Goal: Information Seeking & Learning: Learn about a topic

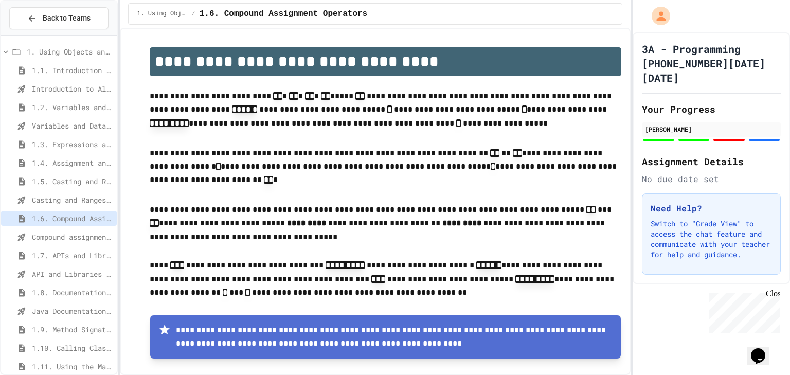
click at [52, 252] on span "1.7. APIs and Libraries" at bounding box center [72, 255] width 81 height 11
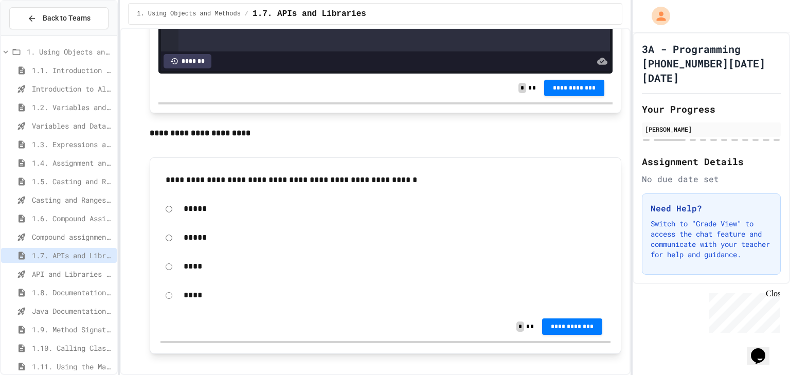
scroll to position [2510, 0]
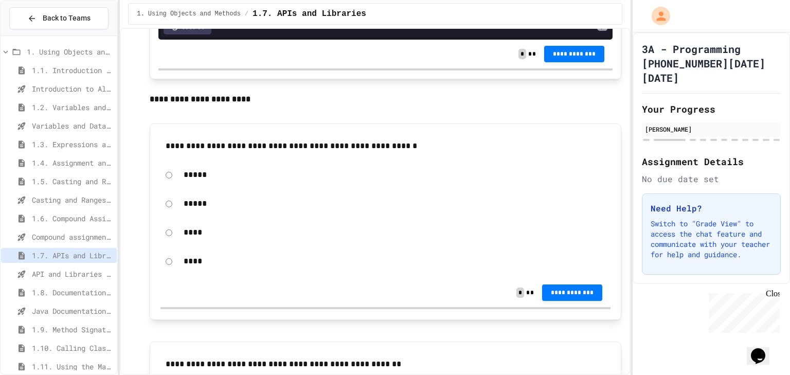
drag, startPoint x: 337, startPoint y: 251, endPoint x: 307, endPoint y: 259, distance: 31.9
click at [324, 270] on form "***** ***** **** ****" at bounding box center [385, 218] width 450 height 110
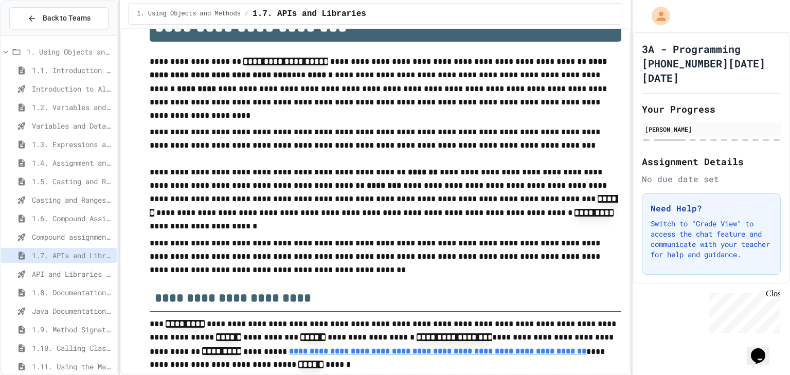
scroll to position [0, 0]
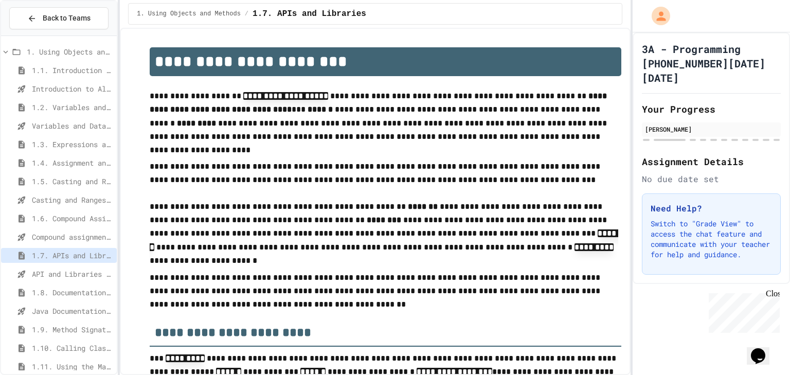
click at [76, 239] on span "Compound assignment operators - Quiz" at bounding box center [72, 236] width 81 height 11
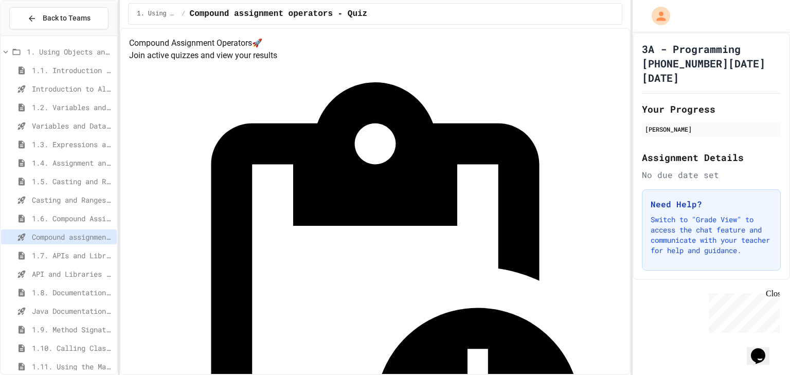
click at [94, 199] on span "Casting and Ranges of variables - Quiz" at bounding box center [72, 199] width 81 height 11
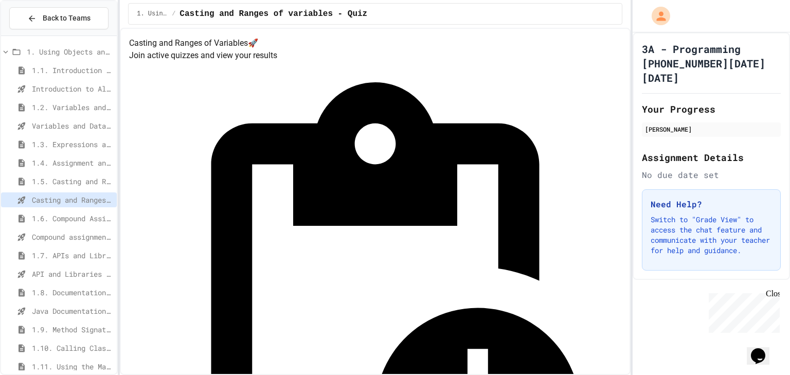
click at [77, 85] on span "Introduction to Algorithms, Programming, and Compilers" at bounding box center [72, 88] width 81 height 11
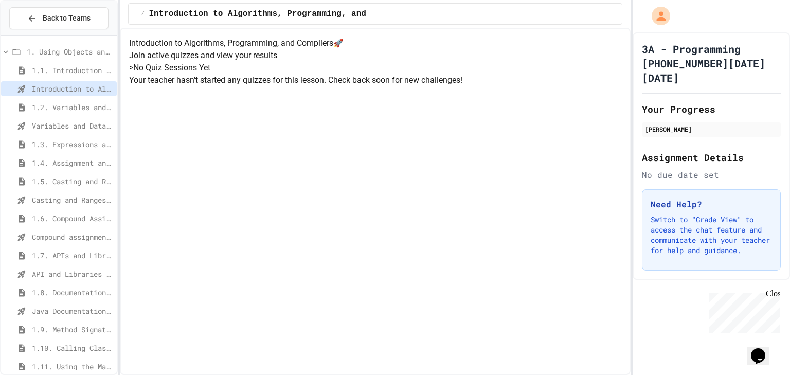
click at [80, 127] on span "Variables and Data Types - Quiz" at bounding box center [72, 125] width 81 height 11
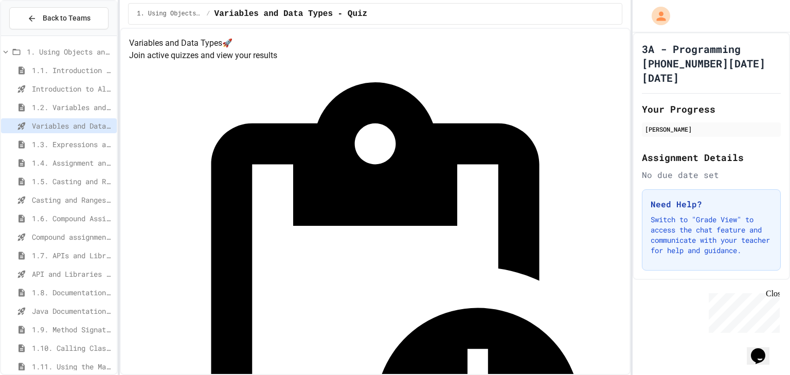
click at [99, 195] on span "Casting and Ranges of variables - Quiz" at bounding box center [72, 199] width 81 height 11
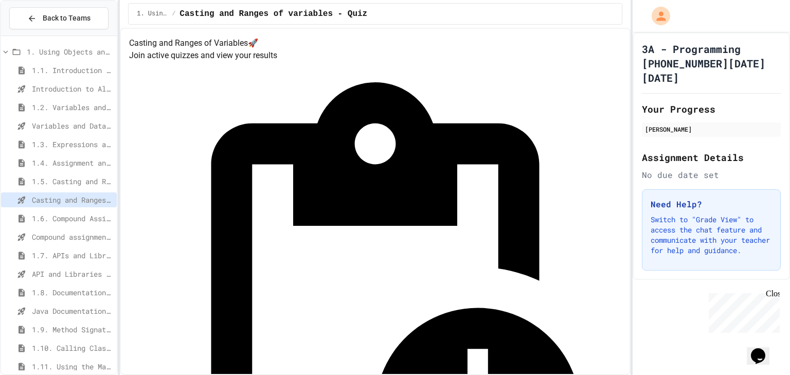
click at [75, 235] on span "Compound assignment operators - Quiz" at bounding box center [72, 236] width 81 height 11
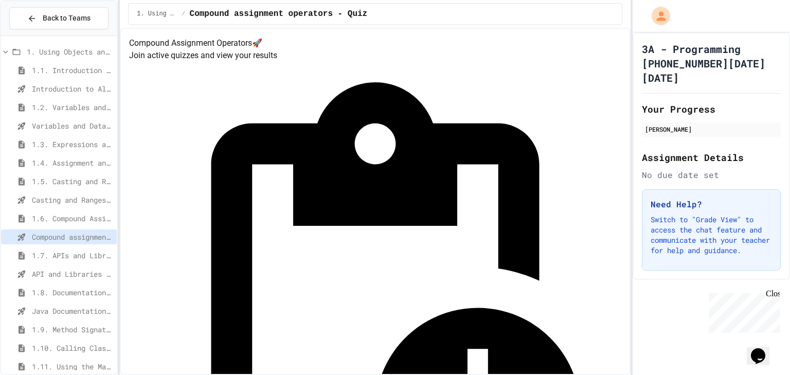
click at [43, 271] on span "API and Libraries - Topic 1.7" at bounding box center [72, 274] width 81 height 11
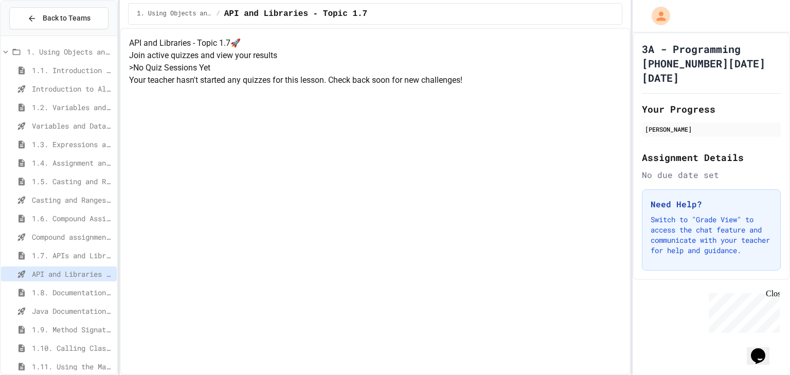
click at [71, 306] on span "Java Documentation with Comments - Topic 1.8" at bounding box center [72, 311] width 81 height 11
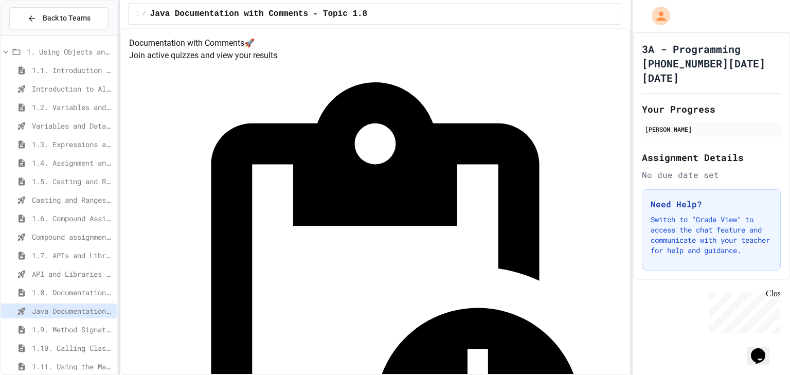
click at [58, 229] on div "Compound assignment operators - Quiz" at bounding box center [59, 236] width 116 height 15
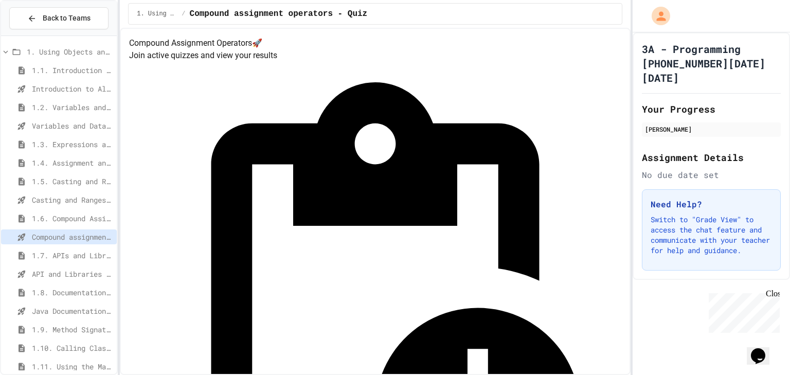
click at [82, 83] on span "Introduction to Algorithms, Programming, and Compilers" at bounding box center [72, 88] width 81 height 11
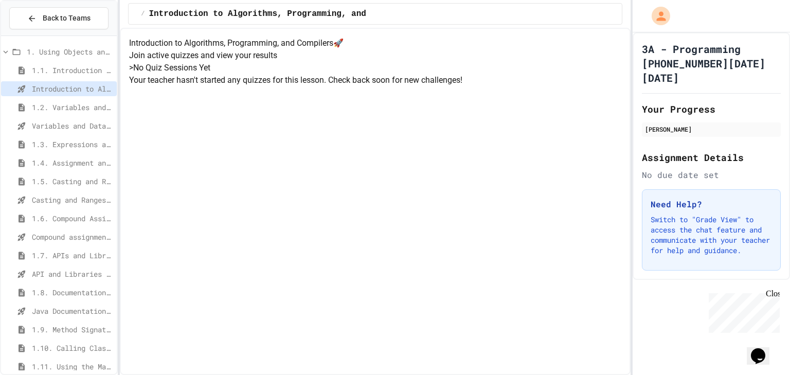
click at [81, 127] on span "Variables and Data Types - Quiz" at bounding box center [72, 125] width 81 height 11
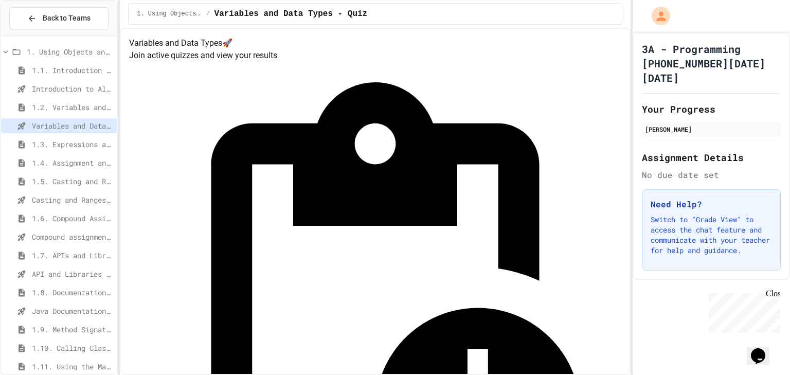
click at [91, 223] on span "1.6. Compound Assignment Operators" at bounding box center [72, 218] width 81 height 11
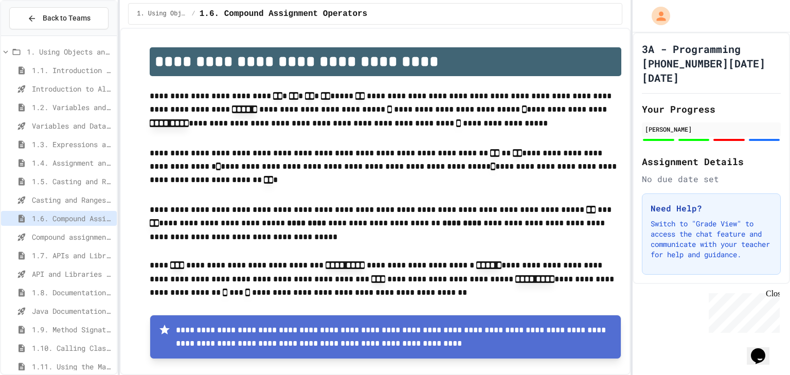
click at [94, 128] on span "Variables and Data Types - Quiz" at bounding box center [72, 125] width 81 height 11
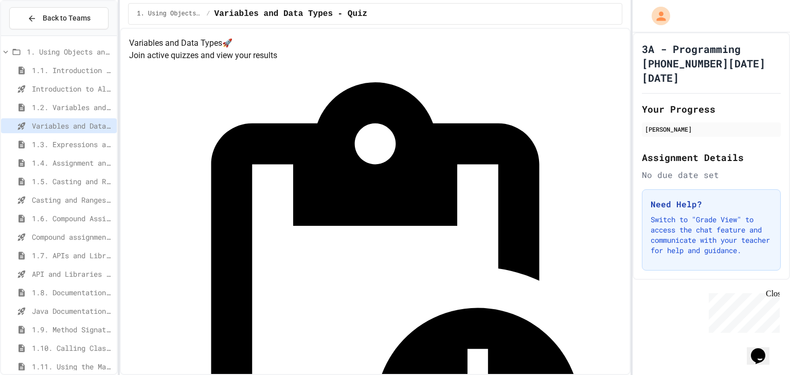
click at [72, 195] on span "Casting and Ranges of variables - Quiz" at bounding box center [72, 199] width 81 height 11
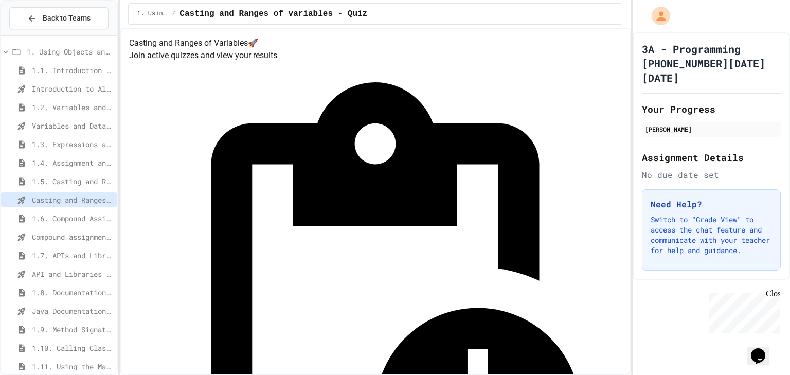
click at [58, 232] on span "Compound assignment operators - Quiz" at bounding box center [72, 236] width 81 height 11
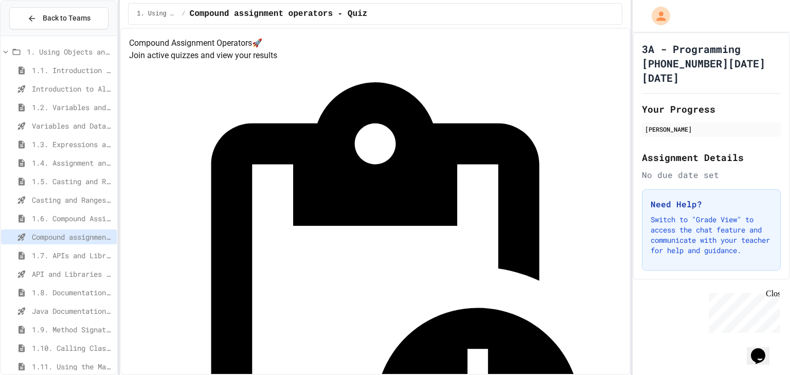
click at [49, 264] on div "1.7. APIs and Libraries" at bounding box center [59, 257] width 116 height 19
click at [47, 276] on span "API and Libraries - Topic 1.7" at bounding box center [72, 274] width 81 height 11
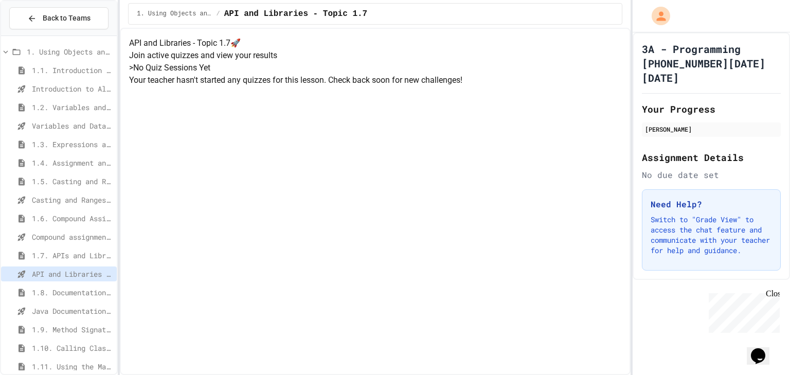
click at [47, 276] on span "API and Libraries - Topic 1.7" at bounding box center [72, 274] width 81 height 11
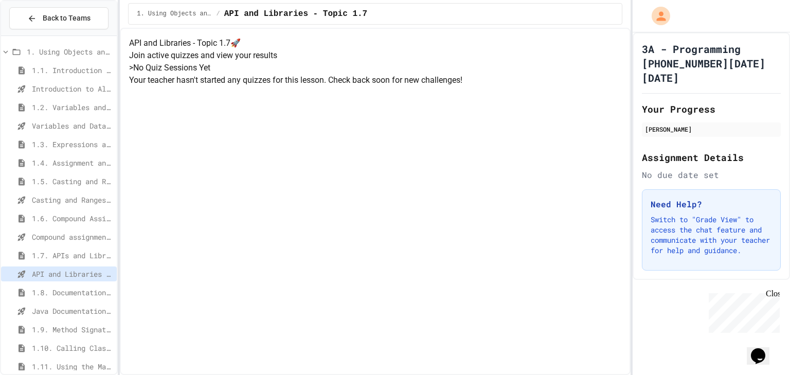
click at [64, 237] on span "Compound assignment operators - Quiz" at bounding box center [72, 236] width 81 height 11
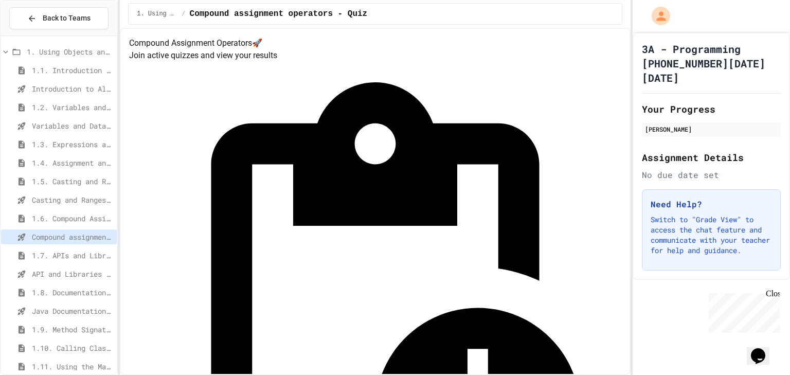
click at [62, 254] on span "1.7. APIs and Libraries" at bounding box center [72, 255] width 81 height 11
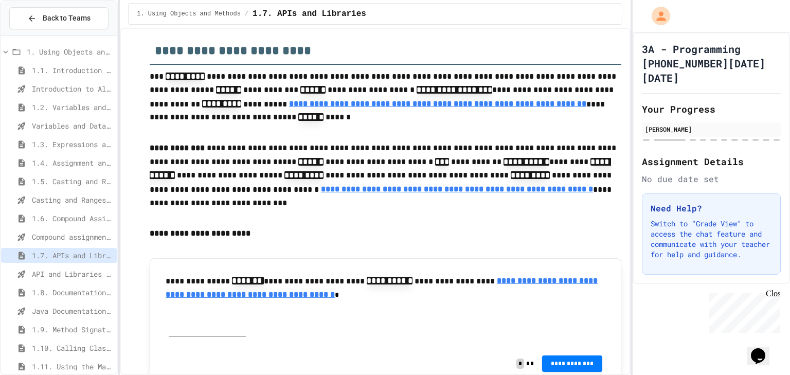
scroll to position [329, 0]
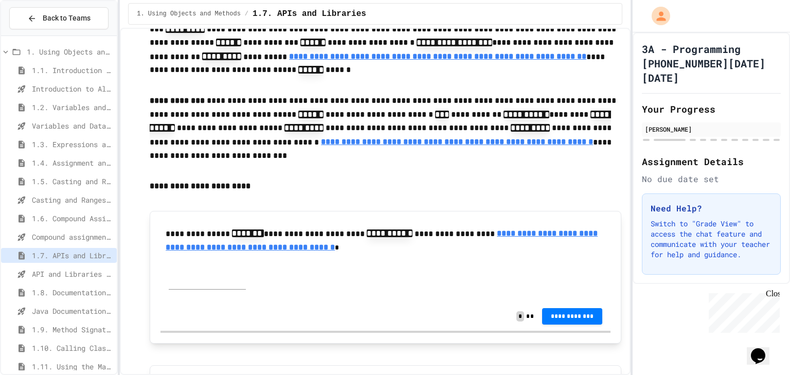
click at [187, 251] on u "**********" at bounding box center [382, 240] width 432 height 22
click at [37, 67] on span "1.1. Introduction to Algorithms, Programming, and Compilers" at bounding box center [72, 70] width 81 height 11
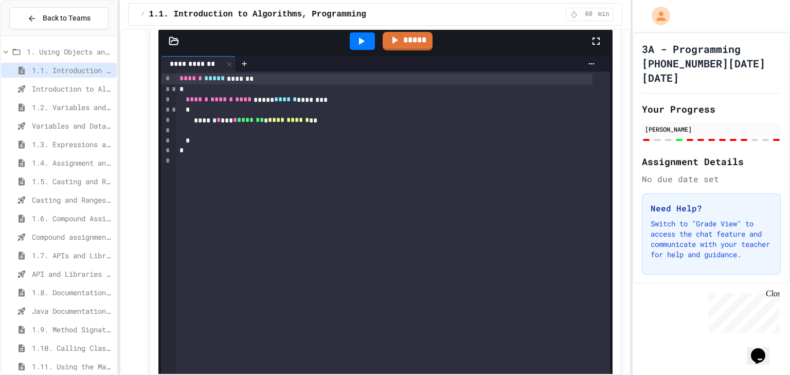
scroll to position [1399, 0]
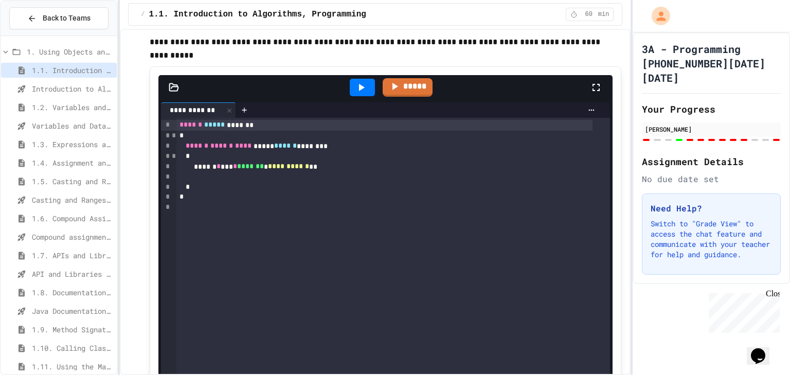
click at [142, 374] on div at bounding box center [395, 376] width 790 height 0
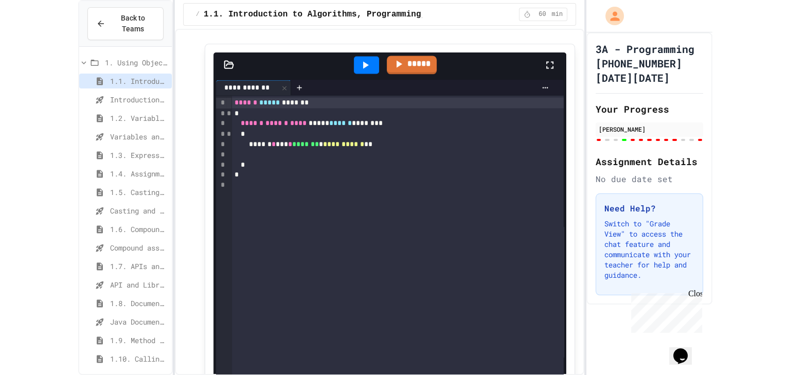
scroll to position [1422, 0]
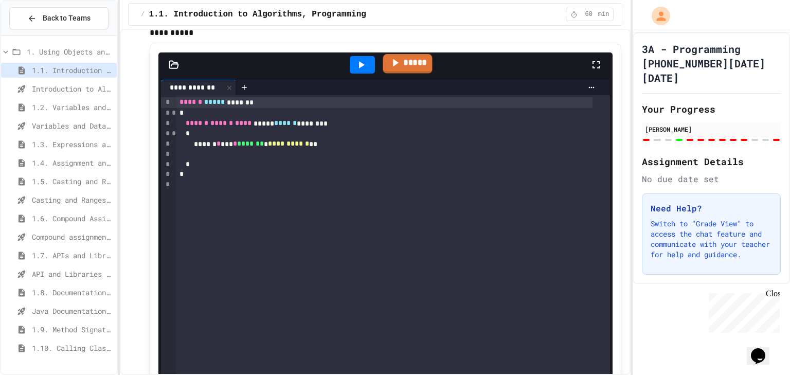
click at [401, 74] on link "*****" at bounding box center [407, 64] width 49 height 20
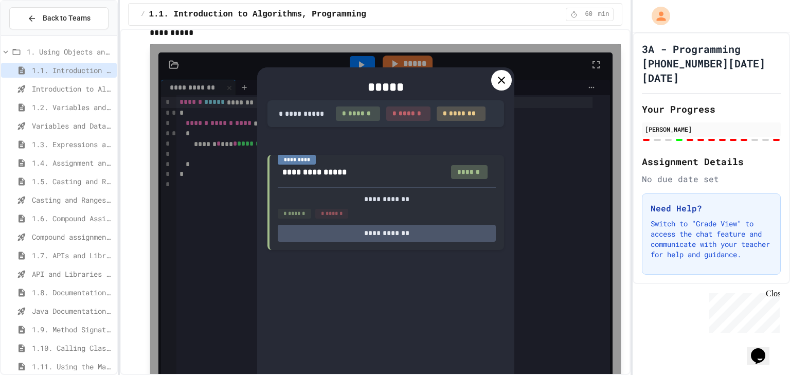
click at [510, 141] on div "**********" at bounding box center [385, 275] width 257 height 416
click at [504, 91] on div at bounding box center [501, 80] width 21 height 21
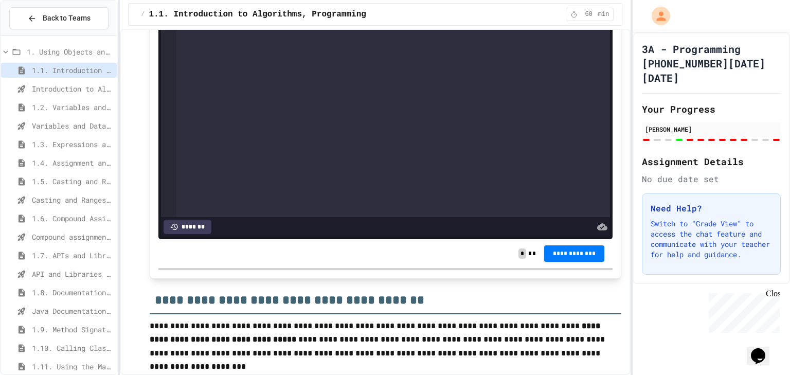
scroll to position [1710, 0]
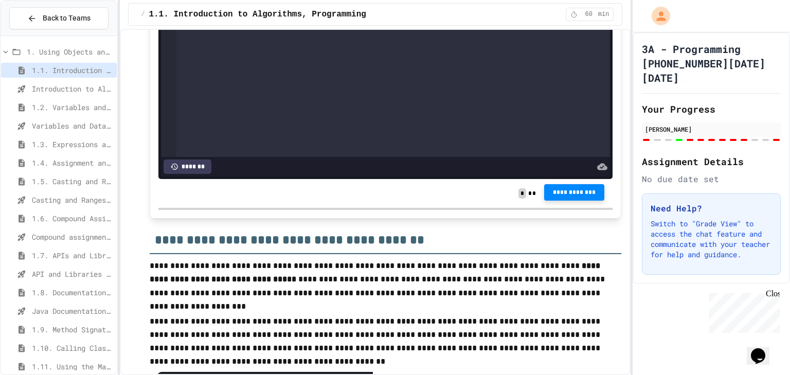
click at [544, 201] on button "**********" at bounding box center [574, 192] width 61 height 16
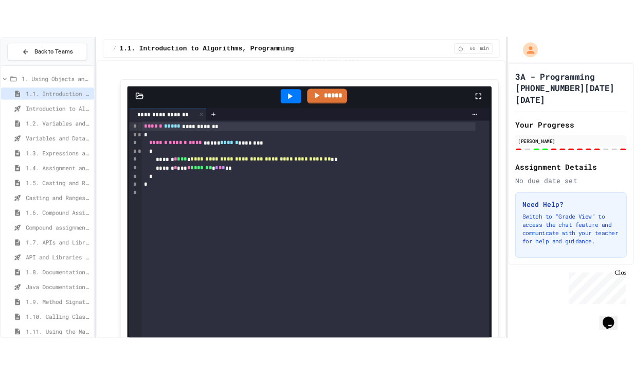
scroll to position [7142, 0]
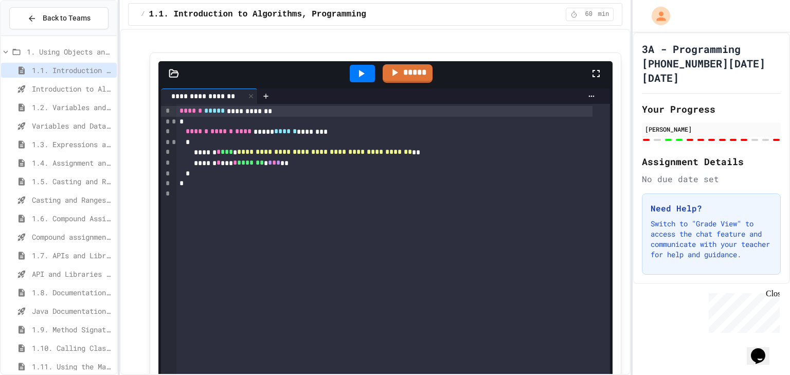
drag, startPoint x: 134, startPoint y: 79, endPoint x: 312, endPoint y: 101, distance: 179.3
click at [311, 35] on p "**********" at bounding box center [386, 14] width 472 height 41
click at [388, 78] on icon at bounding box center [394, 71] width 12 height 13
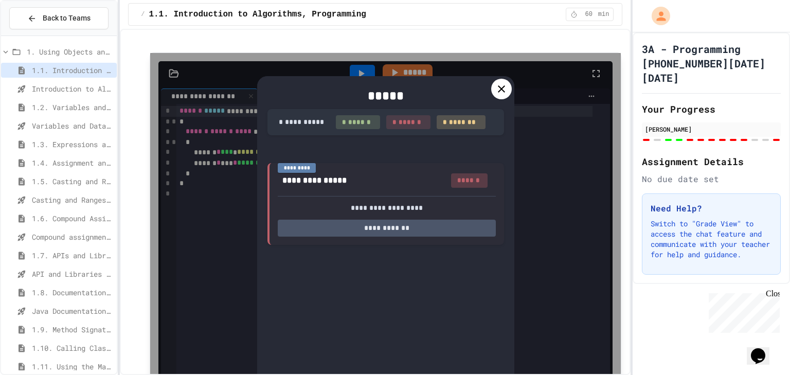
click at [506, 99] on div at bounding box center [501, 89] width 21 height 21
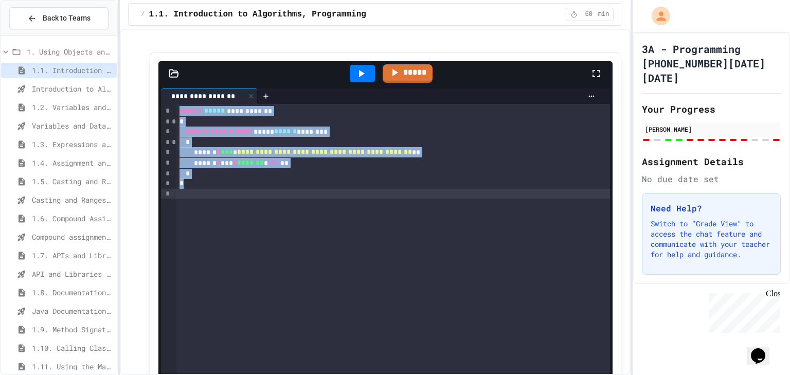
drag, startPoint x: 178, startPoint y: 176, endPoint x: 356, endPoint y: 278, distance: 204.9
click at [350, 282] on div "**********" at bounding box center [393, 279] width 434 height 350
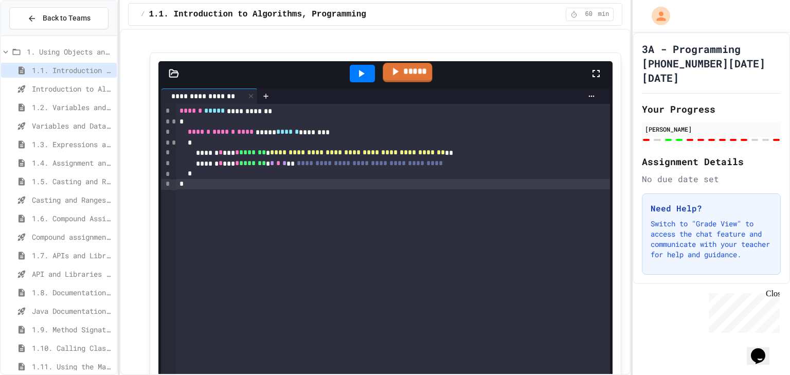
click at [395, 78] on icon at bounding box center [395, 71] width 12 height 13
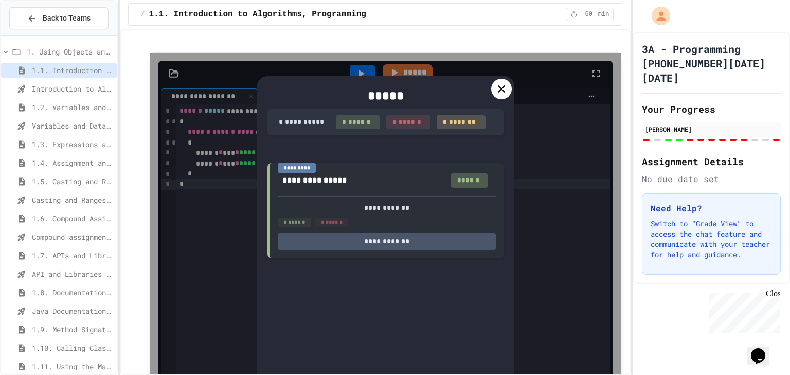
click at [496, 95] on icon at bounding box center [501, 89] width 12 height 12
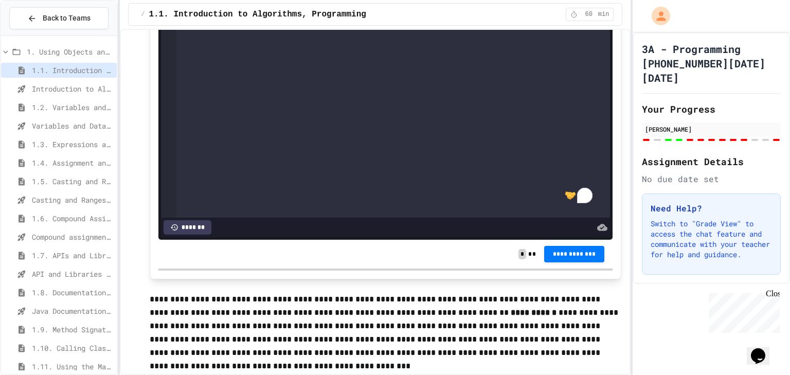
scroll to position [7388, 0]
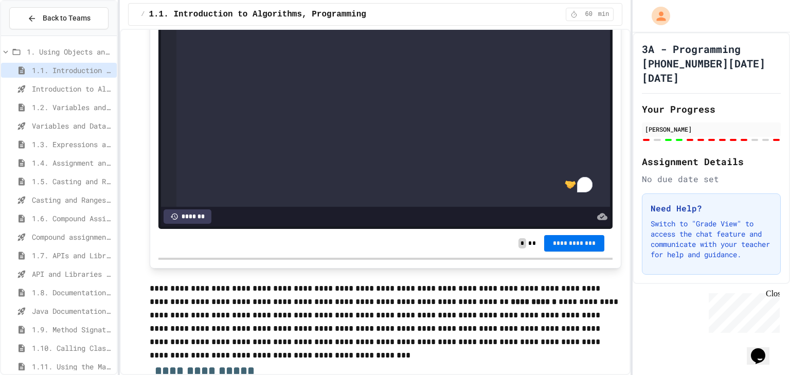
click at [569, 247] on span "**********" at bounding box center [574, 243] width 44 height 8
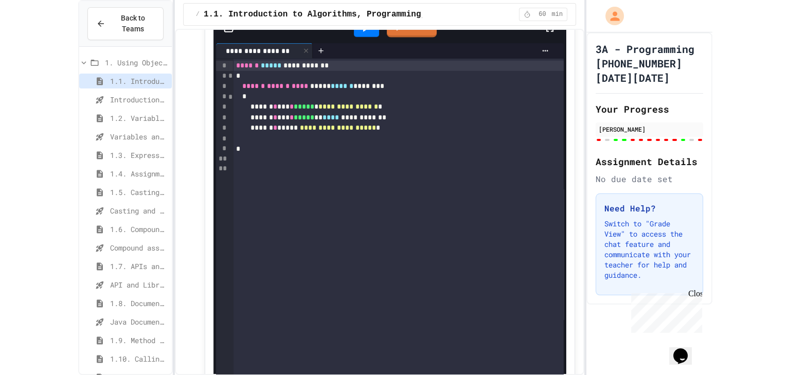
scroll to position [8088, 0]
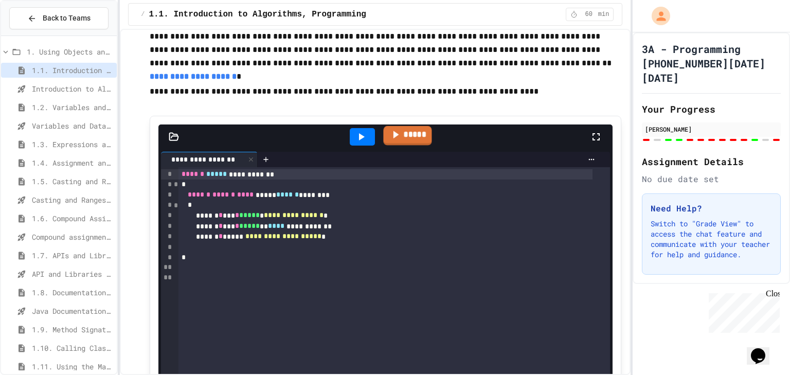
click at [401, 145] on link "*****" at bounding box center [407, 136] width 48 height 20
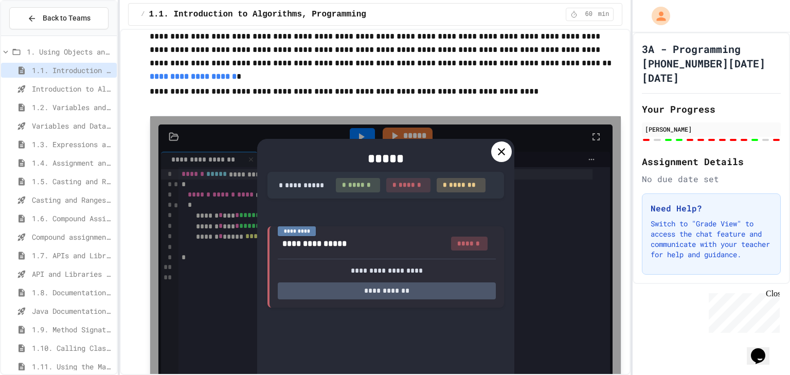
click at [495, 158] on icon at bounding box center [501, 152] width 12 height 12
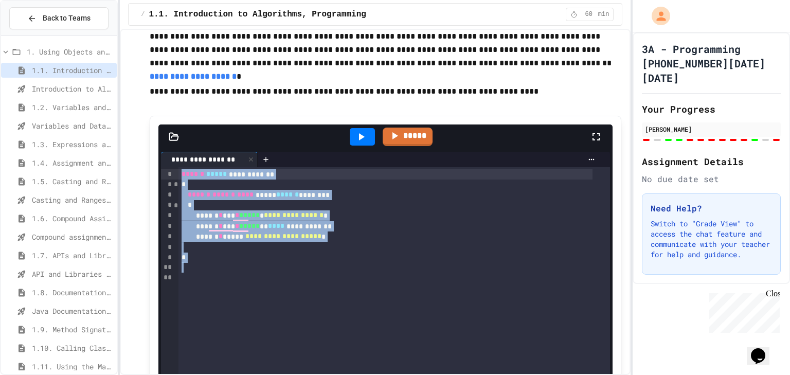
drag, startPoint x: 259, startPoint y: 337, endPoint x: 167, endPoint y: 202, distance: 163.6
click at [167, 202] on div "**********" at bounding box center [385, 331] width 454 height 415
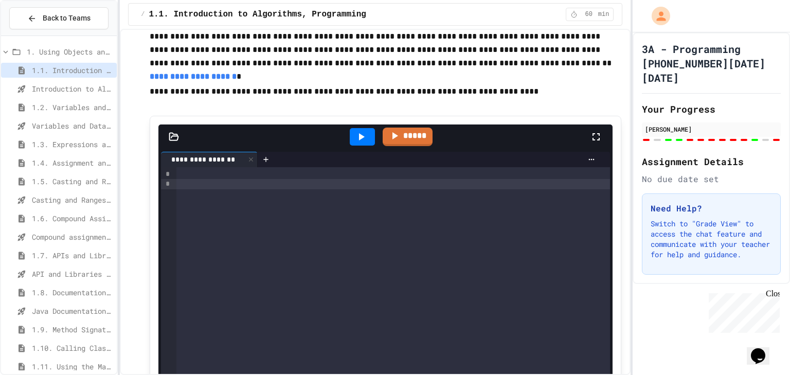
click at [220, 261] on div "To enrich screen reader interactions, please activate Accessibility in Grammarl…" at bounding box center [393, 342] width 434 height 350
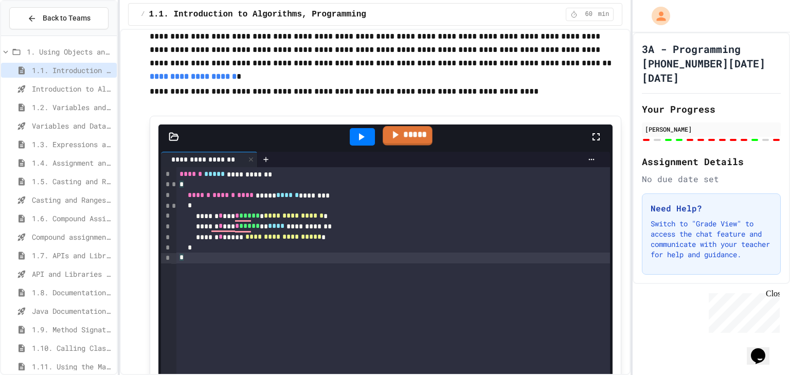
click at [406, 146] on link "*****" at bounding box center [408, 136] width 50 height 20
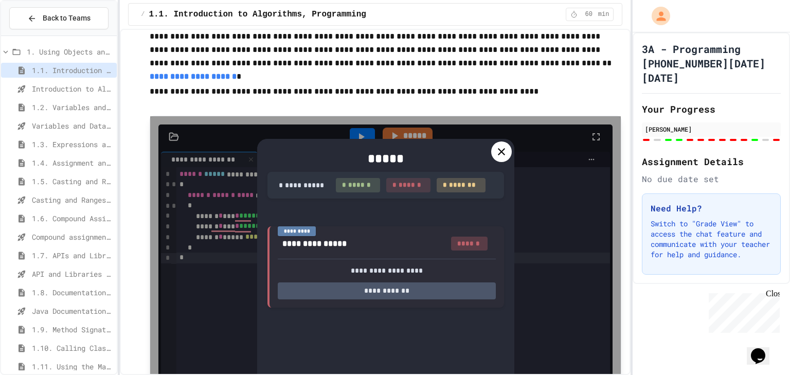
click at [495, 162] on div at bounding box center [501, 151] width 21 height 21
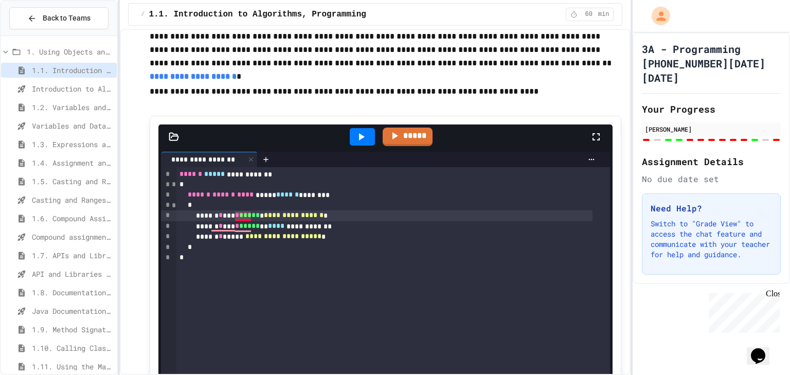
click at [244, 221] on div "**********" at bounding box center [384, 215] width 416 height 11
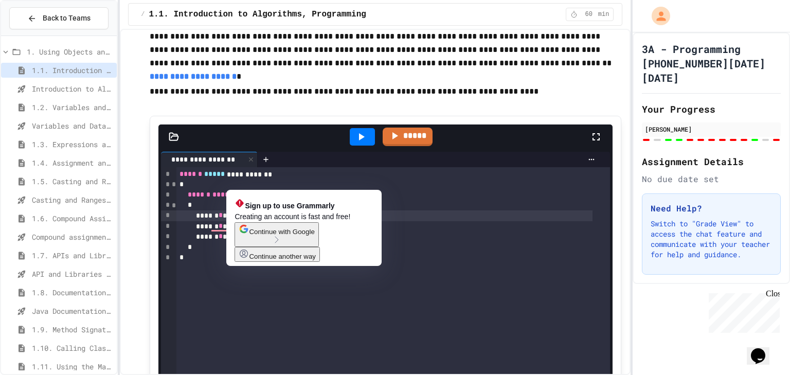
click at [288, 236] on span "Continue with Google" at bounding box center [281, 232] width 65 height 8
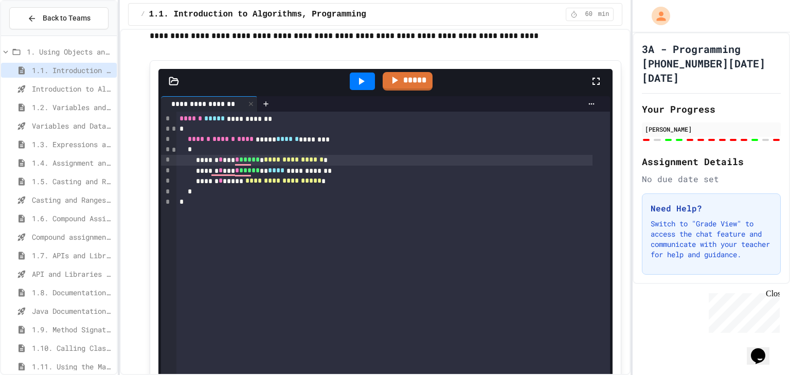
scroll to position [8129, 0]
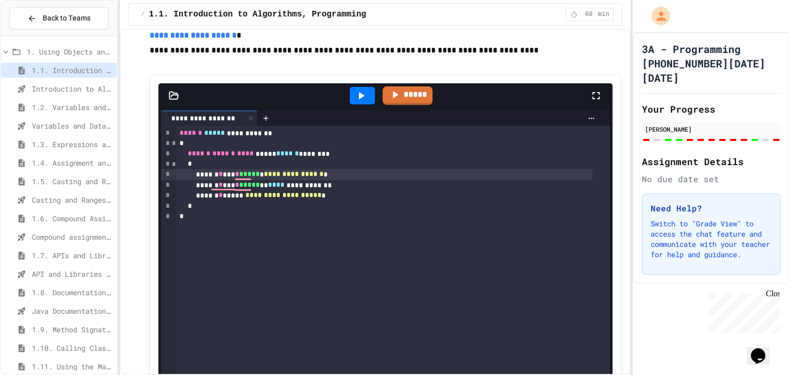
click at [372, 110] on div at bounding box center [362, 96] width 35 height 28
click at [363, 102] on icon at bounding box center [361, 96] width 12 height 12
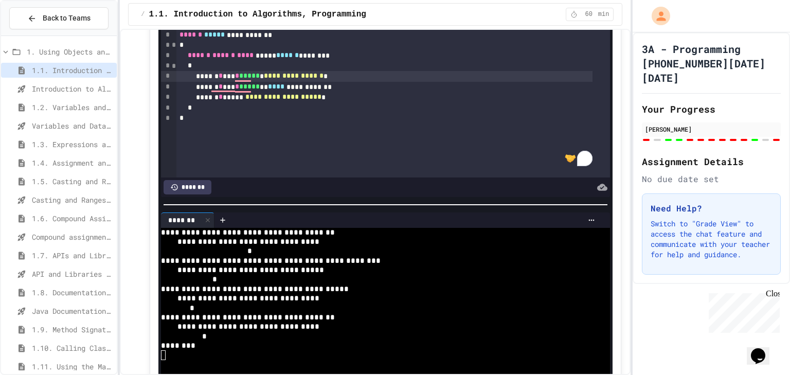
scroll to position [8211, 0]
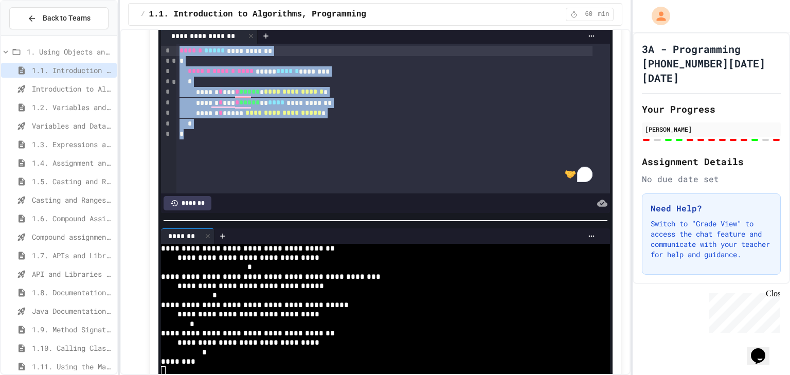
drag, startPoint x: 308, startPoint y: 214, endPoint x: 165, endPoint y: 115, distance: 173.4
click at [165, 115] on div "**********" at bounding box center [385, 119] width 449 height 150
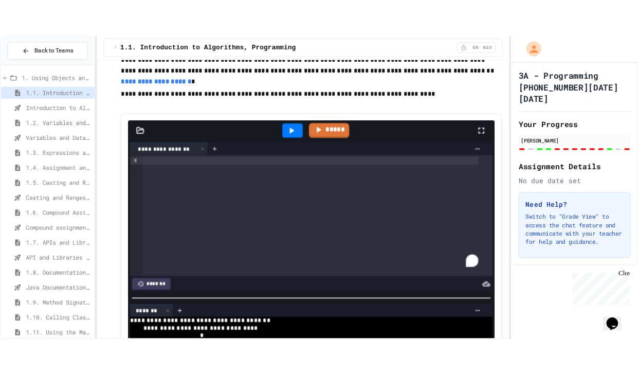
scroll to position [8088, 0]
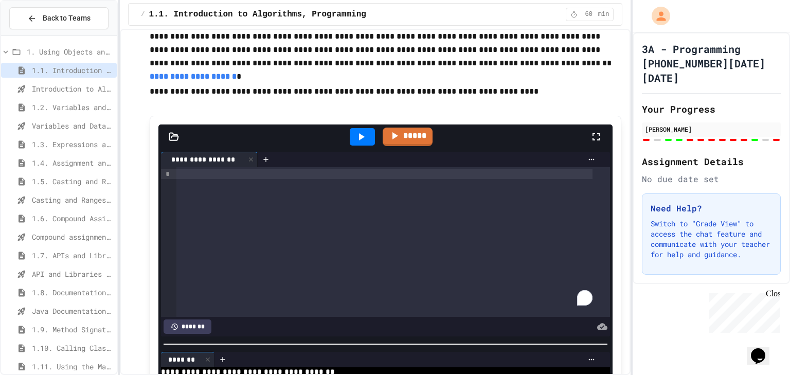
drag, startPoint x: 144, startPoint y: 84, endPoint x: 339, endPoint y: 61, distance: 197.3
drag, startPoint x: 275, startPoint y: 228, endPoint x: 278, endPoint y: 234, distance: 6.7
click at [275, 164] on div at bounding box center [437, 159] width 326 height 8
click at [279, 180] on div "To enrich screen reader interactions, please activate Accessibility in Grammarl…" at bounding box center [384, 174] width 416 height 10
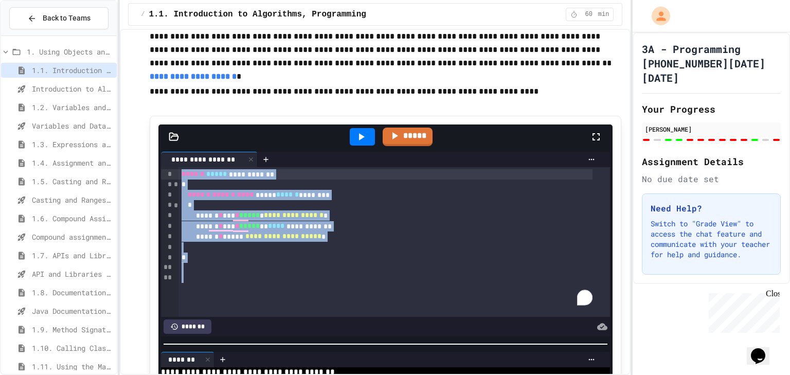
drag, startPoint x: 215, startPoint y: 349, endPoint x: 162, endPoint y: 229, distance: 131.2
click at [162, 229] on div "**********" at bounding box center [385, 244] width 449 height 185
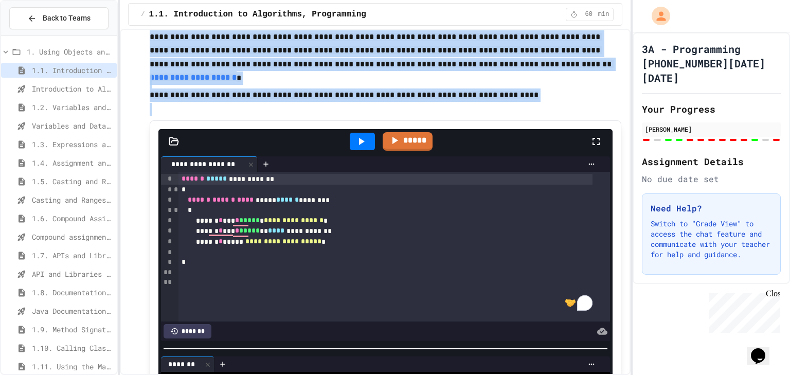
drag, startPoint x: 132, startPoint y: 91, endPoint x: 387, endPoint y: 339, distance: 356.1
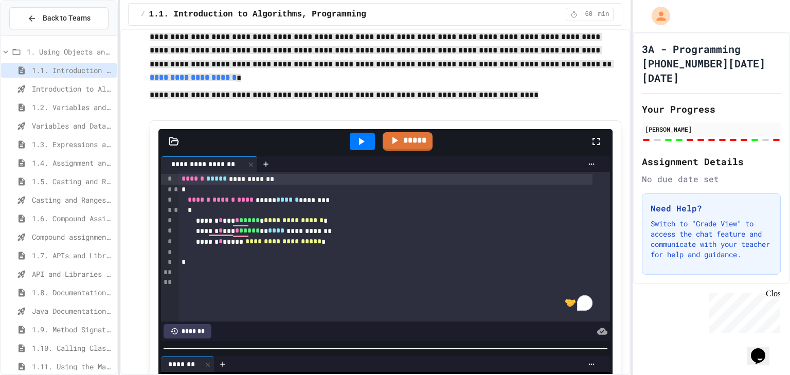
drag, startPoint x: 385, startPoint y: 288, endPoint x: 391, endPoint y: 288, distance: 6.7
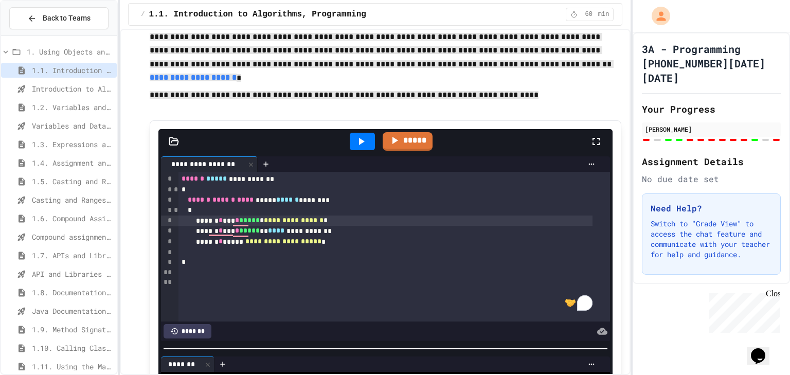
click at [151, 374] on div at bounding box center [395, 376] width 790 height 0
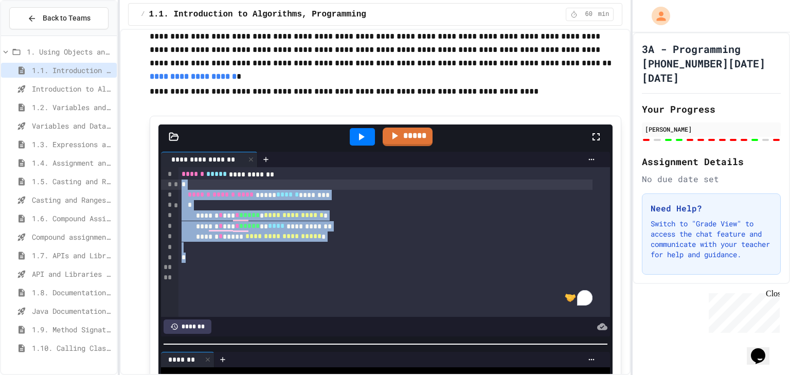
drag, startPoint x: 372, startPoint y: 323, endPoint x: 177, endPoint y: 253, distance: 207.6
click at [177, 253] on div "**********" at bounding box center [385, 242] width 449 height 150
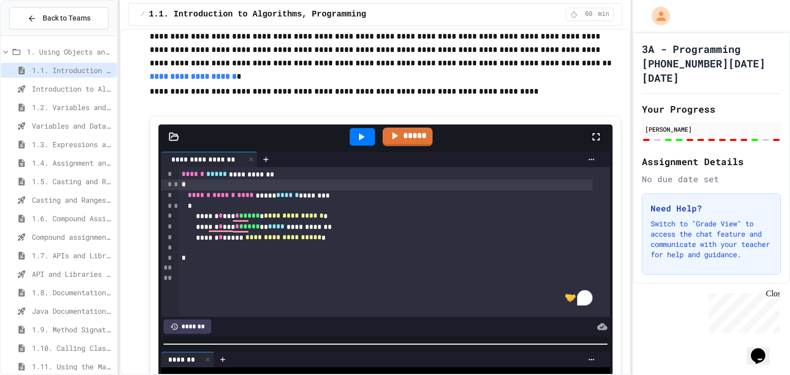
click at [294, 190] on div "*" at bounding box center [385, 185] width 414 height 11
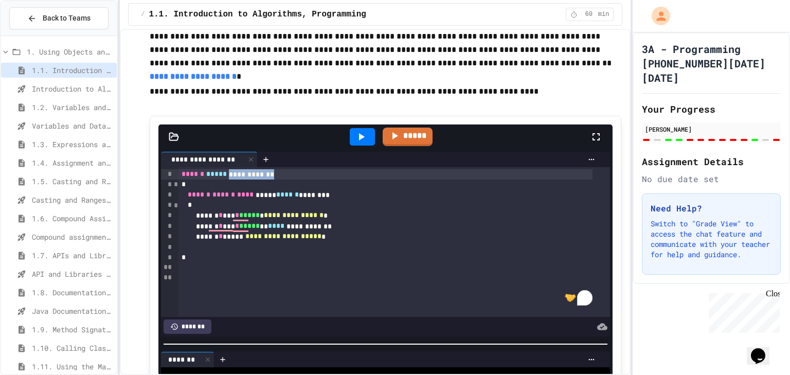
click at [293, 190] on div "*" at bounding box center [385, 185] width 414 height 10
drag, startPoint x: 285, startPoint y: 243, endPoint x: 280, endPoint y: 244, distance: 5.2
click at [283, 180] on div "****** *****" at bounding box center [385, 174] width 414 height 11
drag, startPoint x: 280, startPoint y: 244, endPoint x: 278, endPoint y: 251, distance: 7.0
click at [280, 248] on div "**********" at bounding box center [394, 242] width 432 height 150
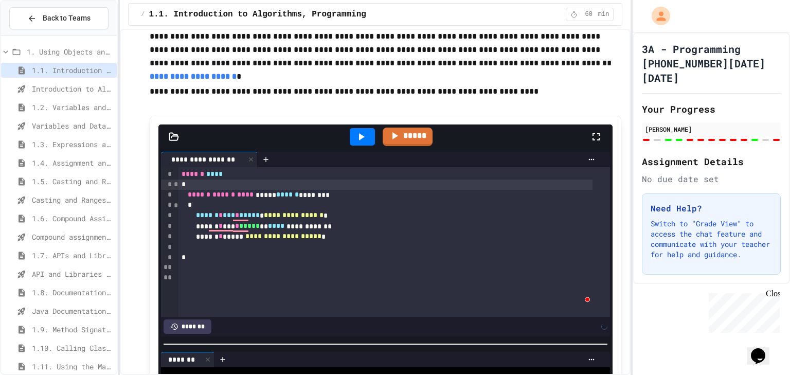
drag, startPoint x: 278, startPoint y: 253, endPoint x: 278, endPoint y: 261, distance: 8.8
click at [278, 260] on div "**********" at bounding box center [394, 242] width 432 height 150
click at [280, 210] on div "*" at bounding box center [385, 205] width 414 height 10
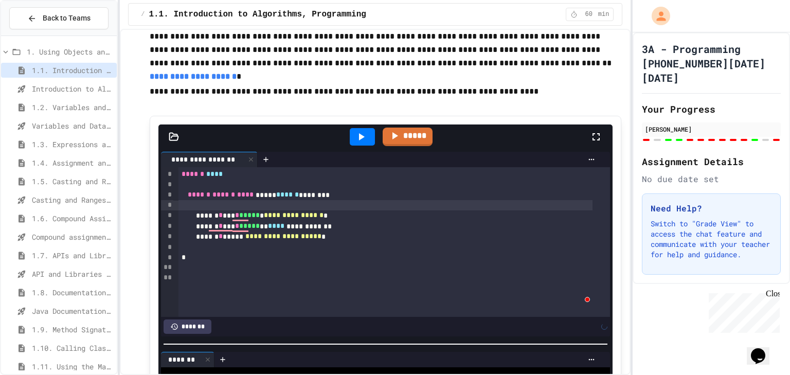
drag, startPoint x: 282, startPoint y: 274, endPoint x: 282, endPoint y: 267, distance: 6.2
click at [282, 210] on div "To enrich screen reader interactions, please activate Accessibility in Grammarl…" at bounding box center [385, 205] width 414 height 10
click at [282, 201] on div "****** ****** **** ***** ****** ********" at bounding box center [385, 195] width 414 height 11
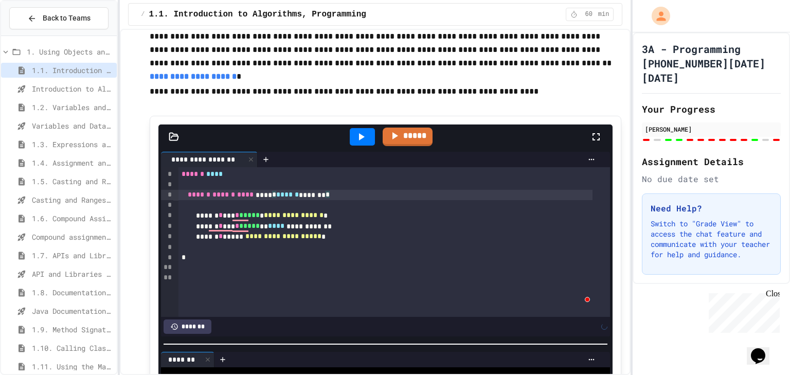
click at [283, 201] on div "****** ****** **** **** * ****** ******* *" at bounding box center [385, 195] width 414 height 11
click at [283, 201] on div "**********" at bounding box center [385, 195] width 414 height 11
click at [283, 201] on div "****** ****** **** * * *****" at bounding box center [385, 195] width 414 height 11
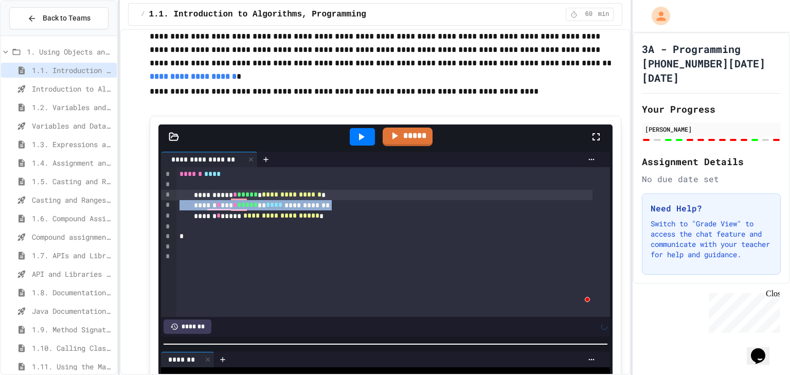
click at [282, 208] on span "****" at bounding box center [274, 204] width 16 height 7
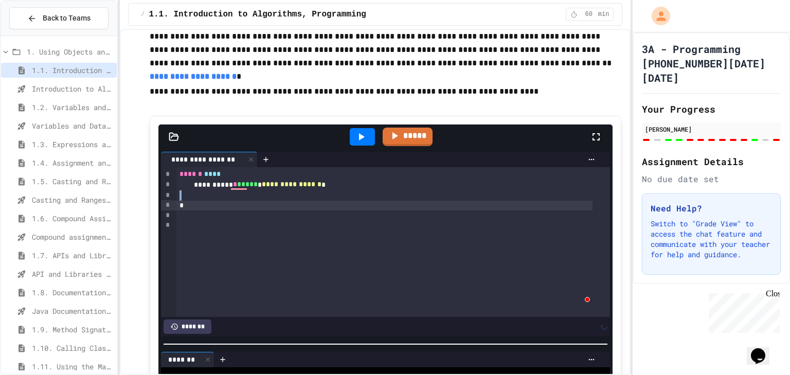
click at [283, 201] on div "To enrich screen reader interactions, please activate Accessibility in Grammarl…" at bounding box center [393, 195] width 434 height 10
drag, startPoint x: 283, startPoint y: 263, endPoint x: 281, endPoint y: 249, distance: 14.1
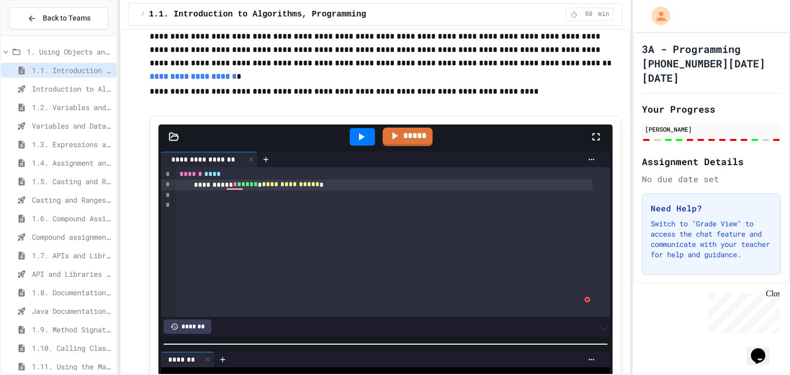
click at [281, 188] on span "**********" at bounding box center [291, 184] width 58 height 7
click at [280, 188] on span "**********" at bounding box center [288, 184] width 53 height 7
click at [275, 190] on div "**********" at bounding box center [384, 185] width 416 height 11
click at [258, 188] on span "*****" at bounding box center [247, 184] width 21 height 7
drag, startPoint x: 270, startPoint y: 256, endPoint x: 257, endPoint y: 256, distance: 12.3
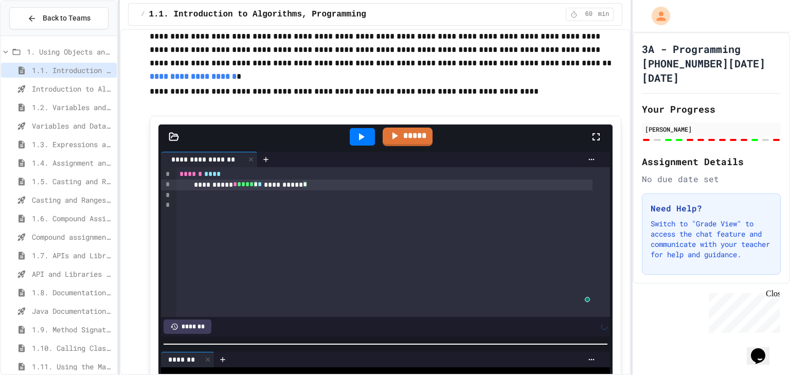
click at [258, 190] on div "**********" at bounding box center [384, 185] width 416 height 11
click at [256, 190] on div "**********" at bounding box center [384, 185] width 416 height 11
drag, startPoint x: 254, startPoint y: 254, endPoint x: 232, endPoint y: 253, distance: 21.6
click at [237, 190] on div "**********" at bounding box center [384, 185] width 416 height 11
click at [232, 190] on div "**********" at bounding box center [384, 185] width 416 height 11
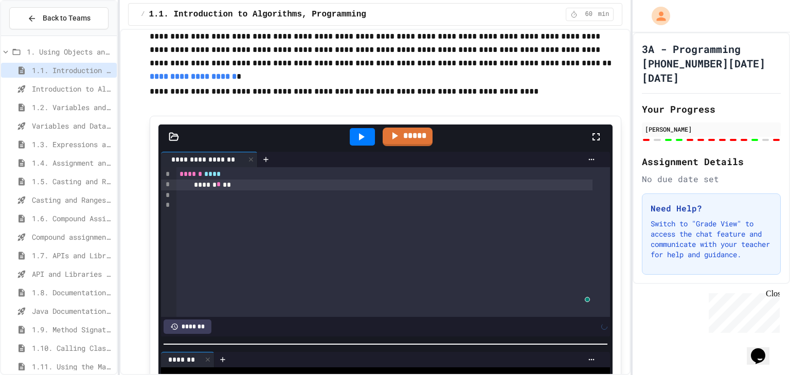
click at [232, 190] on div "****** * **" at bounding box center [384, 185] width 416 height 11
click at [232, 190] on div "***** * **" at bounding box center [384, 185] width 416 height 11
drag, startPoint x: 230, startPoint y: 253, endPoint x: 220, endPoint y: 251, distance: 11.0
click at [226, 200] on div "To enrich screen reader interactions, please activate Accessibility in Grammarl…" at bounding box center [384, 195] width 416 height 10
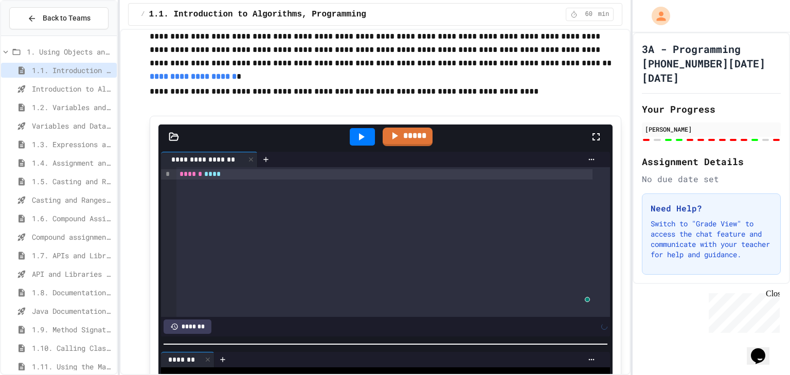
click at [215, 248] on div "****** ****" at bounding box center [393, 242] width 434 height 150
click at [210, 177] on span "**" at bounding box center [208, 173] width 8 height 7
click at [208, 180] on div "*******" at bounding box center [384, 174] width 416 height 11
click at [208, 180] on div "To enrich screen reader interactions, please activate Accessibility in Grammarl…" at bounding box center [384, 174] width 416 height 10
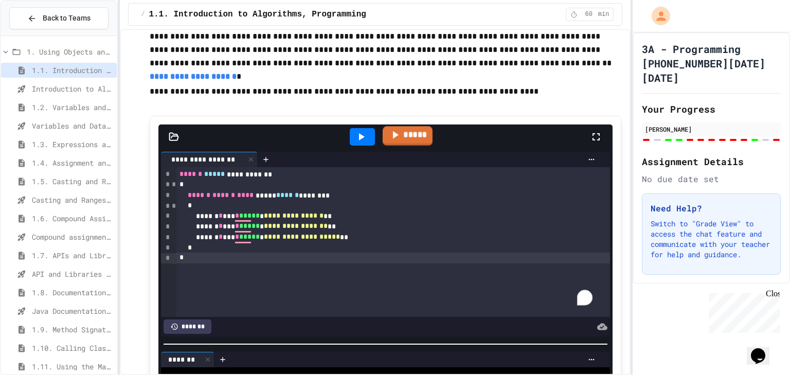
click at [397, 146] on link "*****" at bounding box center [408, 136] width 50 height 20
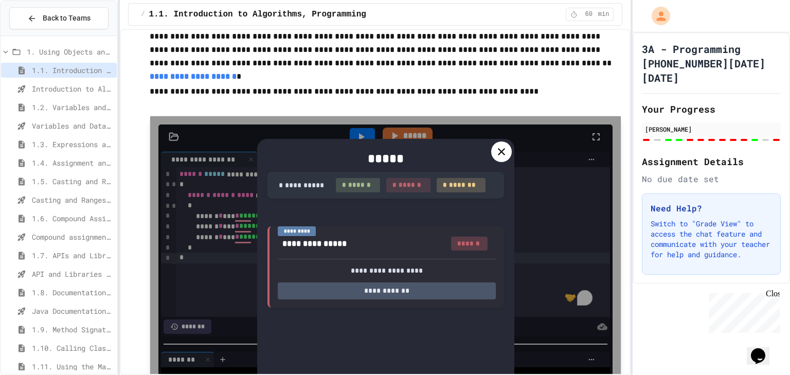
click at [496, 162] on div at bounding box center [501, 151] width 21 height 21
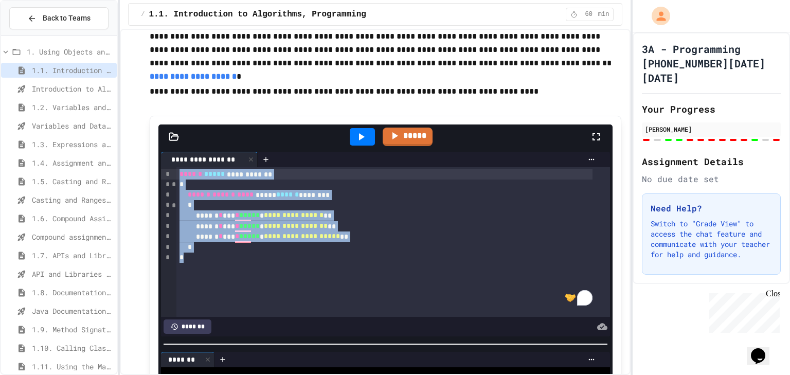
drag, startPoint x: 362, startPoint y: 333, endPoint x: 169, endPoint y: 238, distance: 215.8
click at [169, 238] on div "**********" at bounding box center [385, 242] width 449 height 150
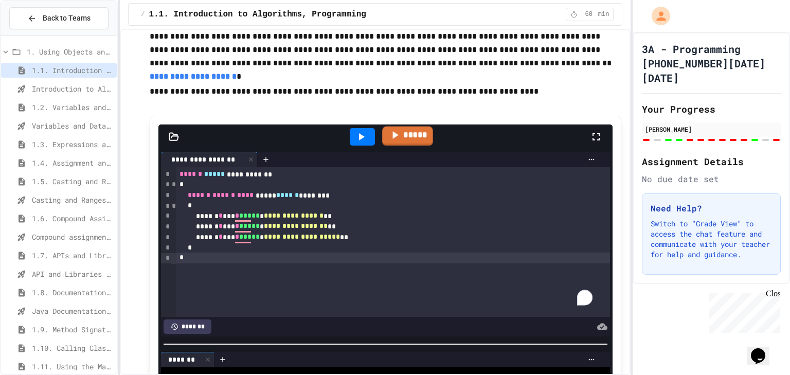
click at [393, 141] on icon at bounding box center [394, 134] width 12 height 13
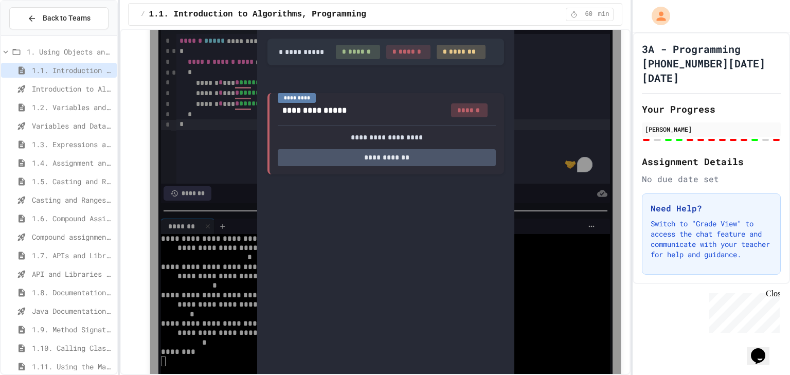
scroll to position [8253, 0]
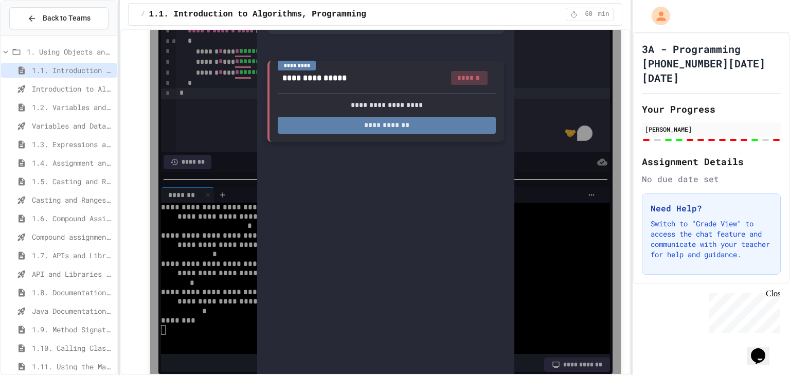
click at [379, 134] on button "**********" at bounding box center [387, 125] width 218 height 17
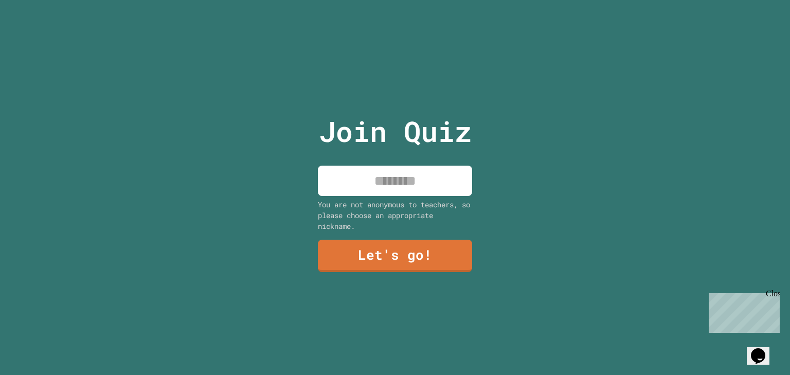
click at [393, 166] on input at bounding box center [395, 181] width 154 height 30
type input "*****"
click at [344, 248] on link "Let's go!" at bounding box center [395, 255] width 156 height 34
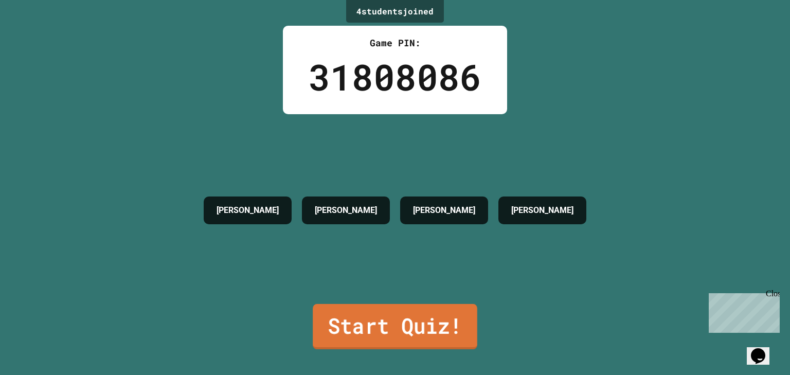
click at [413, 315] on link "Start Quiz!" at bounding box center [395, 326] width 165 height 45
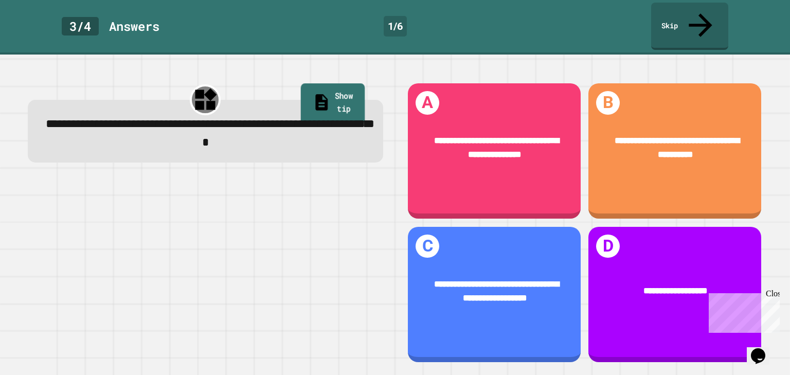
click at [313, 83] on link "Show tip" at bounding box center [333, 103] width 64 height 40
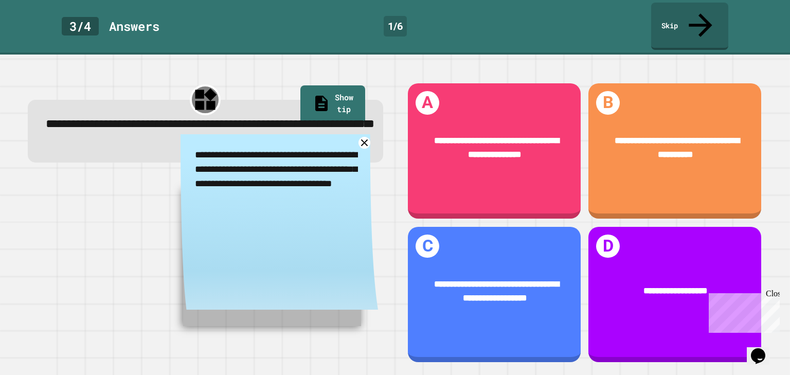
click at [348, 134] on textarea "**********" at bounding box center [280, 176] width 198 height 85
click at [352, 134] on textarea "**********" at bounding box center [280, 176] width 198 height 85
click at [359, 135] on link at bounding box center [364, 142] width 14 height 14
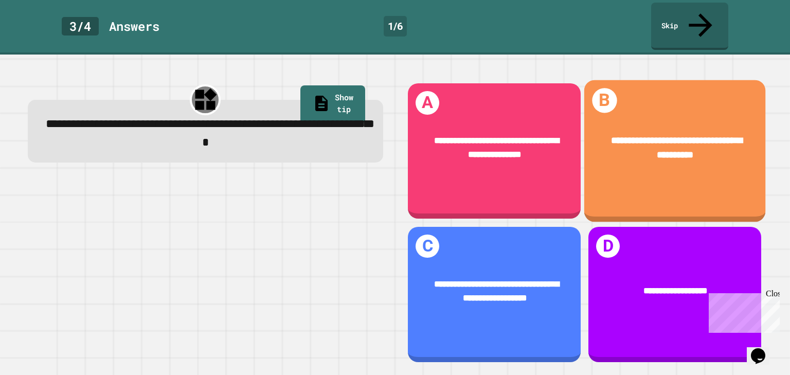
click at [720, 134] on div "**********" at bounding box center [675, 148] width 144 height 29
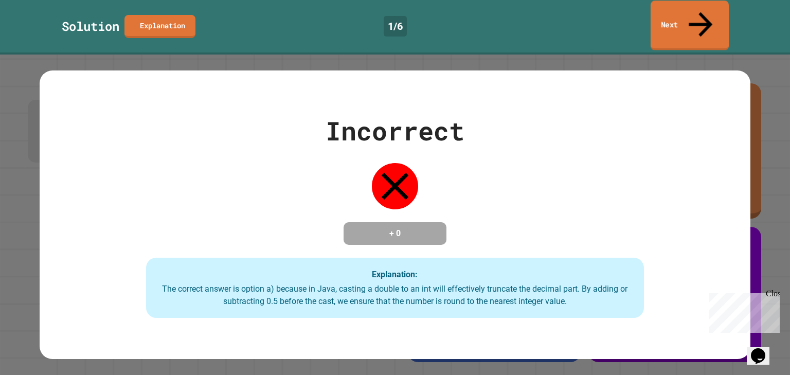
click at [661, 18] on link "Next" at bounding box center [690, 26] width 78 height 50
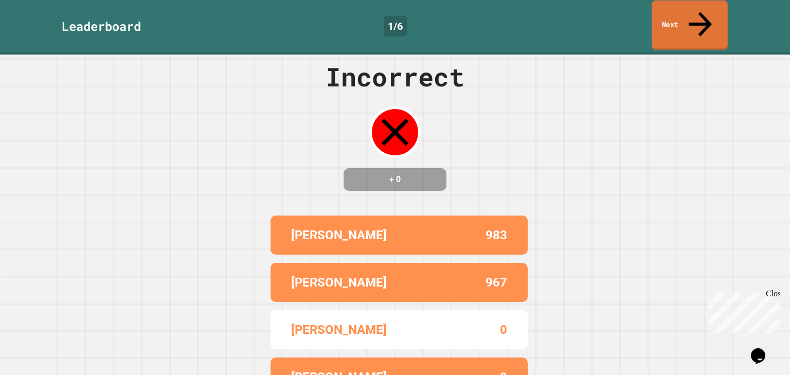
scroll to position [34, 0]
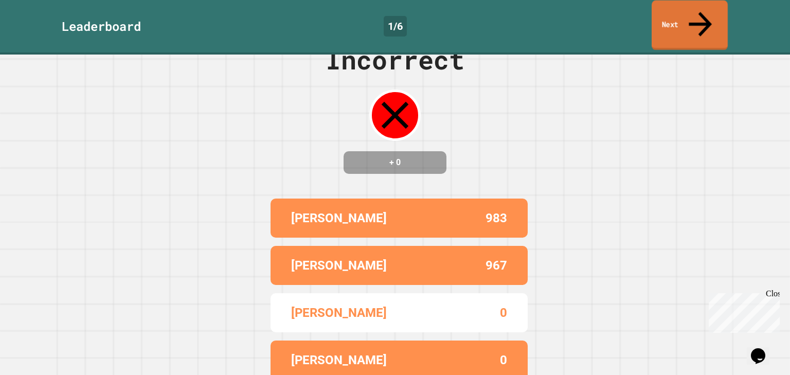
click at [652, 199] on div "Incorrect + 0 COLLIER 983 KENNETH 967 JORGE 0 PABLO 0" at bounding box center [395, 180] width 790 height 320
drag, startPoint x: 651, startPoint y: 12, endPoint x: 658, endPoint y: 13, distance: 7.3
click at [657, 12] on div "Leaderboard 1 / 6 Next" at bounding box center [395, 26] width 790 height 47
click at [666, 11] on link "Next" at bounding box center [690, 26] width 76 height 50
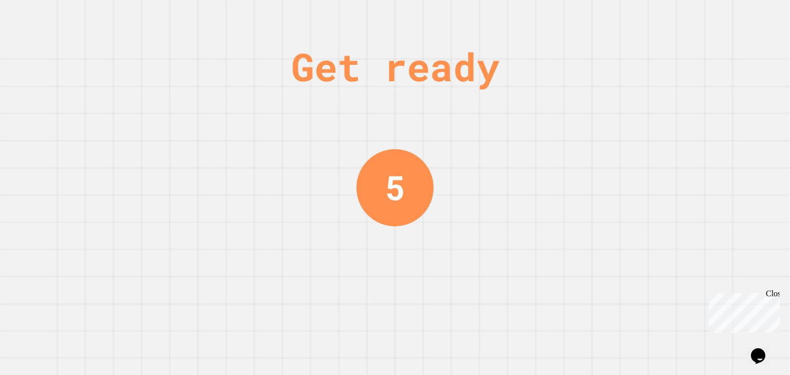
scroll to position [0, 0]
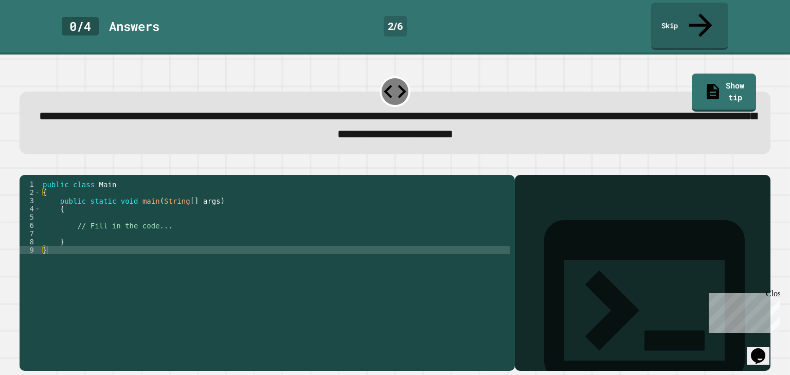
click at [673, 2] on div "0 / 4 Answer s 2 / 6 Skip" at bounding box center [395, 27] width 790 height 55
click at [675, 9] on link "Skip" at bounding box center [689, 26] width 77 height 50
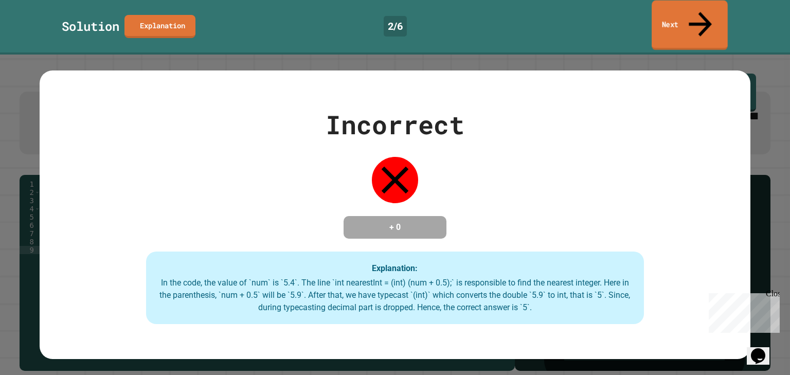
click at [674, 9] on link "Next" at bounding box center [690, 26] width 76 height 50
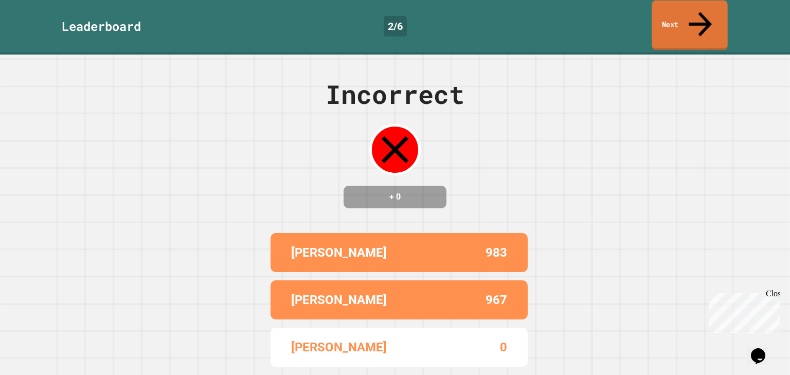
click at [674, 9] on link "Next" at bounding box center [690, 26] width 76 height 50
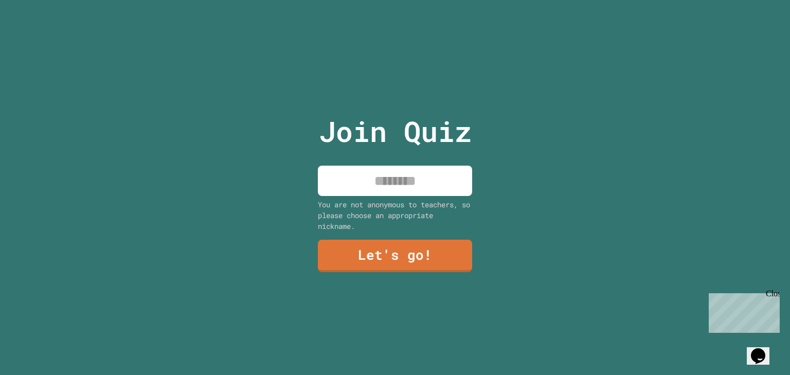
drag, startPoint x: 343, startPoint y: 177, endPoint x: 376, endPoint y: 182, distance: 33.3
click at [362, 181] on input at bounding box center [395, 181] width 154 height 30
type input "*****"
click at [457, 244] on link "Let's go!" at bounding box center [395, 255] width 157 height 34
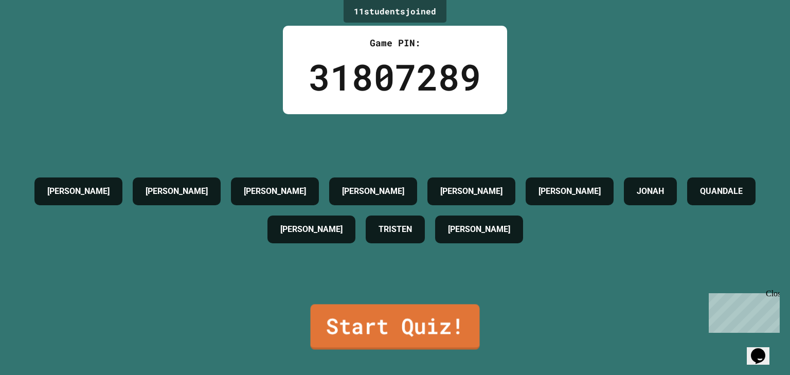
click at [403, 304] on link "Start Quiz!" at bounding box center [395, 326] width 169 height 45
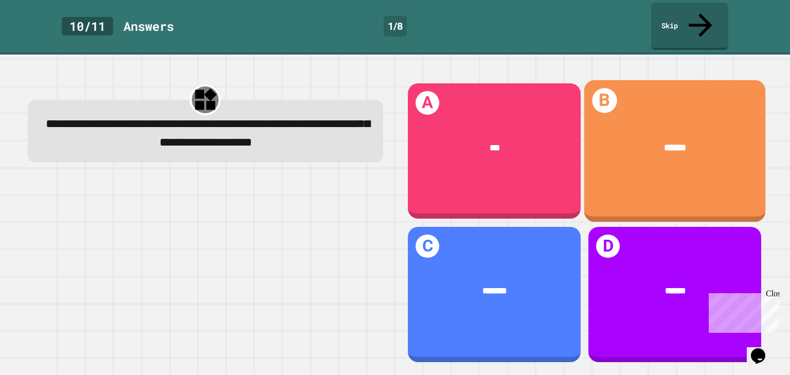
click at [706, 80] on div "B ******" at bounding box center [674, 151] width 181 height 142
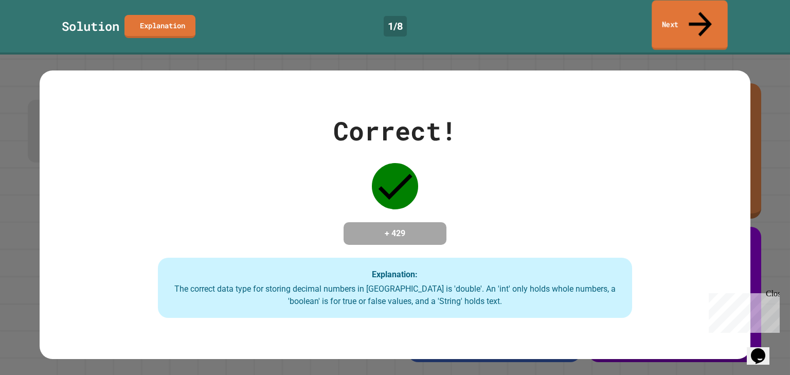
click at [685, 16] on link "Next" at bounding box center [690, 26] width 76 height 50
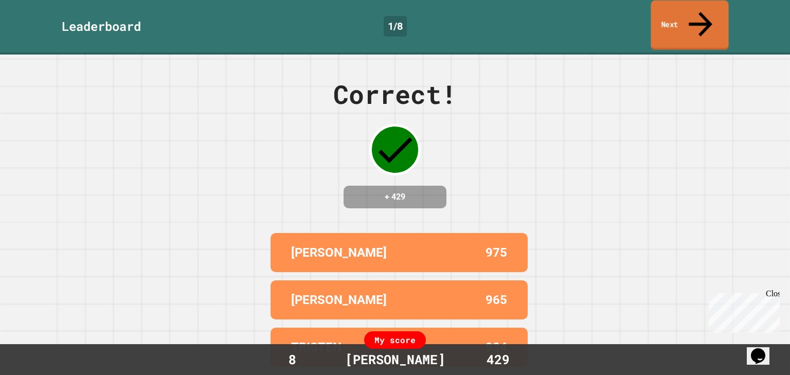
click at [660, 6] on link "Next" at bounding box center [690, 26] width 78 height 50
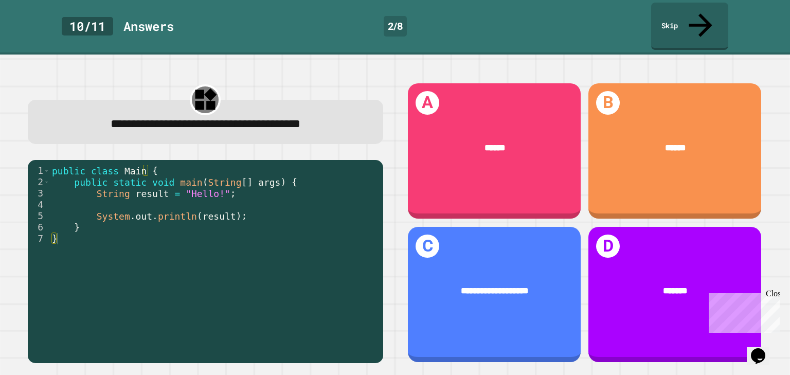
drag, startPoint x: 42, startPoint y: 58, endPoint x: 14, endPoint y: 83, distance: 37.9
click at [14, 83] on div "**********" at bounding box center [395, 215] width 790 height 320
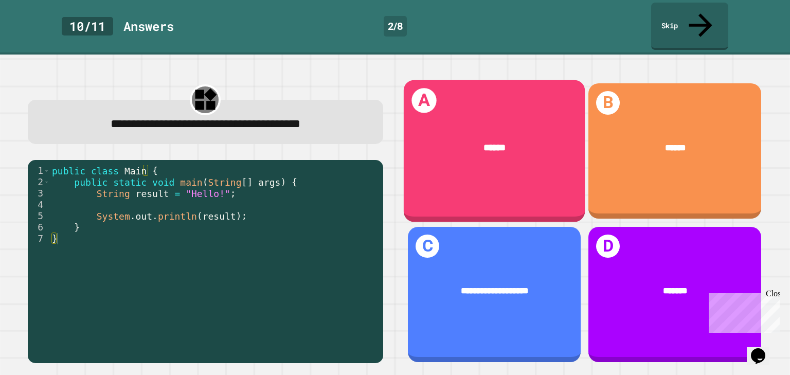
click at [500, 143] on div "******" at bounding box center [494, 147] width 181 height 51
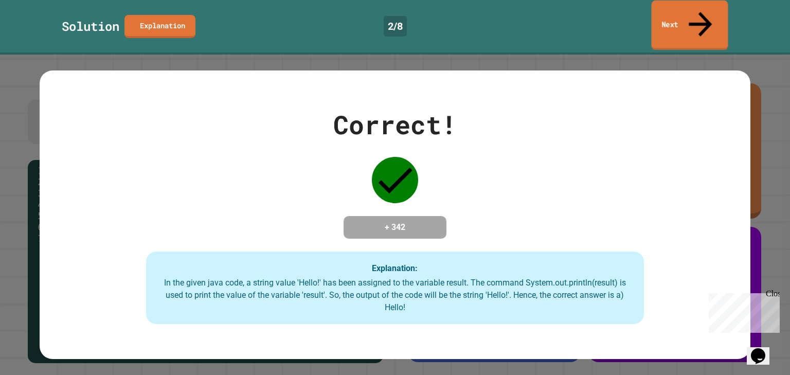
click at [708, 11] on link "Next" at bounding box center [690, 26] width 77 height 50
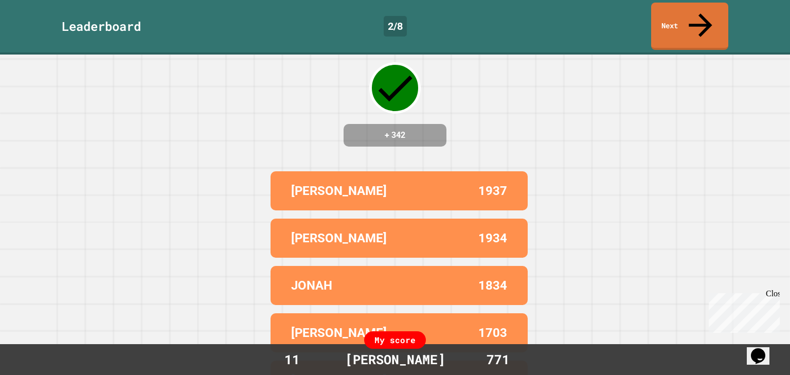
scroll to position [82, 0]
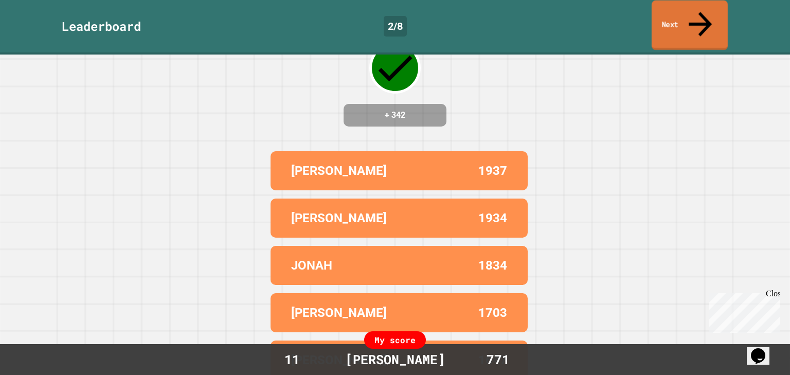
click at [703, 14] on icon at bounding box center [700, 24] width 34 height 37
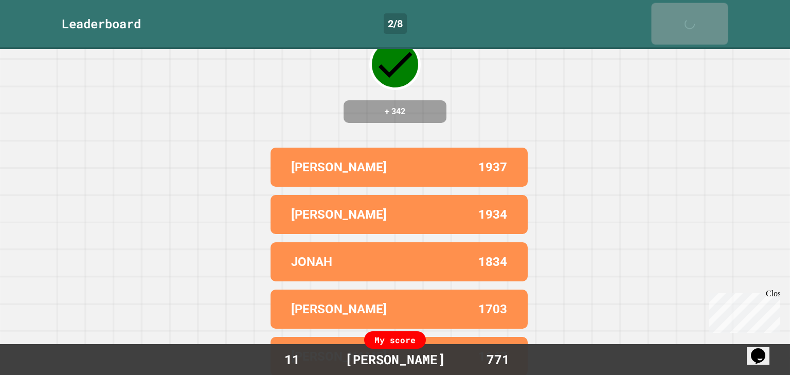
scroll to position [0, 0]
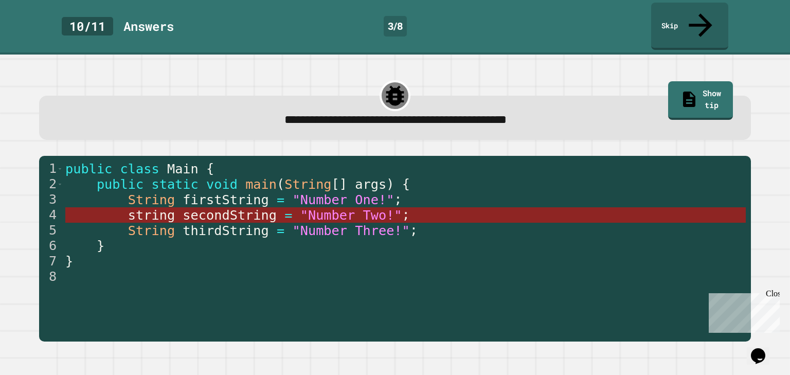
click at [154, 208] on span "string" at bounding box center [151, 215] width 47 height 15
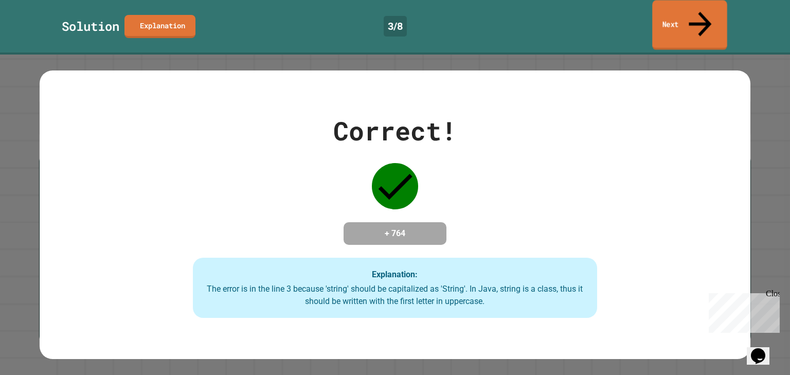
click at [713, 15] on link "Next" at bounding box center [689, 25] width 75 height 50
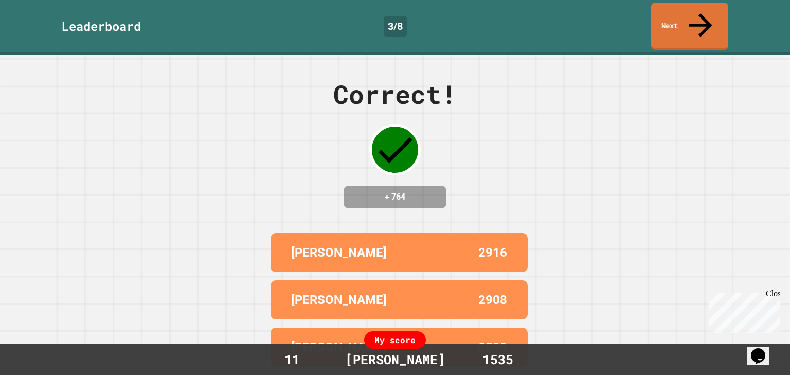
scroll to position [41, 0]
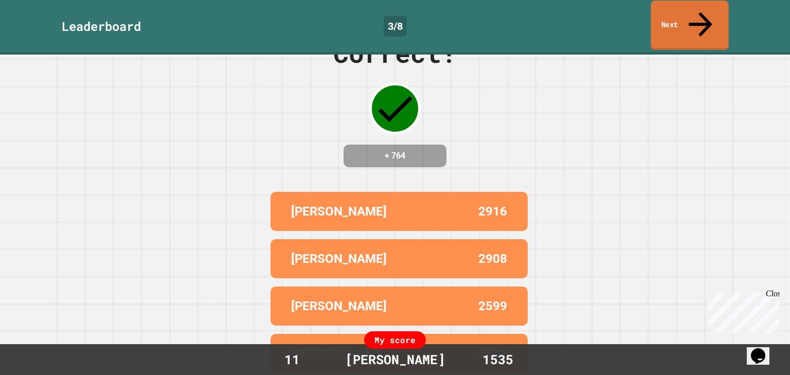
click at [671, 16] on link "Next" at bounding box center [690, 26] width 78 height 50
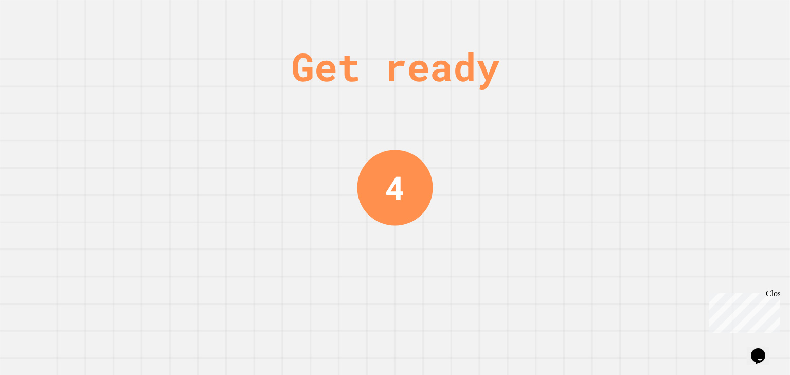
scroll to position [0, 0]
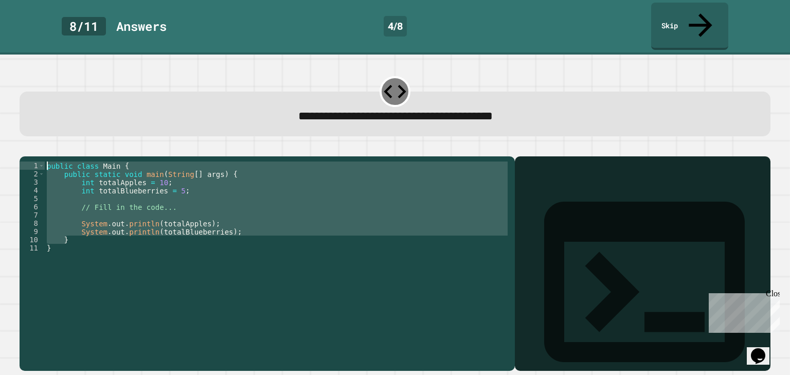
drag, startPoint x: 251, startPoint y: 233, endPoint x: 29, endPoint y: 141, distance: 240.3
click at [29, 144] on div "1 2 3 4 5 6 7 8 9 10 11 public class Main { public static void main ( String [ …" at bounding box center [395, 257] width 750 height 227
type textarea "**********"
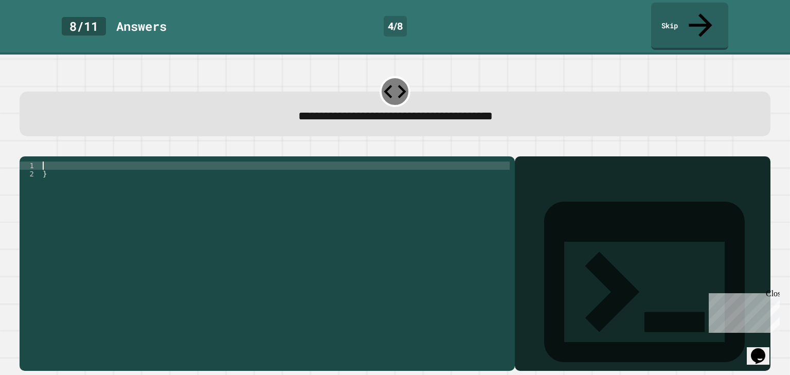
paste textarea "*"
type textarea "*"
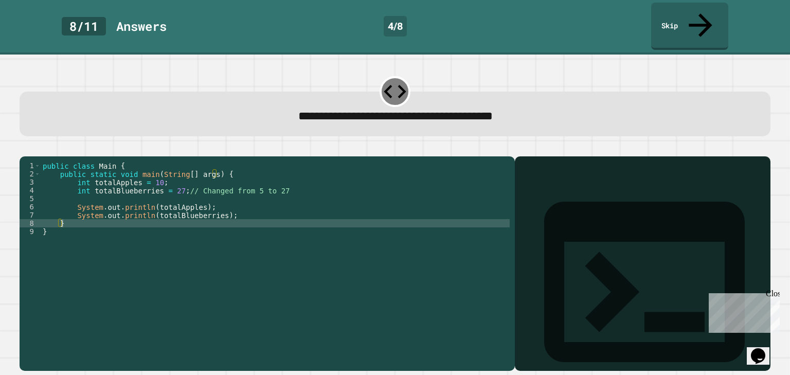
click at [34, 151] on icon "button" at bounding box center [32, 154] width 6 height 7
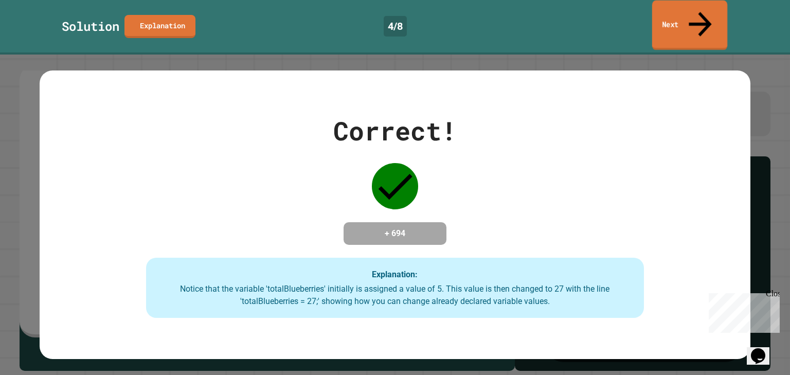
click at [666, 12] on link "Next" at bounding box center [689, 26] width 75 height 50
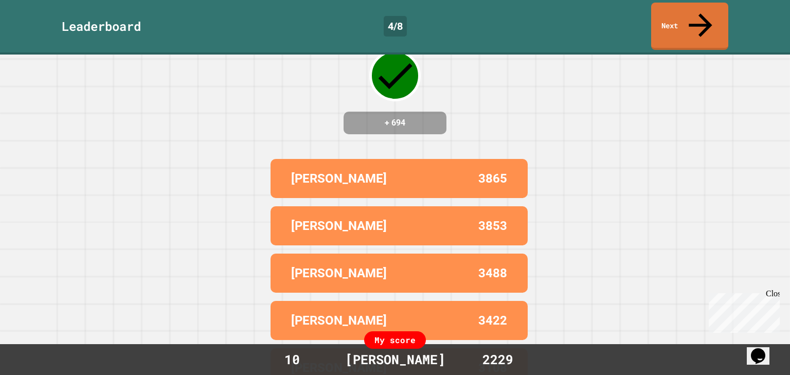
scroll to position [82, 0]
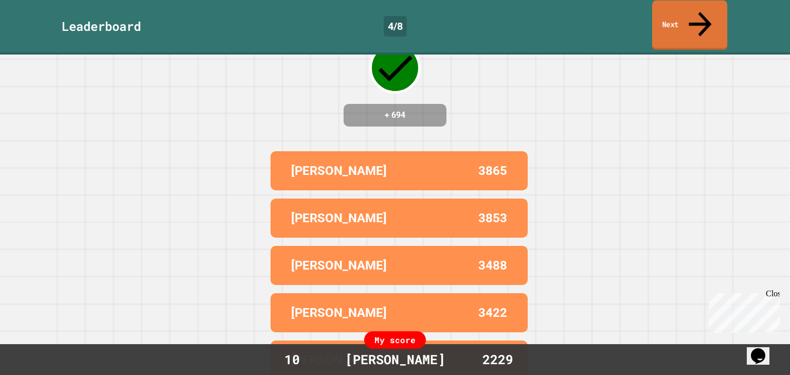
click at [676, 10] on link "Next" at bounding box center [689, 26] width 75 height 50
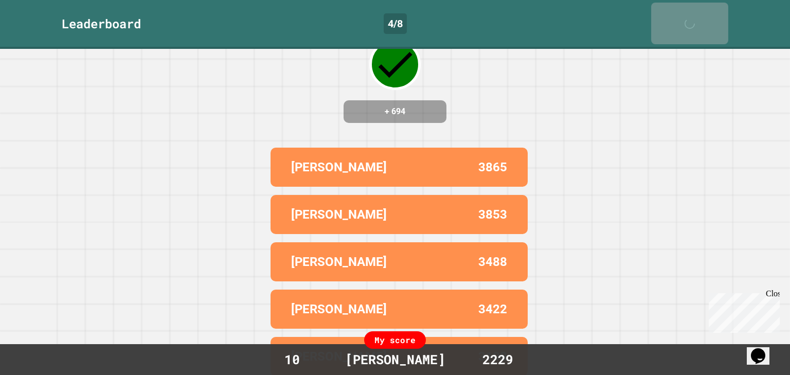
scroll to position [0, 0]
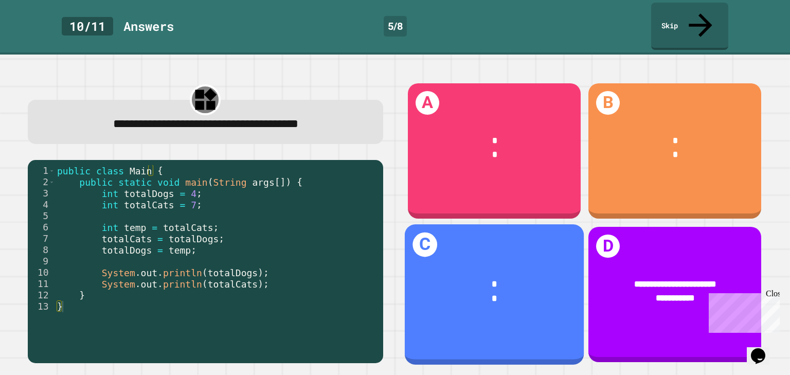
click at [459, 277] on div "*" at bounding box center [495, 284] width 142 height 14
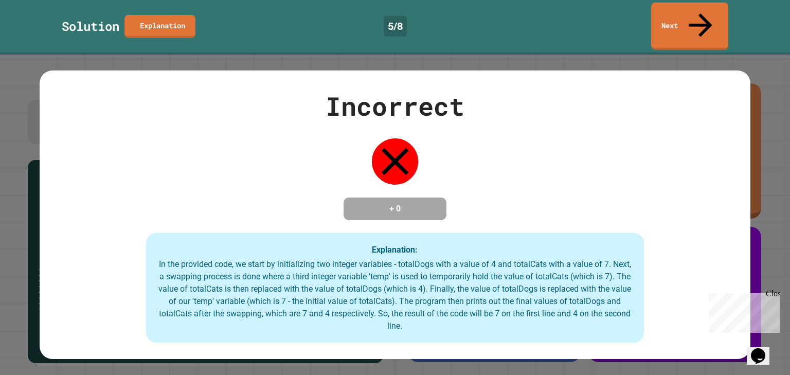
click at [677, 25] on div "Solution Explanation 5 / 8 Next" at bounding box center [395, 26] width 790 height 47
click at [712, 18] on link "Next" at bounding box center [690, 26] width 76 height 50
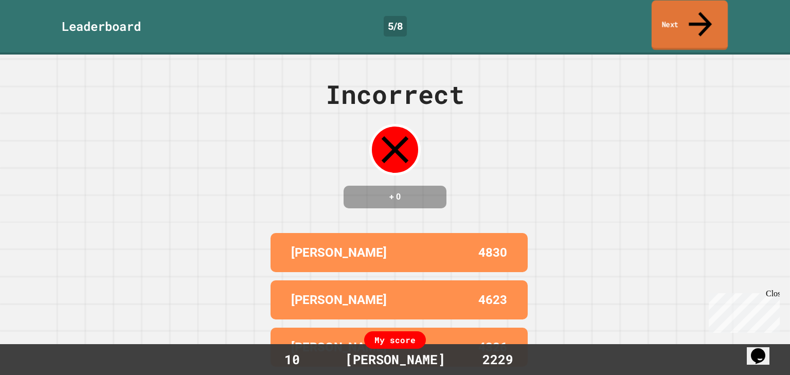
click at [712, 6] on link "Next" at bounding box center [690, 26] width 76 height 50
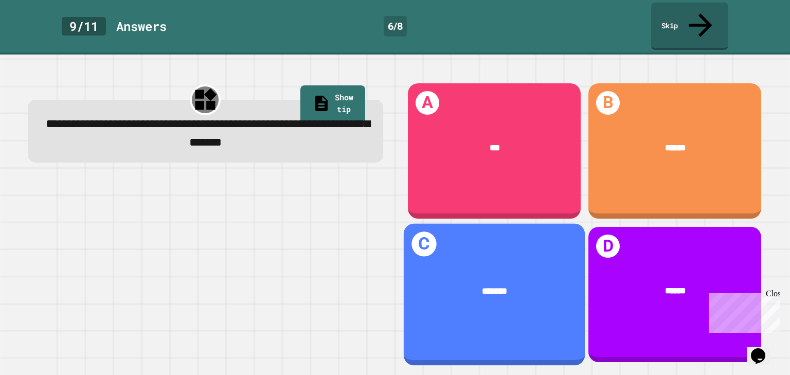
click at [462, 240] on div "C *******" at bounding box center [494, 294] width 181 height 142
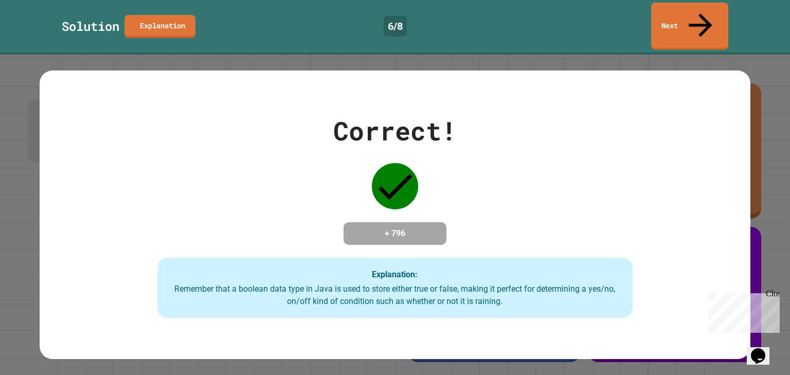
click at [462, 239] on div "Correct! + 796 Explanation: Remember that a boolean data type in Java is used t…" at bounding box center [395, 215] width 679 height 207
click at [690, 14] on link "Next" at bounding box center [690, 26] width 78 height 50
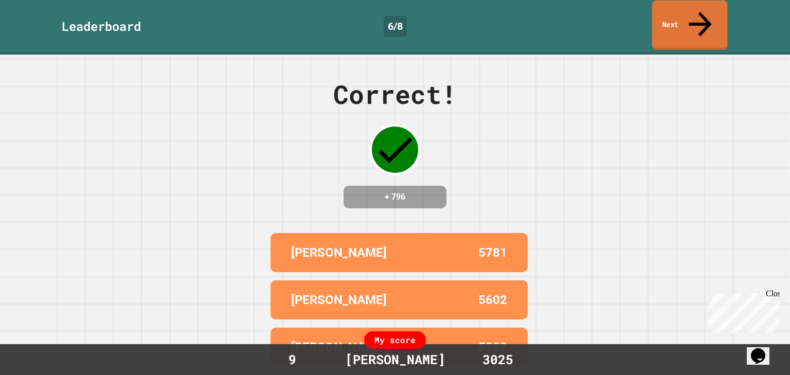
click at [664, 14] on link "Next" at bounding box center [689, 26] width 75 height 50
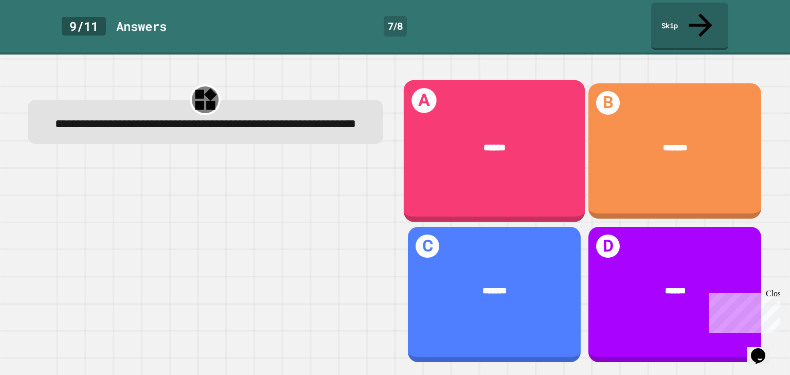
click at [500, 153] on div "******" at bounding box center [494, 147] width 181 height 51
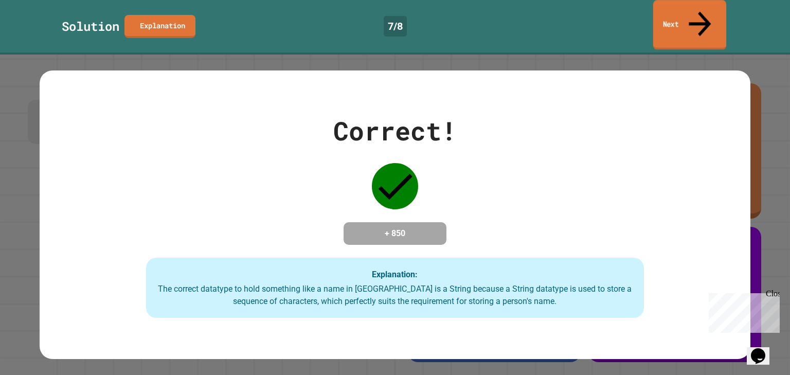
click at [671, 10] on link "Next" at bounding box center [689, 25] width 73 height 50
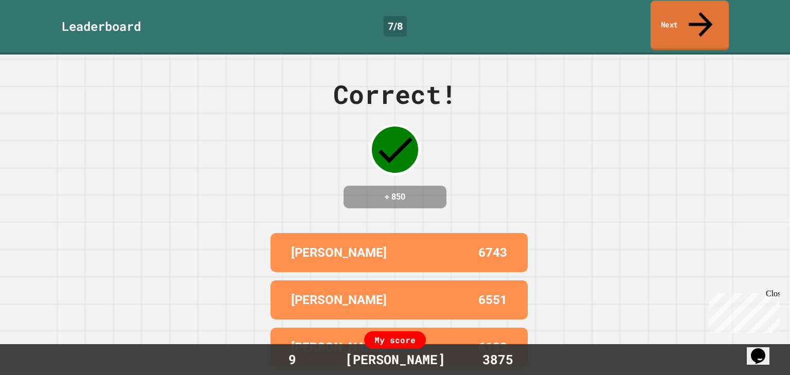
click at [666, 11] on link "Next" at bounding box center [690, 26] width 78 height 50
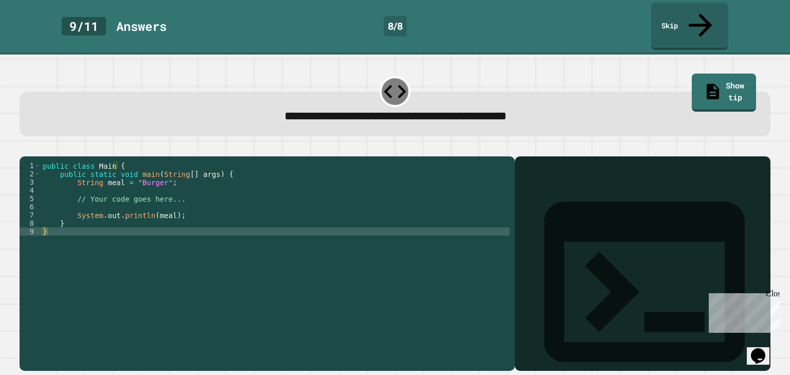
drag, startPoint x: 40, startPoint y: 151, endPoint x: 129, endPoint y: 225, distance: 115.5
click at [129, 225] on div "1 2 3 4 5 6 7 8 9 public class Main { public static void main ( String [ ] args…" at bounding box center [265, 256] width 490 height 189
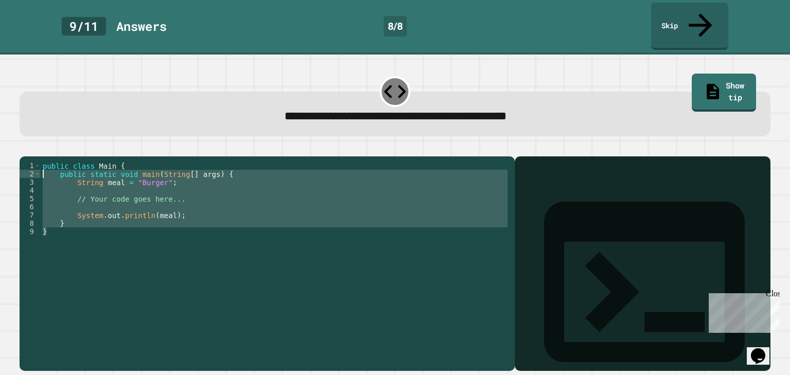
drag, startPoint x: 164, startPoint y: 231, endPoint x: 9, endPoint y: 162, distance: 169.9
click at [9, 162] on div "**********" at bounding box center [395, 215] width 790 height 320
type textarea "**********"
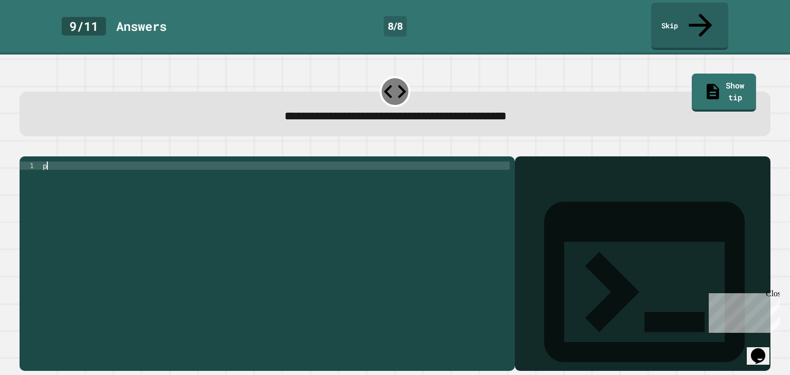
type textarea "*"
paste textarea "*"
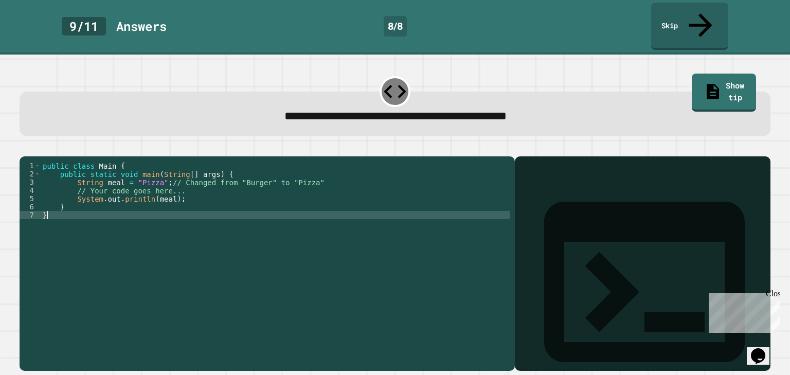
type textarea "*"
click at [25, 148] on button "button" at bounding box center [25, 148] width 0 height 0
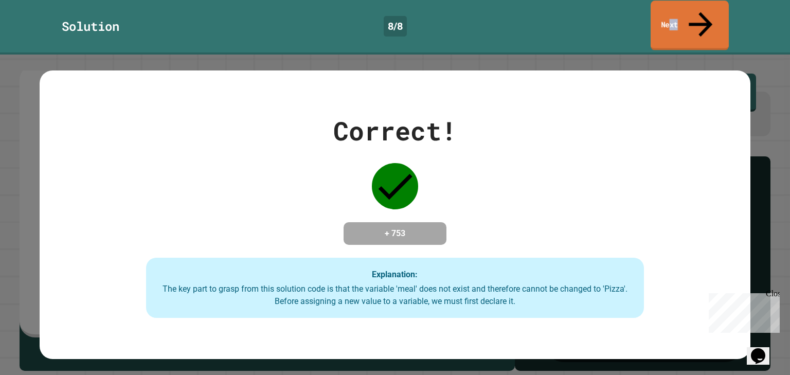
click at [683, 16] on link "Next" at bounding box center [690, 26] width 78 height 50
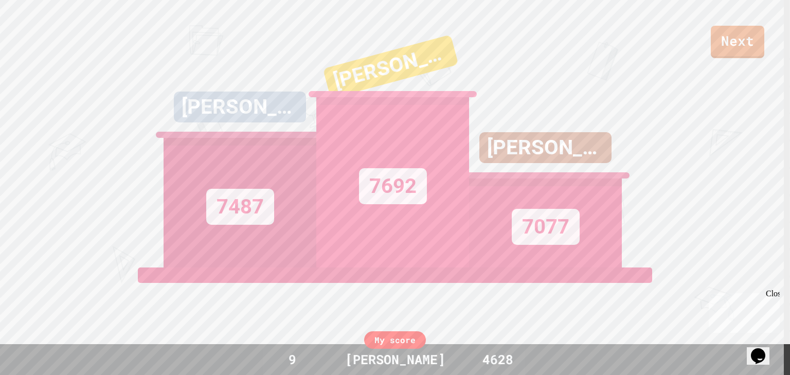
click at [709, 53] on div "Next" at bounding box center [395, 29] width 790 height 58
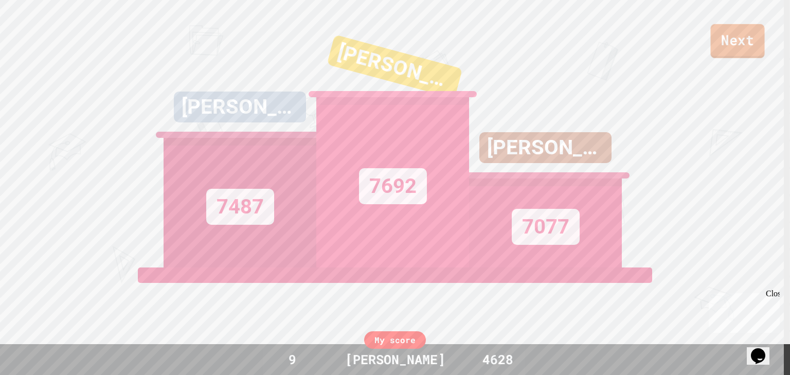
click at [742, 47] on link "Next" at bounding box center [738, 41] width 54 height 34
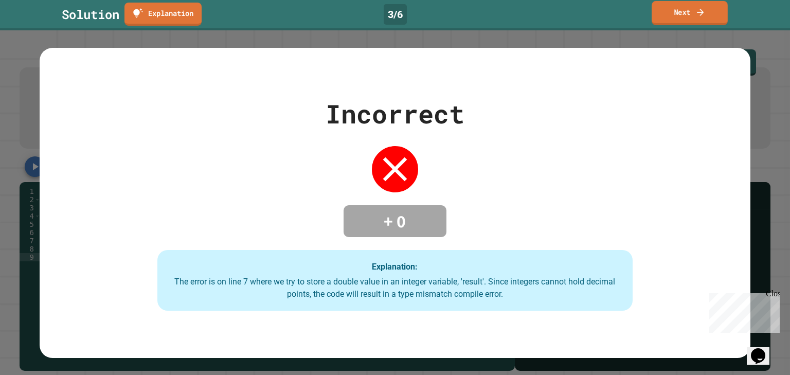
click at [684, 6] on link "Next" at bounding box center [690, 13] width 76 height 24
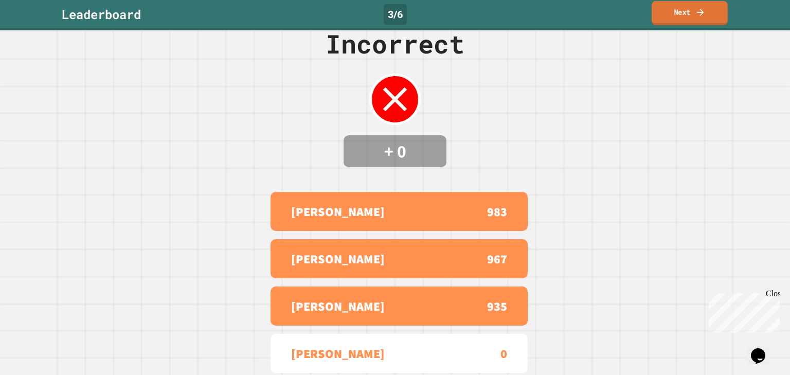
scroll to position [82, 0]
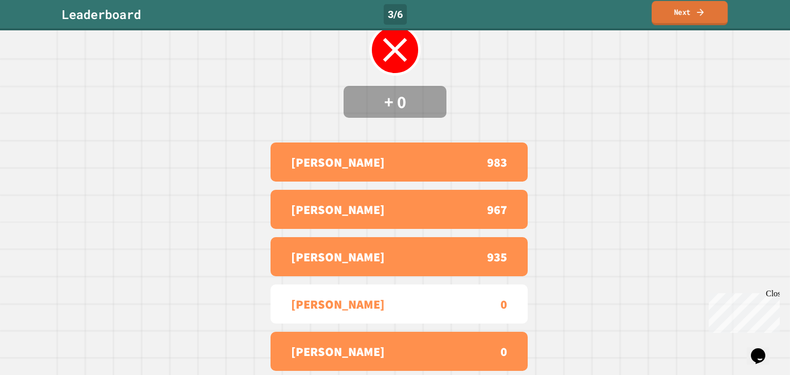
click at [681, 20] on link "Next" at bounding box center [690, 13] width 76 height 24
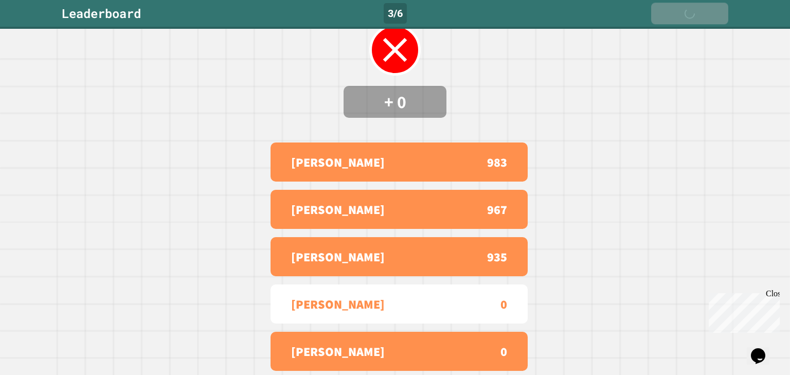
scroll to position [0, 0]
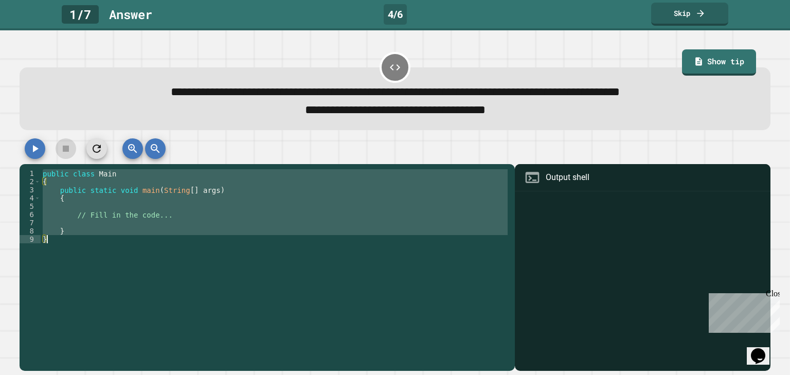
drag, startPoint x: 41, startPoint y: 173, endPoint x: 144, endPoint y: 247, distance: 126.0
click at [140, 253] on div "public class Main { public static void main ( String [ ] args ) { // Fill in th…" at bounding box center [275, 263] width 469 height 189
type textarea "* *"
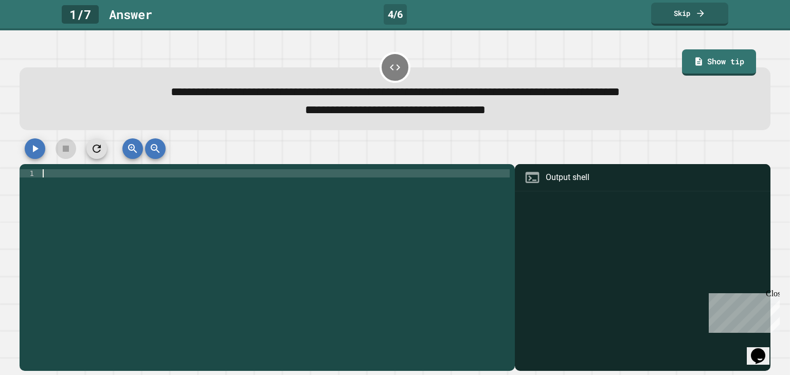
paste textarea "*"
type textarea "*"
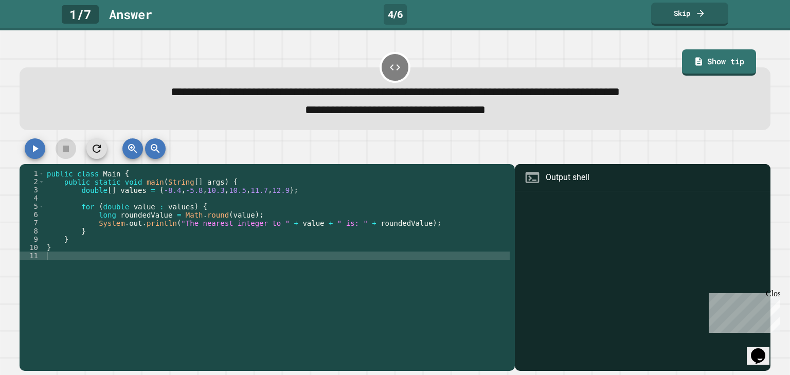
click at [34, 147] on icon "button" at bounding box center [35, 148] width 12 height 12
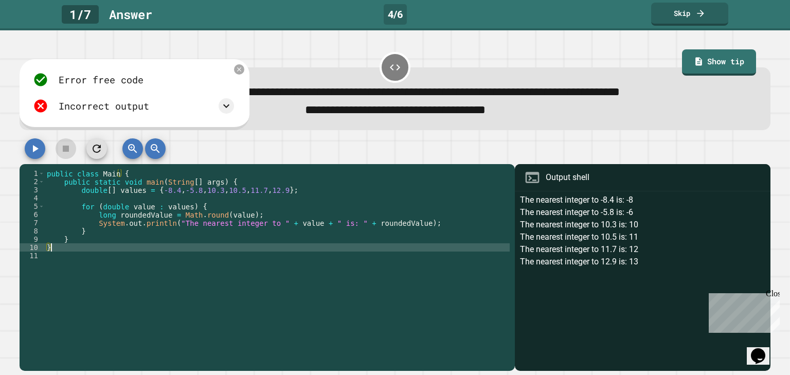
click at [58, 246] on div "public class Main { public static void main ( String [ ] args ) { double [ ] va…" at bounding box center [277, 263] width 465 height 189
type textarea "*"
click at [28, 154] on button "button" at bounding box center [35, 148] width 21 height 21
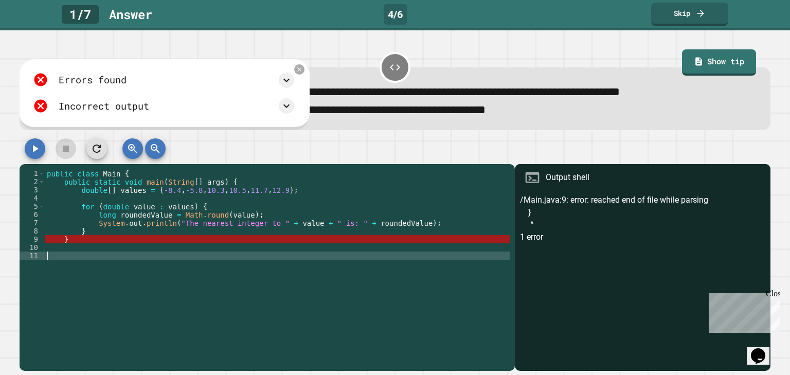
click at [53, 255] on div "public class Main { public static void main ( String [ ] args ) { double [ ] va…" at bounding box center [277, 263] width 465 height 189
click at [53, 250] on div "public class Main { public static void main ( String [ ] args ) { double [ ] va…" at bounding box center [277, 263] width 465 height 189
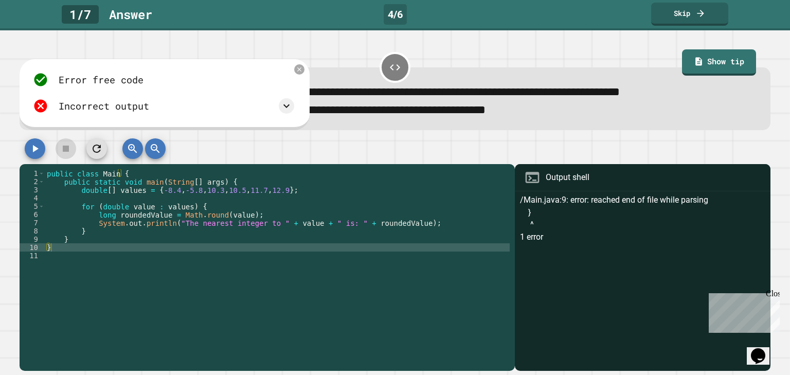
click at [37, 151] on icon "button" at bounding box center [36, 148] width 6 height 7
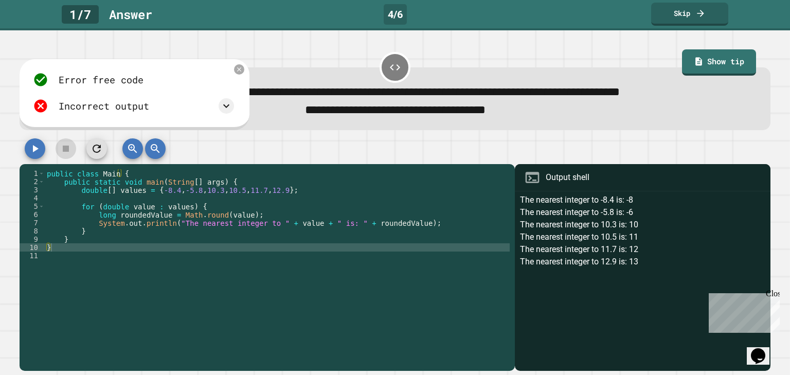
click at [98, 144] on icon "button" at bounding box center [97, 148] width 12 height 12
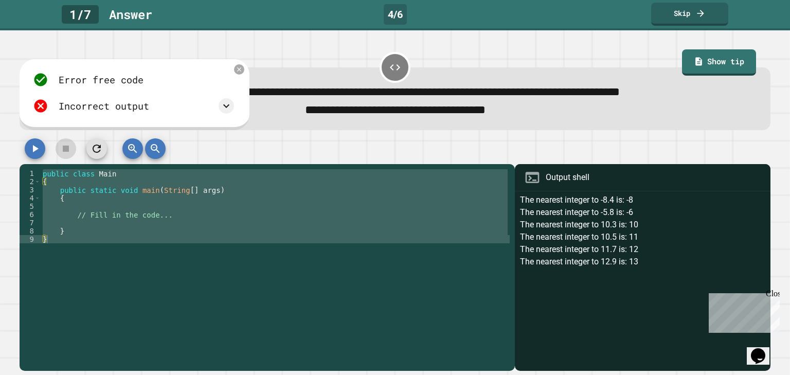
drag, startPoint x: 43, startPoint y: 171, endPoint x: 101, endPoint y: 225, distance: 79.7
click at [101, 225] on div "* 1 2 3 4 5 6 7 8 9 public class Main { public static void main ( String [ ] ar…" at bounding box center [267, 267] width 495 height 207
click at [100, 230] on div "public class Main { public static void main ( String [ ] args ) { // Fill in th…" at bounding box center [275, 255] width 469 height 173
drag, startPoint x: 85, startPoint y: 246, endPoint x: 39, endPoint y: 172, distance: 87.1
click at [39, 172] on div "* 1 2 3 4 5 6 7 8 9 public class Main { public static void main ( String [ ] ar…" at bounding box center [265, 255] width 490 height 173
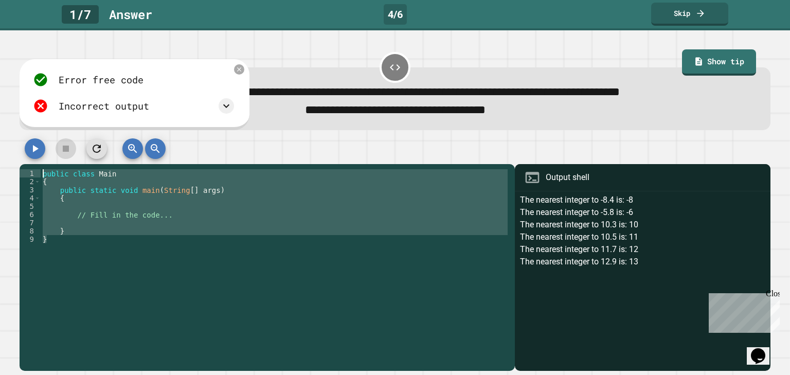
type textarea "**********"
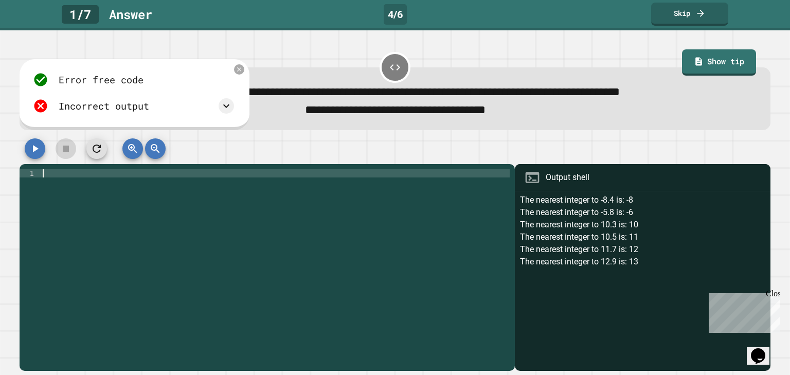
paste textarea "*"
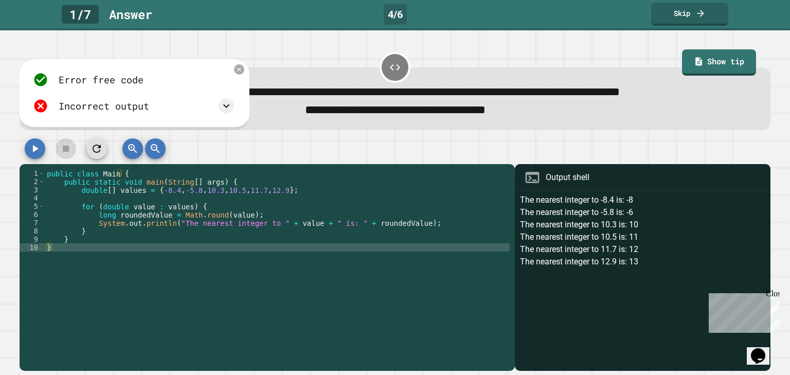
drag, startPoint x: 241, startPoint y: 142, endPoint x: 249, endPoint y: 138, distance: 9.9
click at [241, 142] on div at bounding box center [395, 151] width 750 height 26
click at [245, 67] on div at bounding box center [239, 69] width 12 height 12
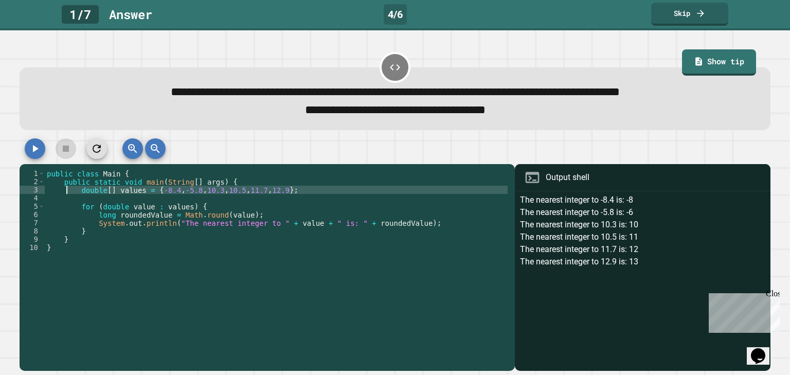
drag, startPoint x: 326, startPoint y: 196, endPoint x: 68, endPoint y: 195, distance: 258.2
click at [68, 195] on div "public class Main { public static void main ( String [ ] args ) { double [ ] va…" at bounding box center [277, 263] width 465 height 189
paste textarea "Cursor at row 3"
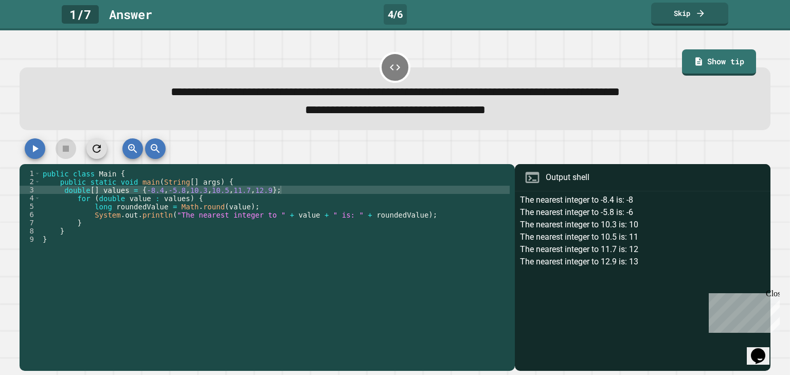
click at [37, 150] on icon "button" at bounding box center [36, 148] width 6 height 7
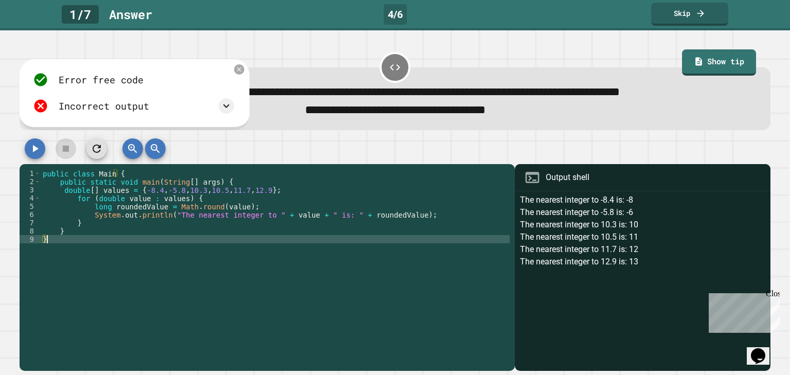
drag, startPoint x: 266, startPoint y: 270, endPoint x: 254, endPoint y: 267, distance: 12.1
click at [263, 271] on div "public class Main { public static void main ( String [ ] args ) { double [ ] va…" at bounding box center [275, 263] width 469 height 189
click at [283, 245] on div "public class Main { public static void main ( String [ ] args ) { double [ ] va…" at bounding box center [275, 263] width 469 height 189
click at [288, 247] on div "public class Main { public static void main ( String [ ] args ) { double [ ] va…" at bounding box center [275, 263] width 469 height 189
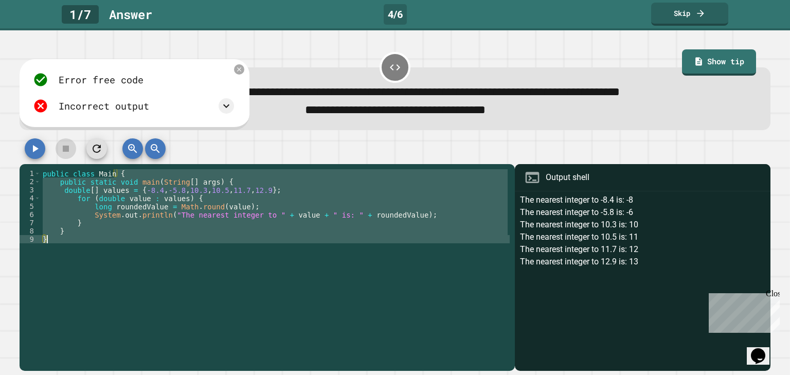
click at [288, 247] on div "public class Main { public static void main ( String [ ] args ) { double [ ] va…" at bounding box center [275, 263] width 469 height 189
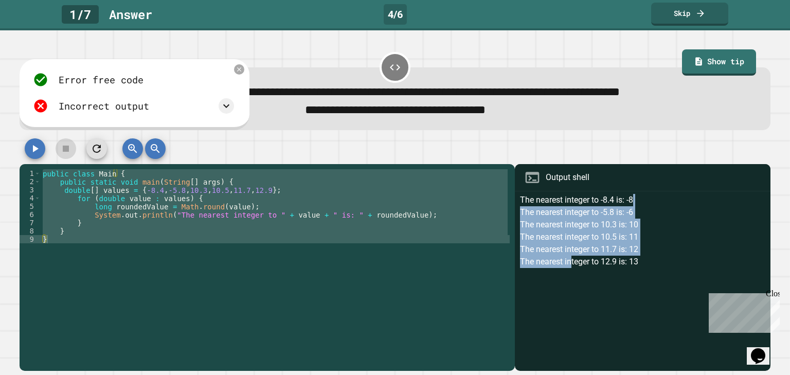
drag, startPoint x: 649, startPoint y: 202, endPoint x: 671, endPoint y: 276, distance: 77.3
click at [579, 298] on div "The nearest integer to -8.4 is: -8 The nearest integer to -5.8 is: -6 The neare…" at bounding box center [642, 282] width 245 height 177
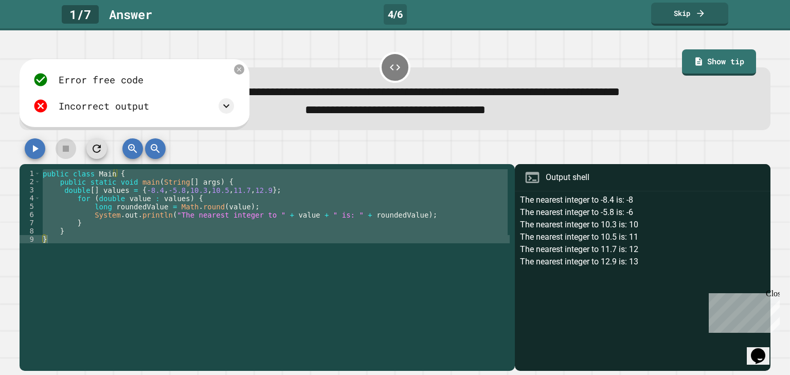
click at [676, 275] on div "The nearest integer to -8.4 is: -8 The nearest integer to -5.8 is: -6 The neare…" at bounding box center [642, 282] width 245 height 177
click at [676, 276] on div "The nearest integer to -8.4 is: -8 The nearest integer to -5.8 is: -6 The neare…" at bounding box center [642, 282] width 245 height 177
click at [157, 190] on div "public class Main { public static void main ( String [ ] args ) { double [ ] va…" at bounding box center [275, 255] width 469 height 173
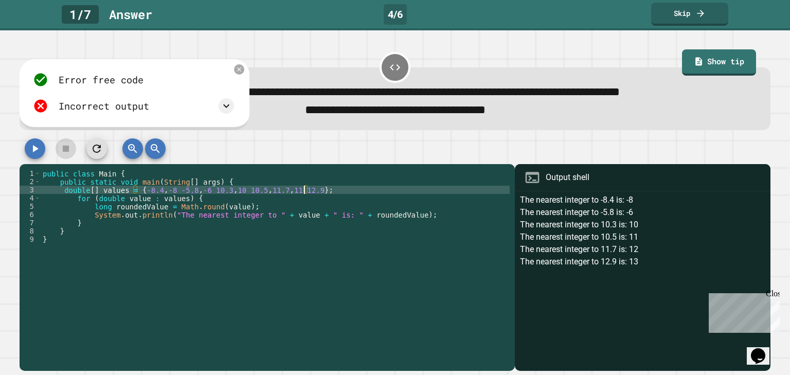
scroll to position [0, 19]
click at [95, 148] on icon "button" at bounding box center [97, 148] width 12 height 12
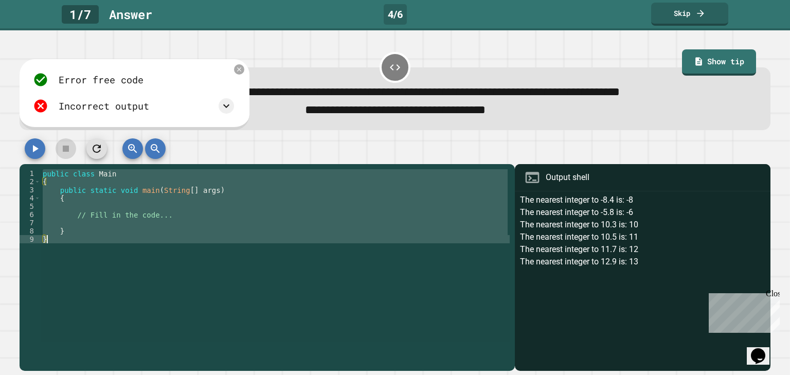
scroll to position [0, 1]
click at [53, 182] on div "public class Main { public static void main ( String [ ] args ) { // Fill in th…" at bounding box center [275, 255] width 469 height 173
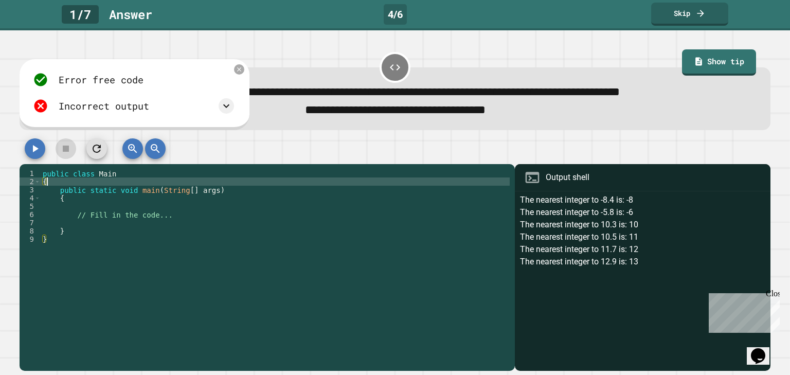
scroll to position [0, 0]
drag, startPoint x: 35, startPoint y: 172, endPoint x: 137, endPoint y: 230, distance: 117.3
click at [138, 231] on div "**********" at bounding box center [265, 255] width 490 height 173
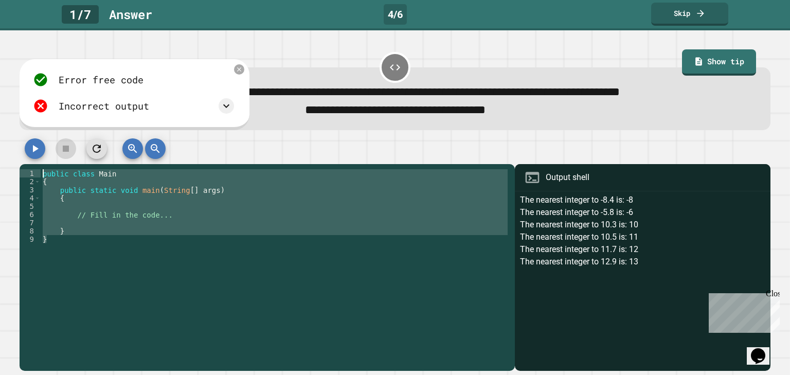
drag, startPoint x: 82, startPoint y: 244, endPoint x: 23, endPoint y: 171, distance: 94.4
click at [23, 171] on div "**********" at bounding box center [265, 255] width 490 height 173
paste textarea "**********"
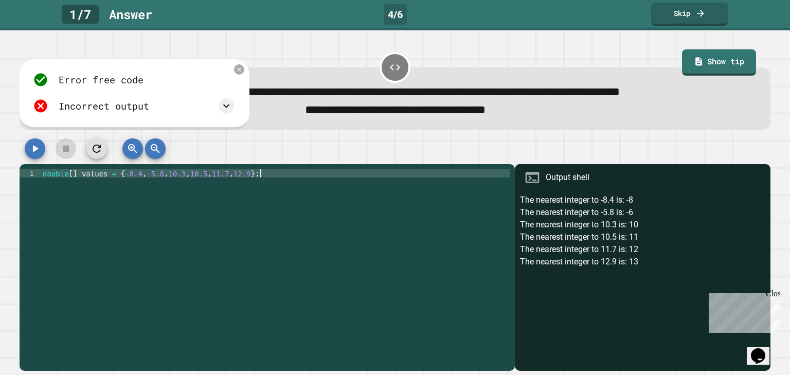
type textarea "**********"
click at [94, 144] on icon "button" at bounding box center [97, 148] width 12 height 12
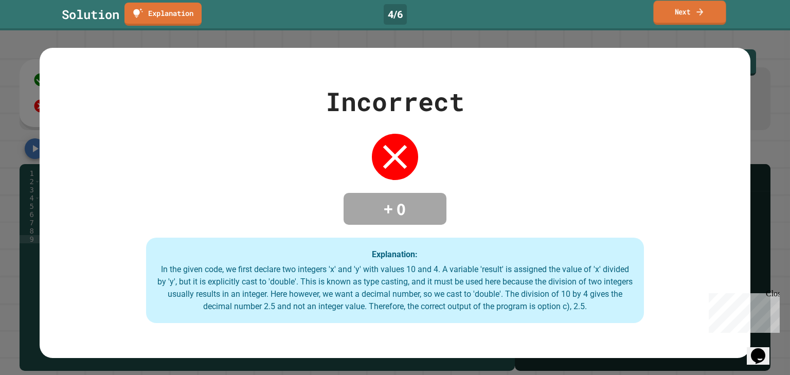
click at [725, 8] on link "Next" at bounding box center [689, 13] width 73 height 24
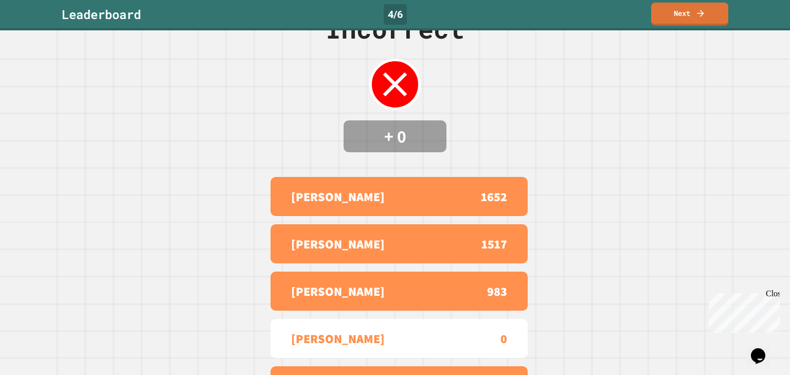
scroll to position [41, 0]
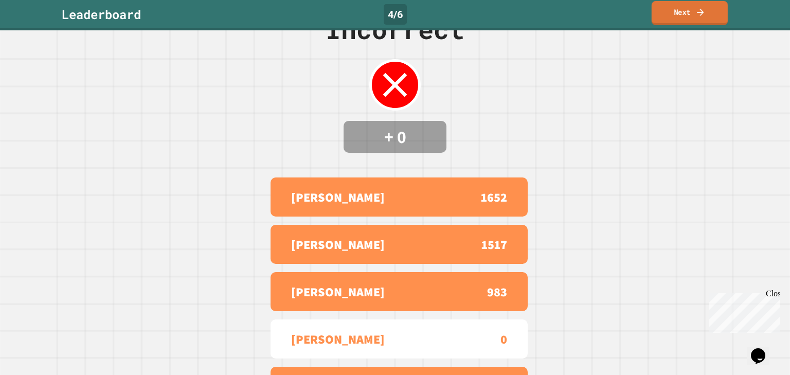
drag, startPoint x: 712, startPoint y: 5, endPoint x: 737, endPoint y: 45, distance: 47.1
click at [716, 11] on link "Next" at bounding box center [690, 13] width 76 height 24
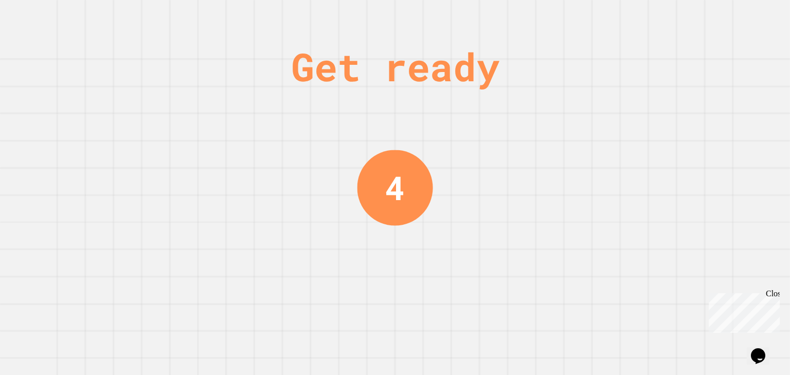
scroll to position [0, 0]
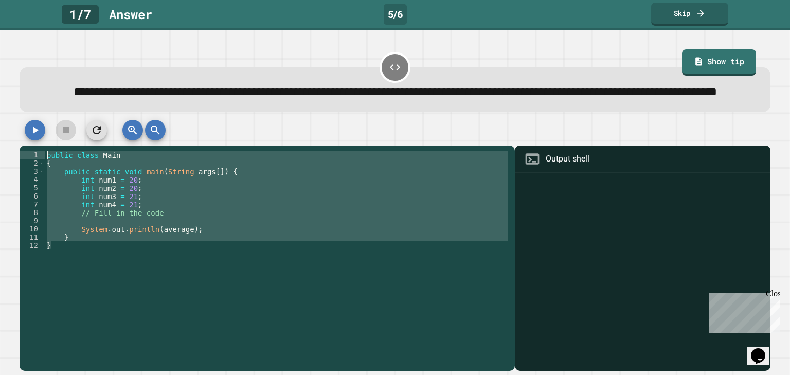
drag, startPoint x: 51, startPoint y: 273, endPoint x: 3, endPoint y: 167, distance: 116.7
click at [3, 167] on div "**********" at bounding box center [395, 202] width 790 height 345
type textarea "**********"
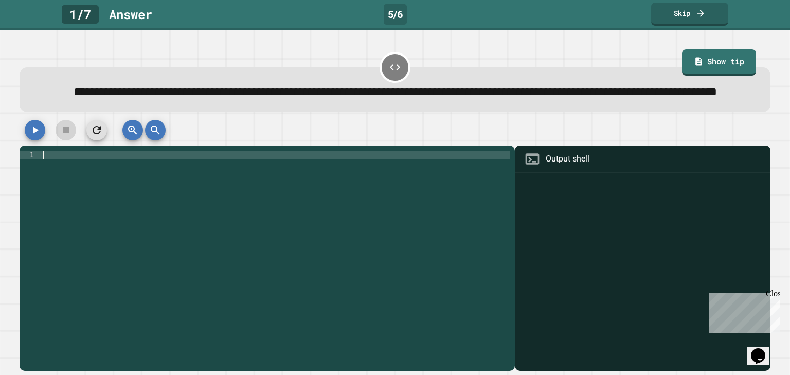
paste textarea "*"
type textarea "*"
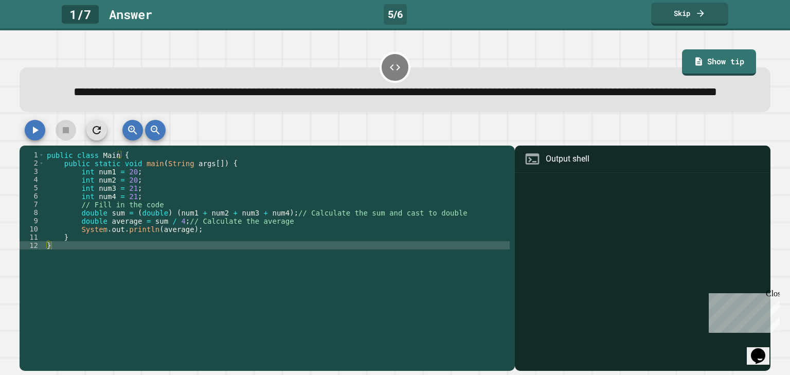
click at [37, 136] on icon "button" at bounding box center [35, 130] width 12 height 12
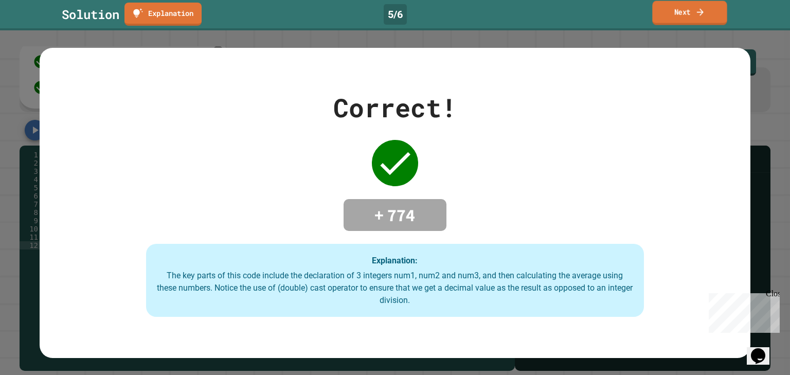
click at [665, 16] on link "Next" at bounding box center [689, 13] width 75 height 24
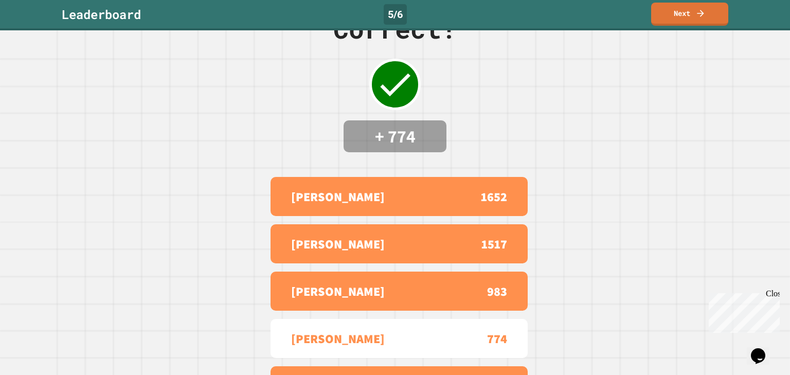
scroll to position [82, 0]
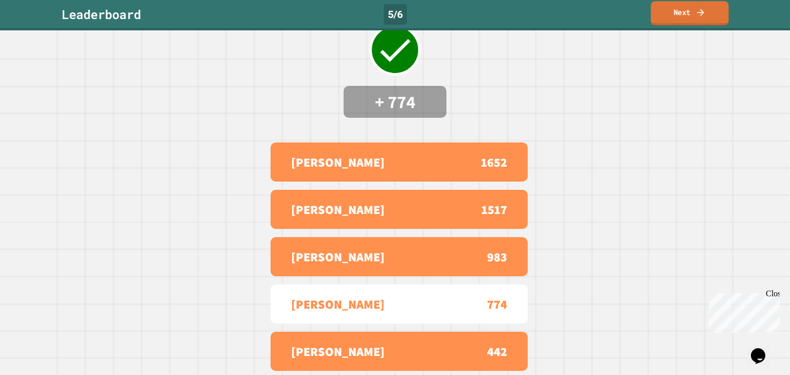
click at [700, 10] on icon at bounding box center [700, 12] width 10 height 11
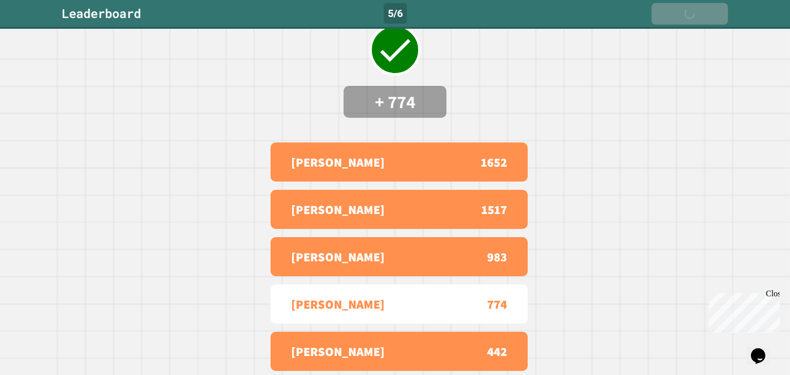
scroll to position [0, 0]
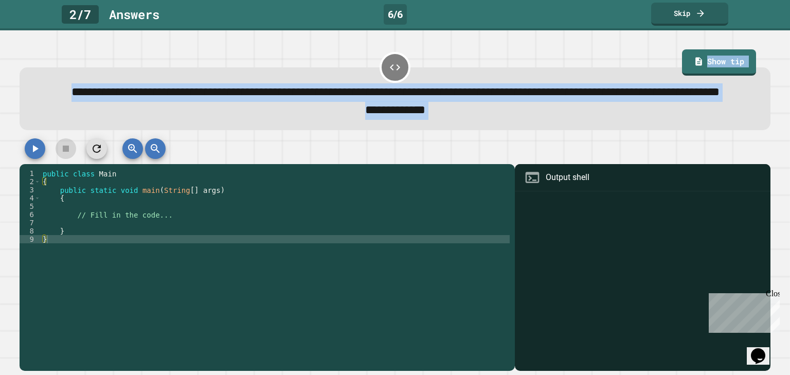
drag, startPoint x: 34, startPoint y: 91, endPoint x: 38, endPoint y: 249, distance: 159.0
click at [38, 249] on div "**********" at bounding box center [395, 210] width 759 height 329
drag, startPoint x: 8, startPoint y: 206, endPoint x: 22, endPoint y: 175, distance: 33.8
drag, startPoint x: 22, startPoint y: 175, endPoint x: 408, endPoint y: 159, distance: 386.6
click at [408, 159] on div "1 2 3 4 5 6 7 8 9 public class Main { public static void main ( String [ ] args…" at bounding box center [395, 254] width 759 height 241
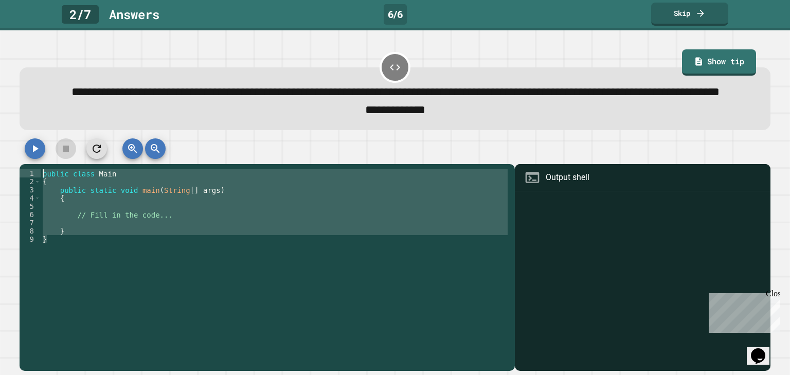
drag, startPoint x: 398, startPoint y: 168, endPoint x: 112, endPoint y: 236, distance: 294.3
click at [65, 178] on div "1 2 3 4 5 6 7 8 9 public class Main { public static void main ( String [ ] args…" at bounding box center [395, 254] width 750 height 233
type textarea "**********"
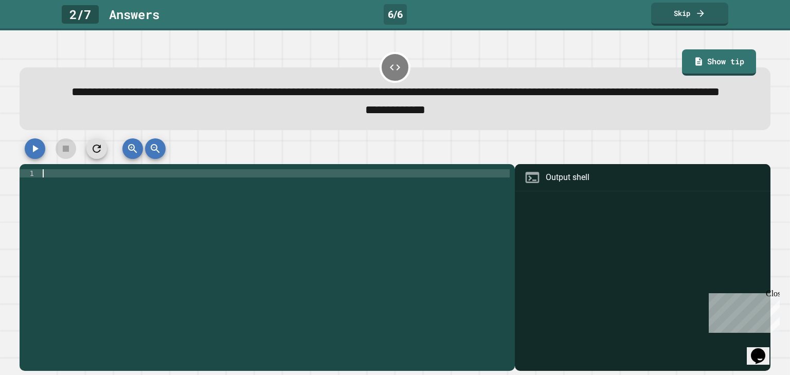
click at [302, 229] on div at bounding box center [275, 255] width 469 height 173
click at [302, 224] on div at bounding box center [275, 255] width 469 height 173
paste textarea "*"
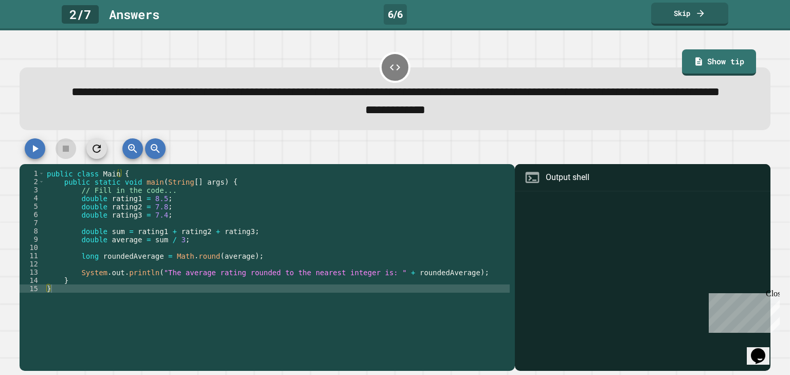
click at [39, 155] on icon "button" at bounding box center [35, 148] width 12 height 12
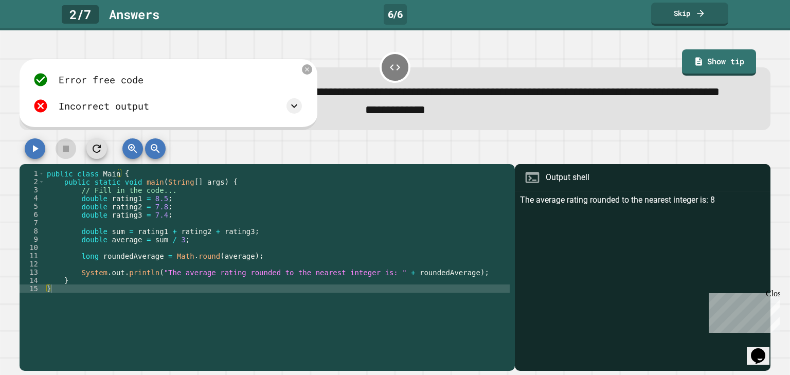
type textarea "**********"
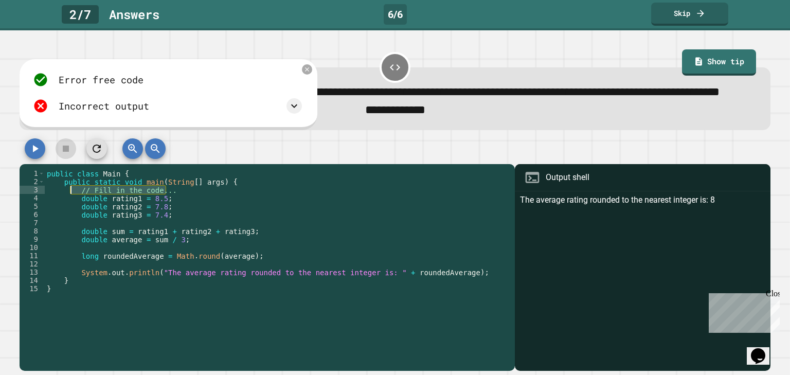
drag, startPoint x: 167, startPoint y: 214, endPoint x: 69, endPoint y: 211, distance: 98.3
click at [69, 211] on div "public class Main { public static void main ( String [ ] args ) { // Fill in th…" at bounding box center [277, 255] width 465 height 173
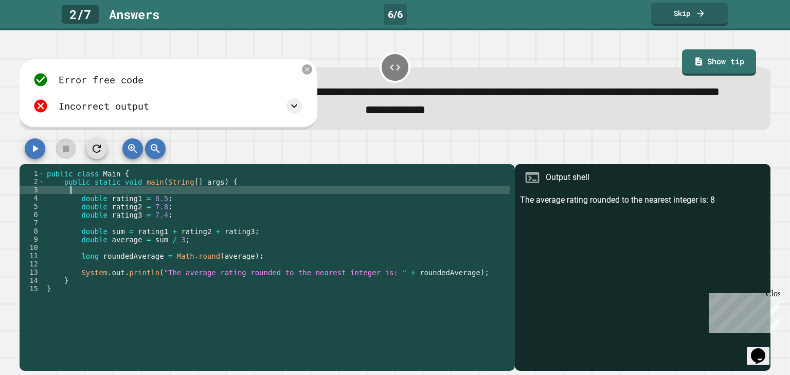
click at [30, 155] on icon "button" at bounding box center [35, 148] width 12 height 12
click at [9, 99] on div "**********" at bounding box center [395, 202] width 790 height 345
click at [8, 105] on div "**********" at bounding box center [395, 202] width 790 height 345
click at [311, 74] on icon at bounding box center [306, 69] width 9 height 9
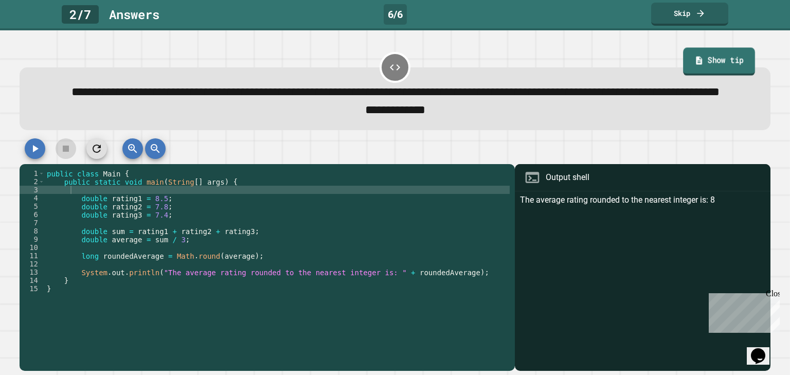
click at [716, 63] on link "Show tip" at bounding box center [719, 61] width 72 height 28
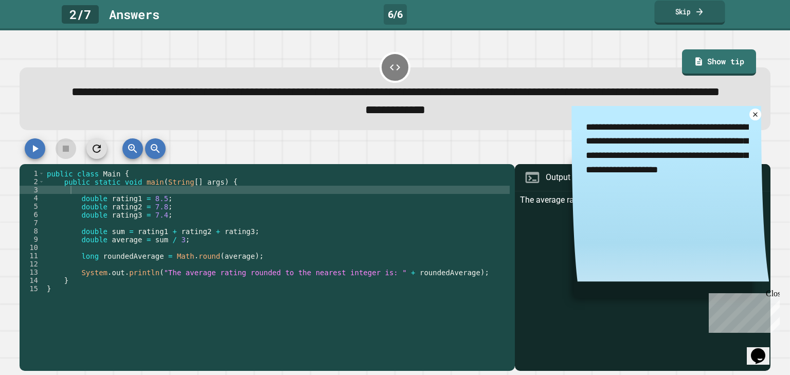
click at [658, 6] on link "Skip" at bounding box center [689, 13] width 70 height 24
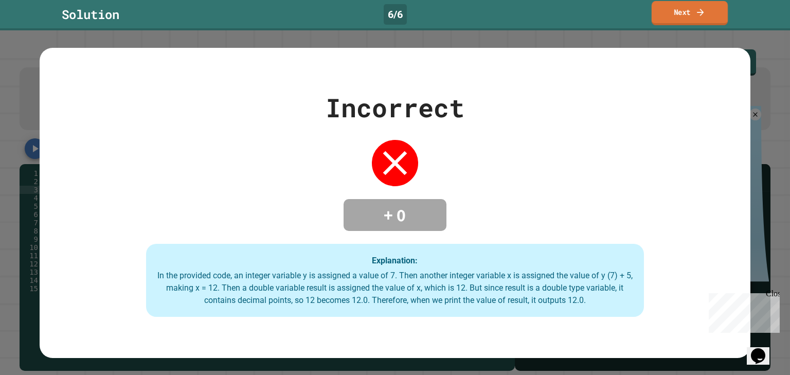
click at [689, 10] on link "Next" at bounding box center [690, 13] width 76 height 24
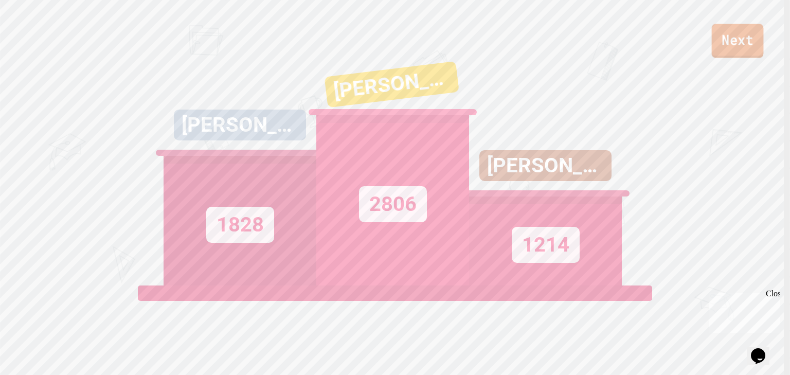
click at [737, 43] on link "Next" at bounding box center [738, 41] width 52 height 34
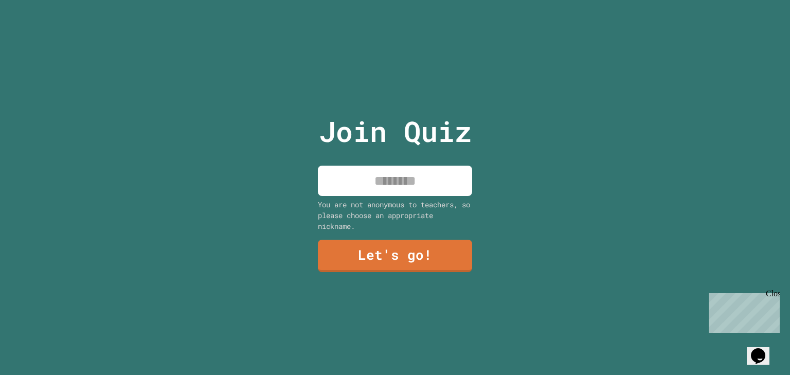
click at [430, 175] on input at bounding box center [395, 181] width 154 height 30
type input "*****"
click at [411, 247] on link "Let's go!" at bounding box center [395, 255] width 156 height 34
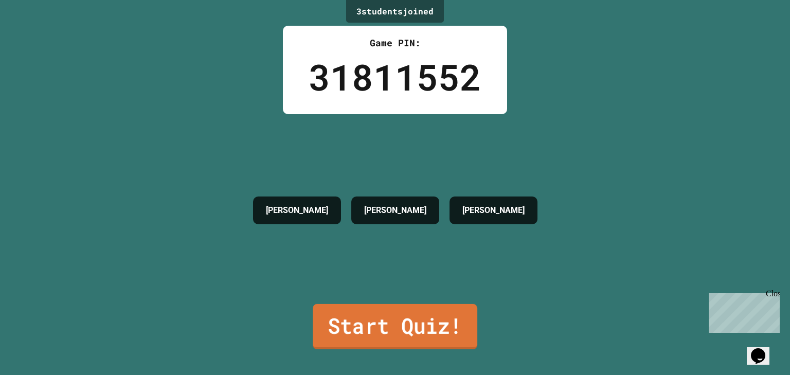
click at [434, 335] on link "Start Quiz!" at bounding box center [395, 326] width 165 height 45
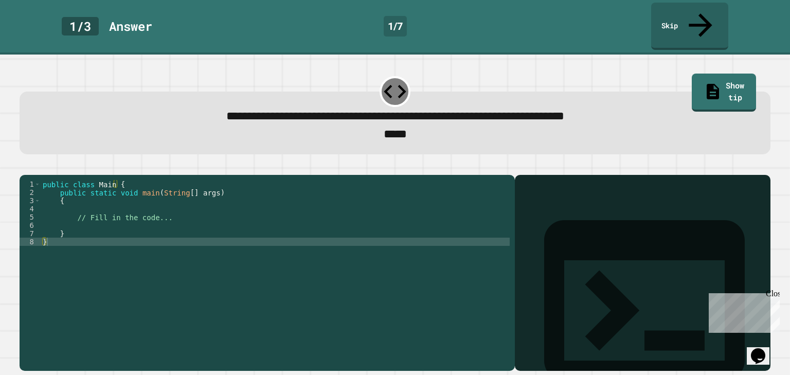
click at [255, 206] on div "public class Main { public static void main ( String [ ] args ) { // Fill in th…" at bounding box center [275, 274] width 469 height 189
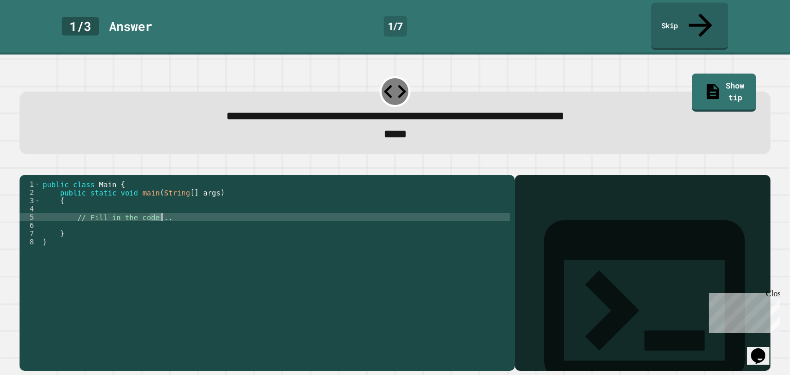
click at [255, 206] on div "public class Main { public static void main ( String [ ] args ) { // Fill in th…" at bounding box center [275, 274] width 469 height 189
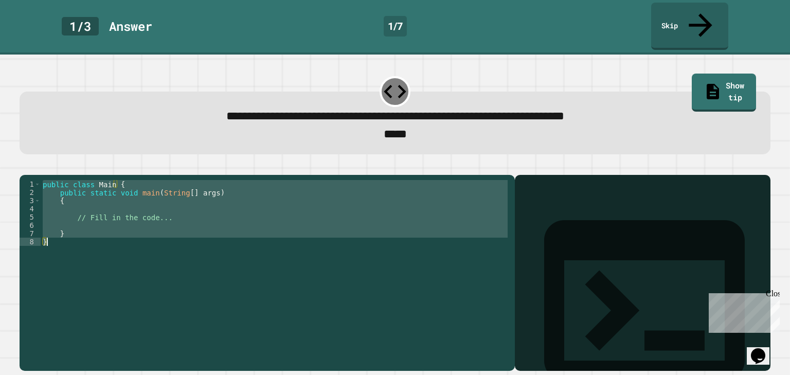
click at [255, 206] on div "public class Main { public static void main ( String [ ] args ) { // Fill in th…" at bounding box center [275, 274] width 469 height 189
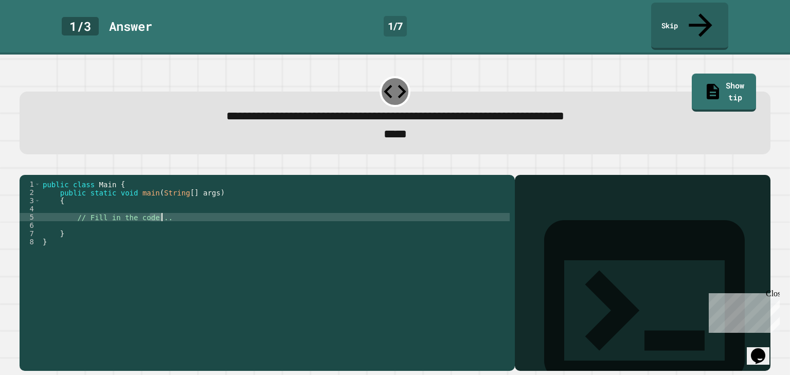
click at [255, 205] on div "public class Main { public static void main ( String [ ] args ) { // Fill in th…" at bounding box center [275, 274] width 469 height 189
type textarea "**********"
click at [256, 205] on div "public class Main { public static void main ( String [ ] args ) { // Fill in th…" at bounding box center [275, 274] width 469 height 189
click at [261, 202] on div "public class Main { public static void main ( String [ ] args ) { } }" at bounding box center [275, 274] width 469 height 189
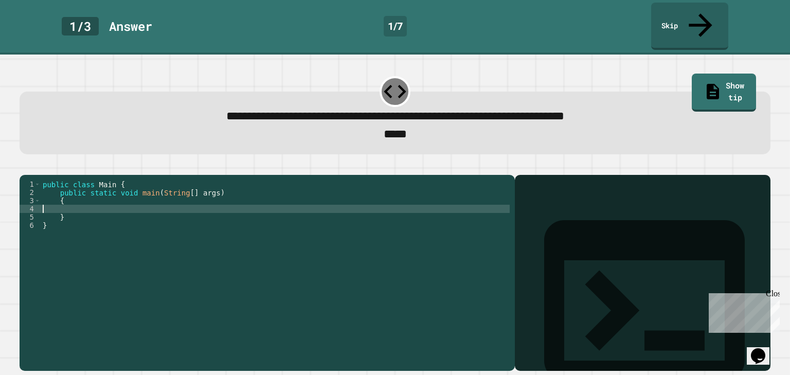
click at [261, 202] on div "public class Main { public static void main ( String [ ] args ) { } }" at bounding box center [275, 274] width 469 height 189
click at [261, 201] on div "public class Main { public static void main ( String [ ] args ) { } }" at bounding box center [275, 274] width 469 height 189
type textarea "*"
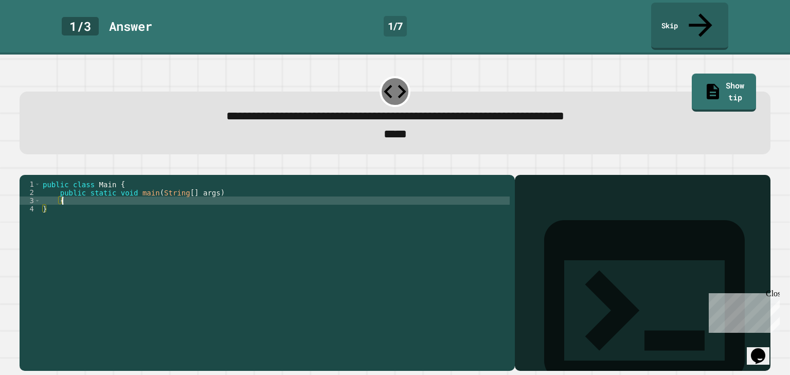
click at [257, 194] on div "public class Main { public static void main ( String [ ] args ) { }" at bounding box center [275, 274] width 469 height 189
click at [257, 194] on div "public class Main { public static void main ( String [ ] args ) }" at bounding box center [275, 274] width 469 height 189
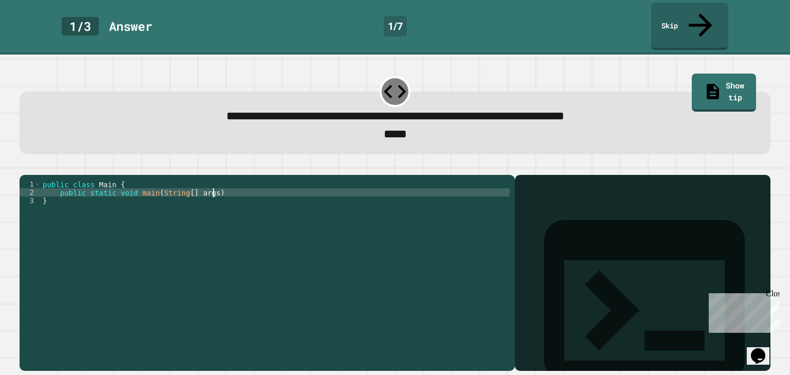
click at [253, 193] on div "public class Main { public static void main ( String [ ] args ) }" at bounding box center [275, 274] width 469 height 189
click at [251, 193] on div "public class Main { public static void main ( String [ ] args ) }" at bounding box center [275, 274] width 469 height 189
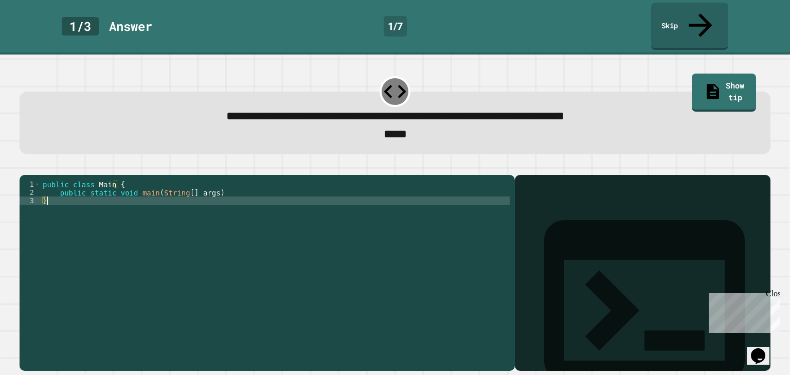
type textarea "*"
click at [251, 193] on div "public class Main { public static void main ( String [ ] args ) }" at bounding box center [275, 274] width 469 height 189
click at [250, 193] on div "public class Main { public static void main ( String [ ] args )" at bounding box center [275, 274] width 469 height 189
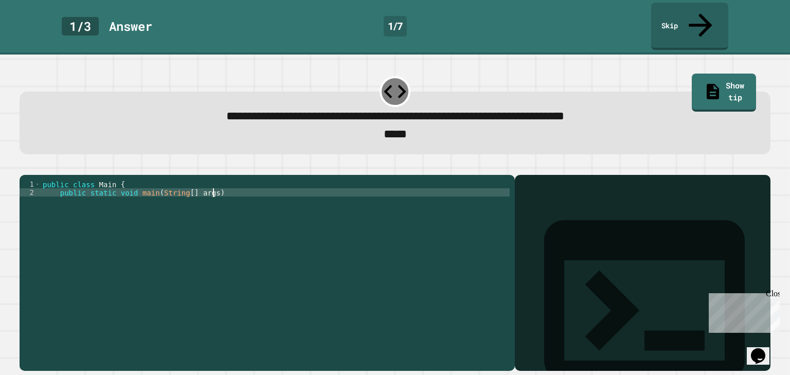
click at [249, 193] on div "public class Main { public static void main ( String [ ] args )" at bounding box center [275, 274] width 469 height 189
click at [248, 193] on div "public class Main { public static void main ( String [ ] args )" at bounding box center [275, 274] width 469 height 189
click at [243, 192] on div "public class Main { public static void main ( String [ ] args )" at bounding box center [275, 266] width 469 height 173
click at [243, 191] on div "public class Main { public static void main ( String [ ] args" at bounding box center [275, 274] width 469 height 189
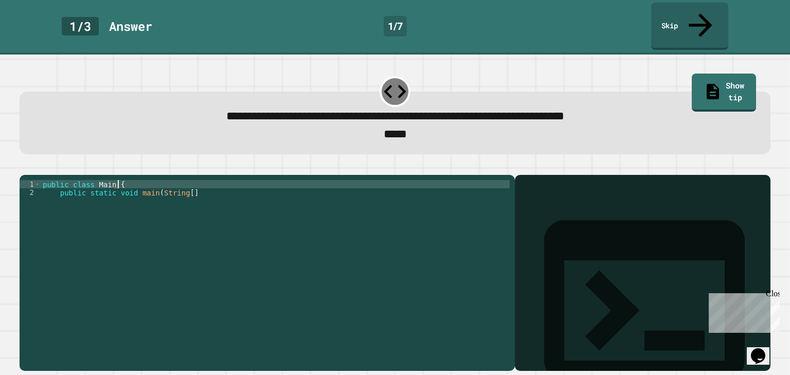
drag, startPoint x: 211, startPoint y: 175, endPoint x: 201, endPoint y: 176, distance: 10.9
click at [201, 180] on div "public class Main { public static void main ( String [ ]" at bounding box center [275, 274] width 469 height 189
click at [195, 186] on div "public class Main" at bounding box center [275, 274] width 469 height 189
click at [191, 189] on div "public class Main" at bounding box center [275, 274] width 469 height 189
click at [181, 185] on div "public class Main" at bounding box center [275, 274] width 469 height 189
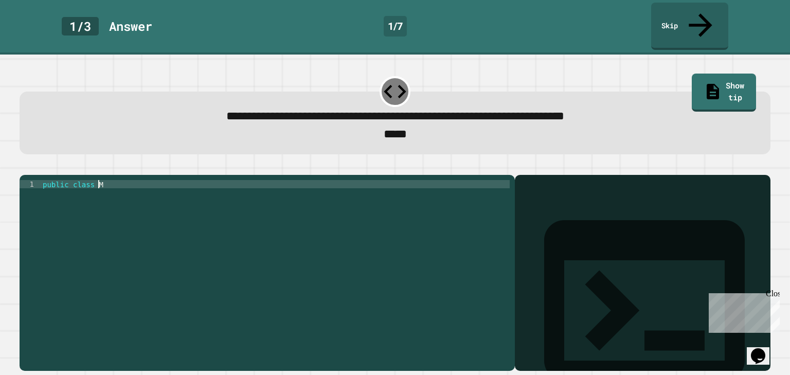
drag, startPoint x: 154, startPoint y: 175, endPoint x: 127, endPoint y: 185, distance: 29.4
click at [134, 183] on div "public class M" at bounding box center [275, 274] width 469 height 189
drag, startPoint x: 127, startPoint y: 185, endPoint x: 92, endPoint y: 173, distance: 36.9
click at [105, 182] on div "public class M" at bounding box center [275, 274] width 469 height 189
click at [68, 175] on div "**********" at bounding box center [267, 273] width 495 height 196
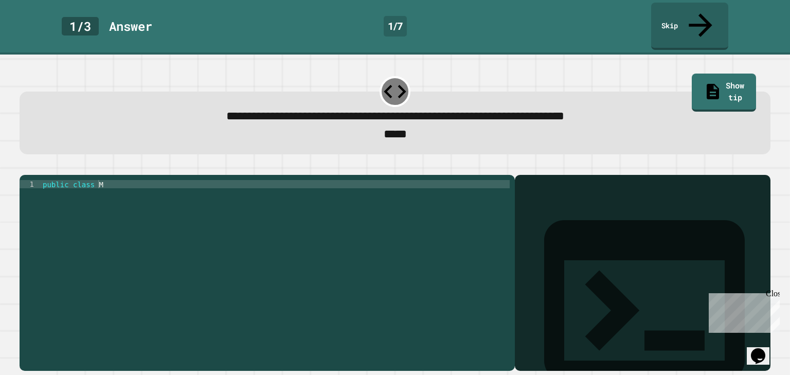
drag, startPoint x: 67, startPoint y: 167, endPoint x: 66, endPoint y: 173, distance: 6.3
click at [66, 175] on div "**********" at bounding box center [267, 273] width 495 height 196
click at [66, 180] on div "public class M" at bounding box center [275, 274] width 469 height 189
click at [66, 180] on div "publi class M" at bounding box center [275, 274] width 469 height 189
click at [66, 180] on div "[PERSON_NAME]" at bounding box center [275, 274] width 469 height 189
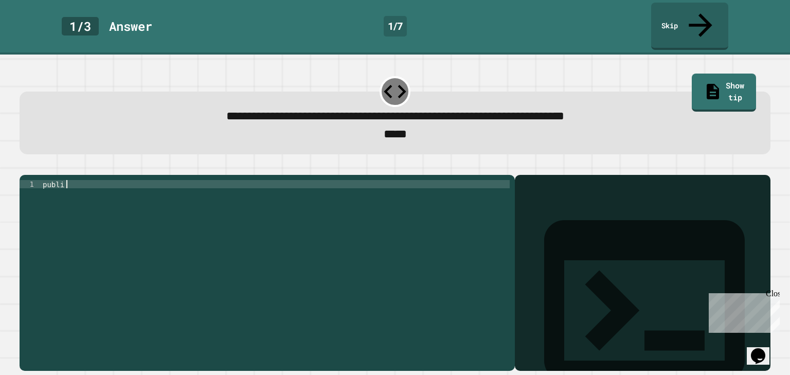
drag, startPoint x: 66, startPoint y: 175, endPoint x: 58, endPoint y: 178, distance: 8.8
click at [61, 180] on div "publi" at bounding box center [275, 274] width 469 height 189
click at [53, 180] on div "puli" at bounding box center [275, 274] width 469 height 189
click at [51, 180] on div "pli" at bounding box center [275, 274] width 469 height 189
type textarea "***"
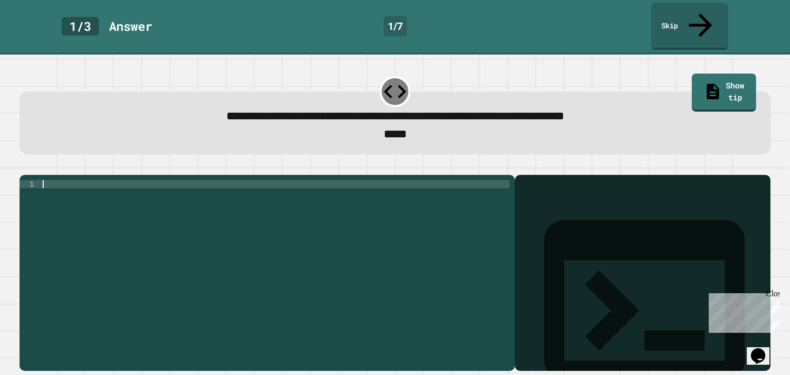
click at [52, 180] on div at bounding box center [275, 274] width 469 height 189
paste textarea "*"
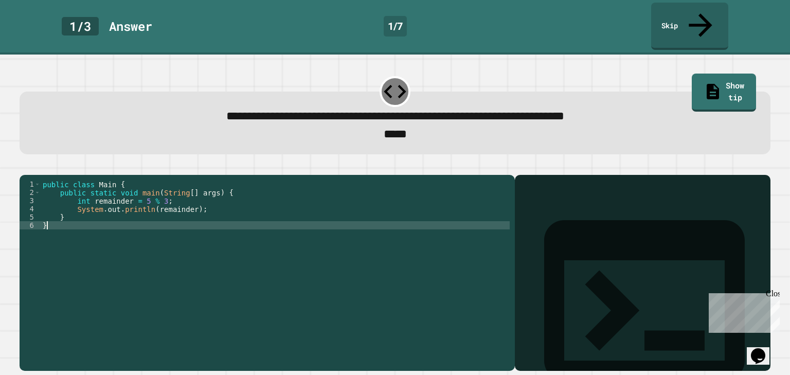
type textarea "*"
click at [25, 166] on icon "button" at bounding box center [25, 166] width 0 height 0
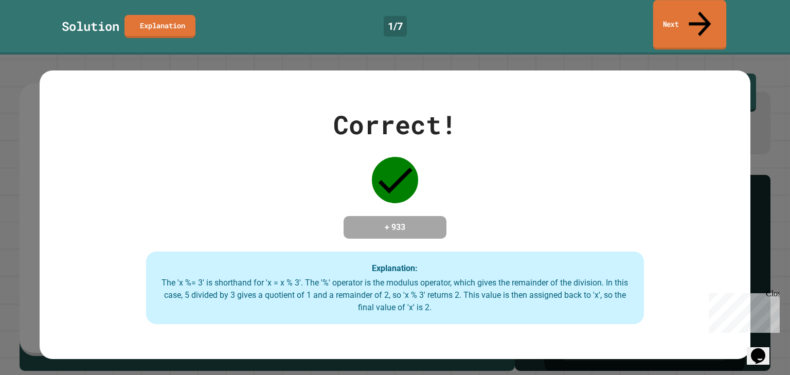
click at [669, 21] on link "Next" at bounding box center [689, 25] width 73 height 50
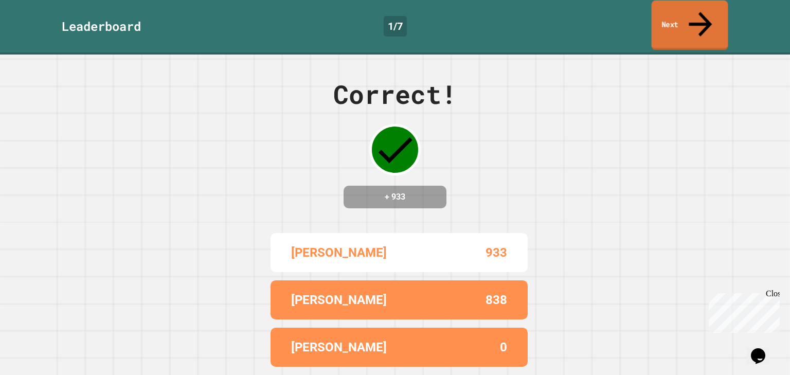
click at [689, 2] on link "Next" at bounding box center [690, 26] width 77 height 50
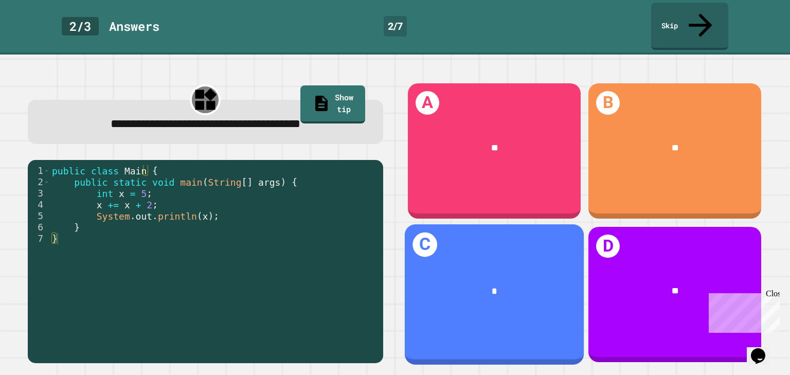
click at [529, 266] on div "*" at bounding box center [494, 291] width 179 height 51
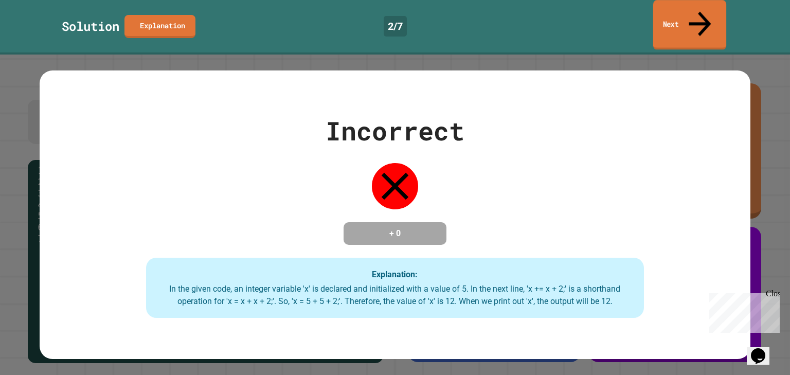
click at [692, 16] on link "Next" at bounding box center [689, 25] width 73 height 50
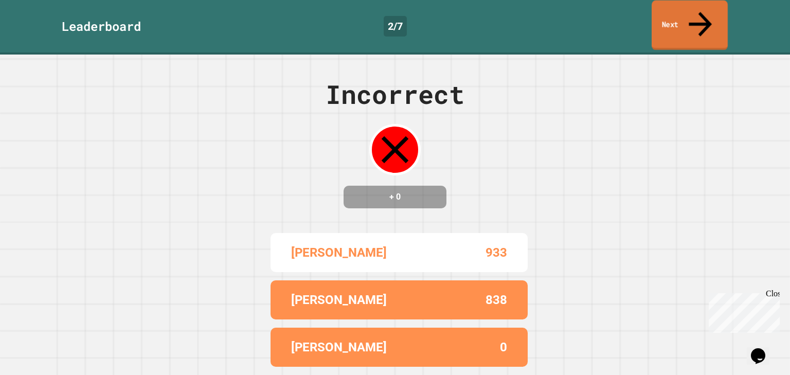
click at [663, 19] on link "Next" at bounding box center [690, 26] width 76 height 50
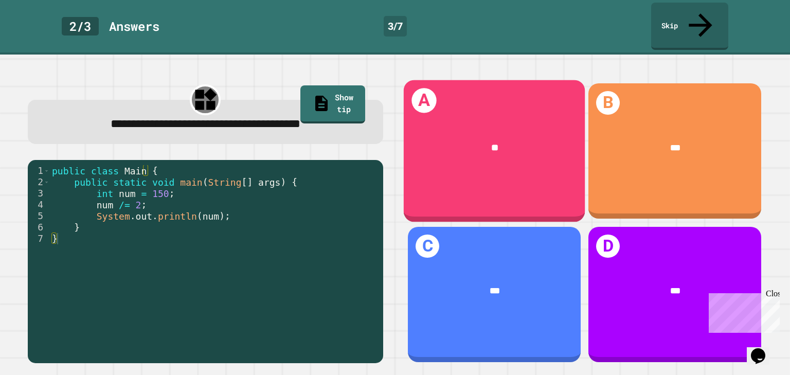
click at [520, 95] on div "A **" at bounding box center [494, 151] width 181 height 142
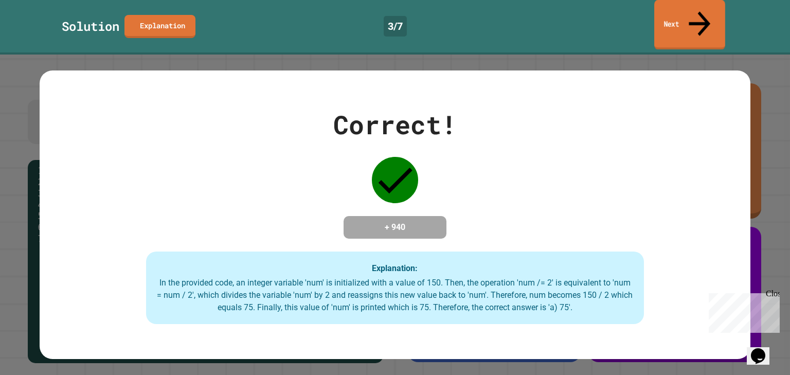
click at [660, 15] on link "Next" at bounding box center [689, 25] width 71 height 50
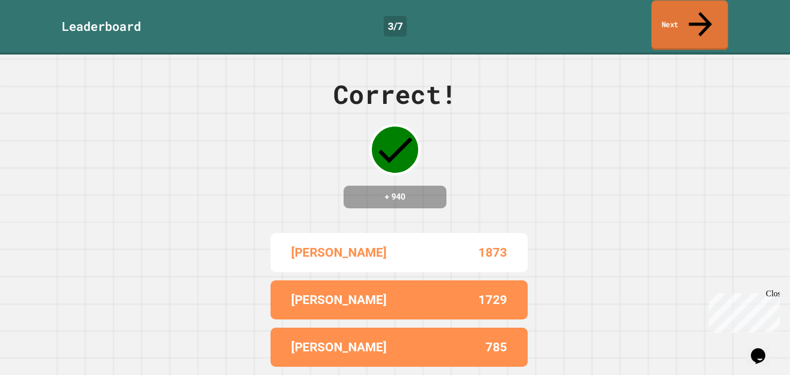
click at [663, 20] on link "Next" at bounding box center [690, 26] width 77 height 50
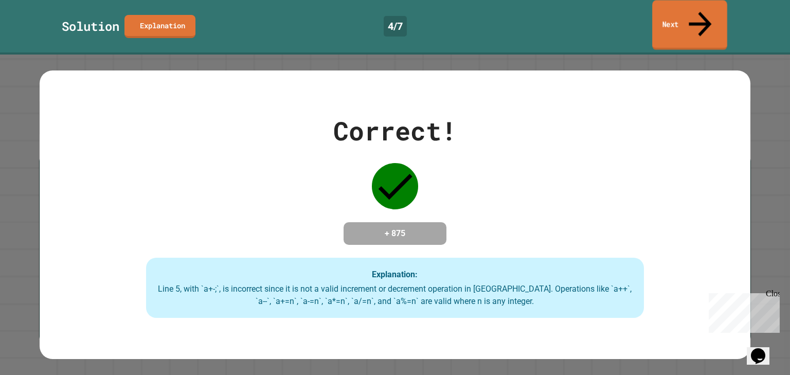
click at [715, 14] on link "Next" at bounding box center [689, 25] width 75 height 50
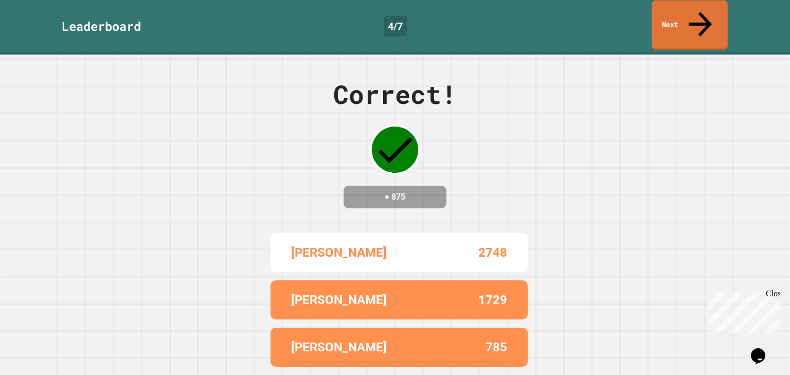
click at [675, 20] on link "Next" at bounding box center [690, 26] width 76 height 50
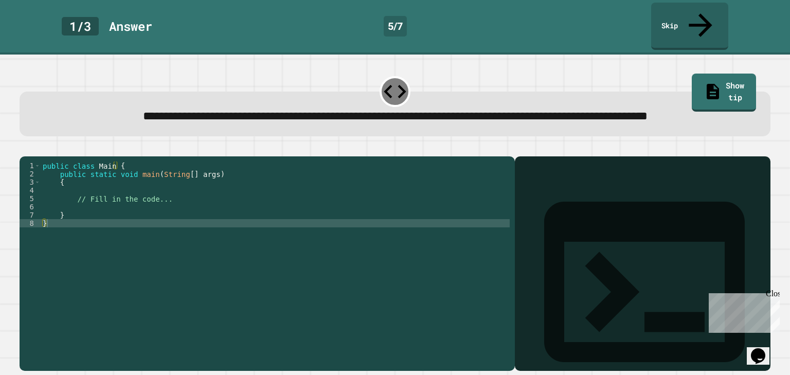
drag, startPoint x: 300, startPoint y: 245, endPoint x: 294, endPoint y: 240, distance: 7.6
click at [294, 240] on div "public class Main { public static void main ( String [ ] args ) { // Fill in th…" at bounding box center [275, 256] width 469 height 189
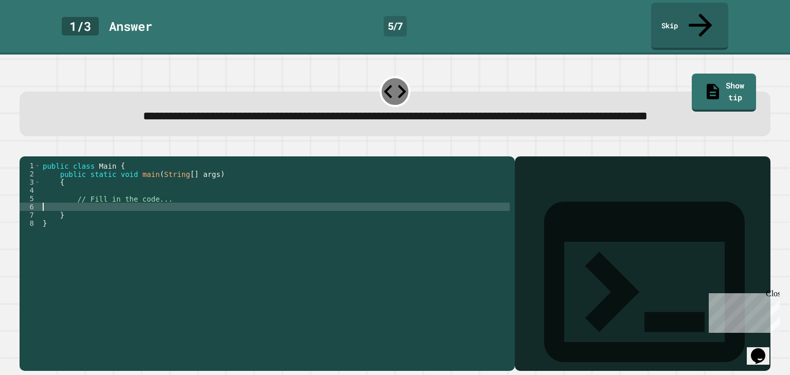
click at [272, 220] on div "public class Main { public static void main ( String [ ] args ) { // Fill in th…" at bounding box center [275, 256] width 469 height 189
drag, startPoint x: 258, startPoint y: 214, endPoint x: 247, endPoint y: 209, distance: 12.7
click at [252, 212] on div "public class Main { public static void main ( String [ ] args ) { // Fill in th…" at bounding box center [275, 256] width 469 height 189
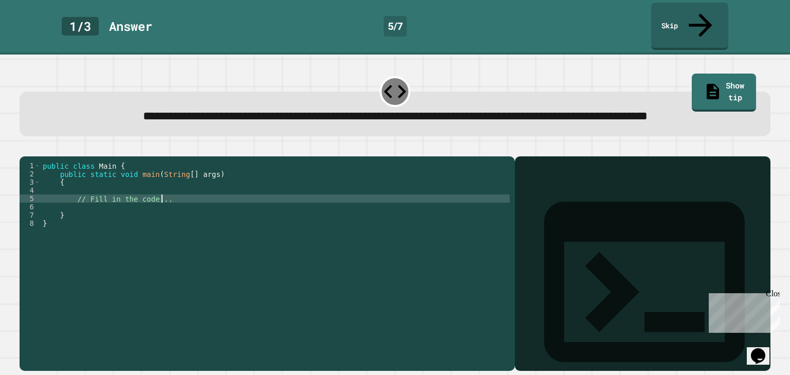
click at [228, 200] on div "public class Main { public static void main ( String [ ] args ) { // Fill in th…" at bounding box center [275, 256] width 469 height 189
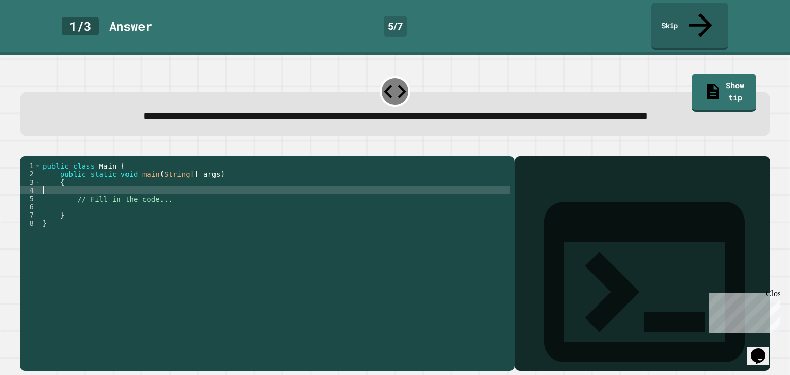
click at [222, 197] on div "public class Main { public static void main ( String [ ] args ) { // Fill in th…" at bounding box center [275, 256] width 469 height 189
click at [222, 196] on div "public class Main { public static void main ( String [ ] args ) { // Fill in th…" at bounding box center [275, 256] width 469 height 189
type textarea "**********"
click at [222, 195] on div "public class Main { public static void main ( String [ ] args ) { // Fill in th…" at bounding box center [275, 256] width 469 height 189
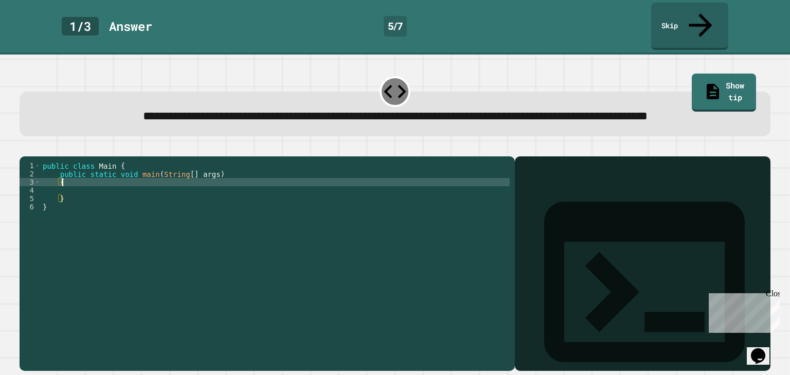
type textarea "*"
click at [222, 194] on div "public class Main { public static void main ( String [ ] args ) { } }" at bounding box center [275, 256] width 469 height 189
click at [220, 187] on div "public class Main { public static void main ( String [ ] args ) } }" at bounding box center [275, 256] width 469 height 189
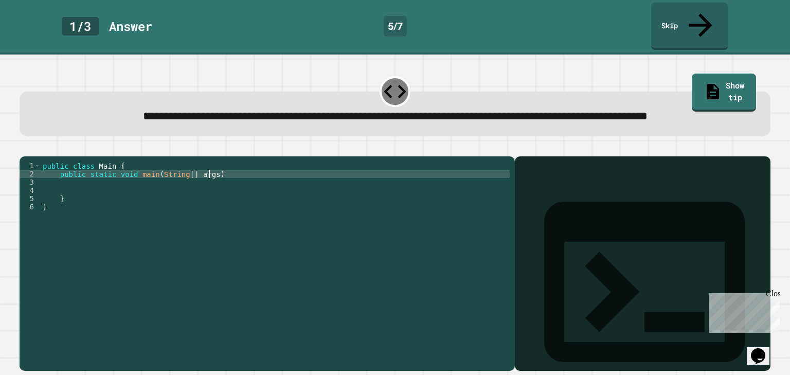
drag, startPoint x: 214, startPoint y: 184, endPoint x: 208, endPoint y: 184, distance: 6.2
click at [208, 184] on div "public class Main { public static void main ( String [ ] args ) } }" at bounding box center [275, 256] width 469 height 189
click at [203, 184] on div "public class Main { public static void main ( String [ ] args } }" at bounding box center [275, 256] width 469 height 189
drag, startPoint x: 203, startPoint y: 184, endPoint x: 198, endPoint y: 185, distance: 5.2
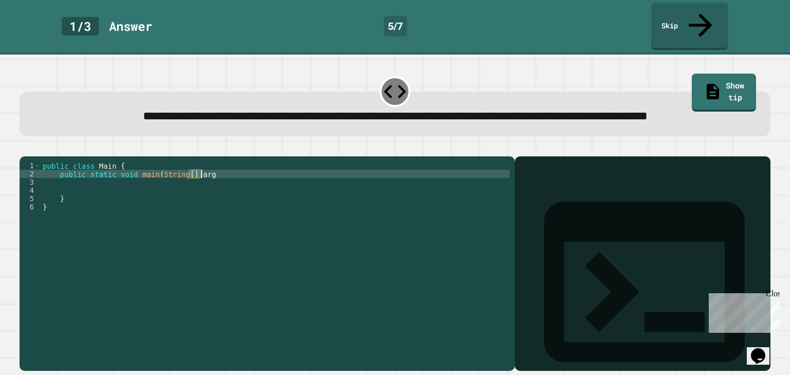
click at [201, 185] on div "public class Main { public static void main ( String [ ] arg } }" at bounding box center [275, 256] width 469 height 189
drag, startPoint x: 198, startPoint y: 185, endPoint x: 188, endPoint y: 186, distance: 10.3
click at [193, 185] on div "public class Main { public static void main ( String [ ] } }" at bounding box center [275, 256] width 469 height 189
drag, startPoint x: 177, startPoint y: 186, endPoint x: 140, endPoint y: 189, distance: 37.2
click at [142, 190] on div "public class Main { public static void main ( String [ } }" at bounding box center [275, 256] width 469 height 189
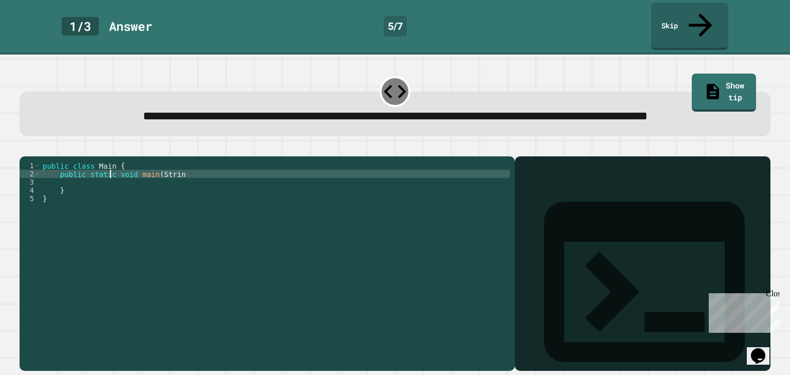
drag, startPoint x: 111, startPoint y: 180, endPoint x: 103, endPoint y: 179, distance: 8.3
click at [103, 179] on div "public class Main { public static void main ( Strin } }" at bounding box center [275, 256] width 469 height 189
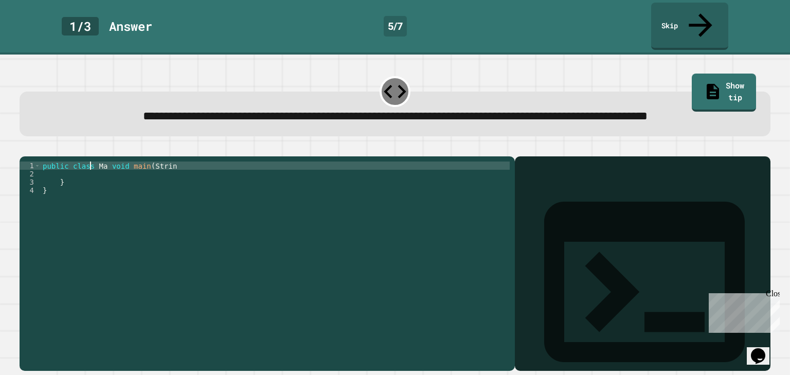
drag, startPoint x: 90, startPoint y: 173, endPoint x: 76, endPoint y: 193, distance: 24.4
click at [80, 184] on div "public class Ma void main ( Strin } }" at bounding box center [275, 256] width 469 height 189
type textarea "**********"
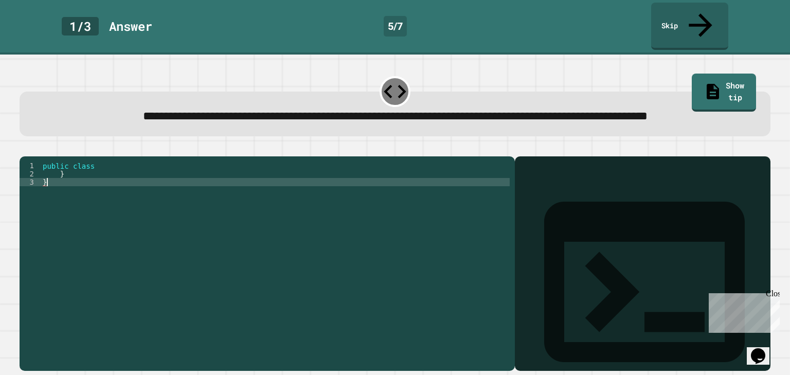
click at [76, 195] on div "public class } }" at bounding box center [275, 256] width 469 height 189
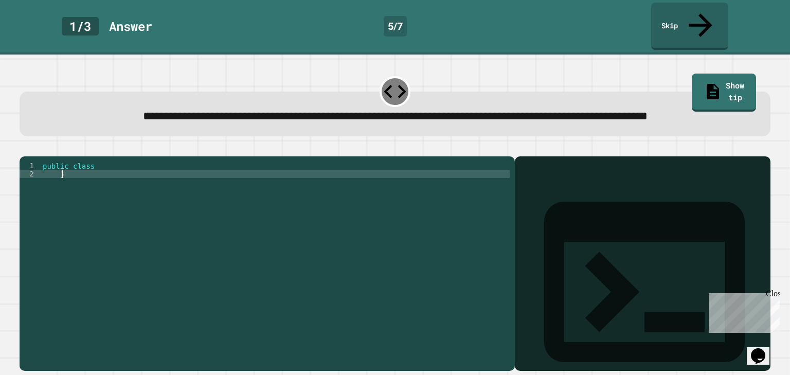
type textarea "*"
drag, startPoint x: 70, startPoint y: 188, endPoint x: 64, endPoint y: 183, distance: 8.8
click at [70, 187] on div "public class }" at bounding box center [275, 256] width 469 height 189
drag, startPoint x: 64, startPoint y: 183, endPoint x: 58, endPoint y: 182, distance: 6.3
click at [64, 183] on div "public class" at bounding box center [275, 256] width 469 height 189
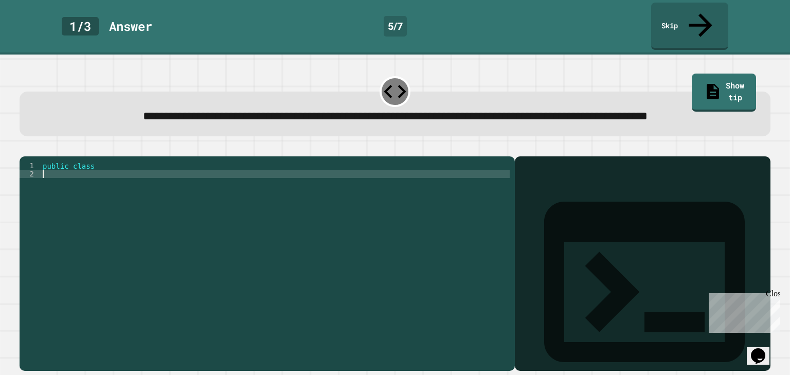
drag, startPoint x: 58, startPoint y: 182, endPoint x: 48, endPoint y: 180, distance: 9.5
click at [54, 182] on div "public class" at bounding box center [275, 256] width 469 height 189
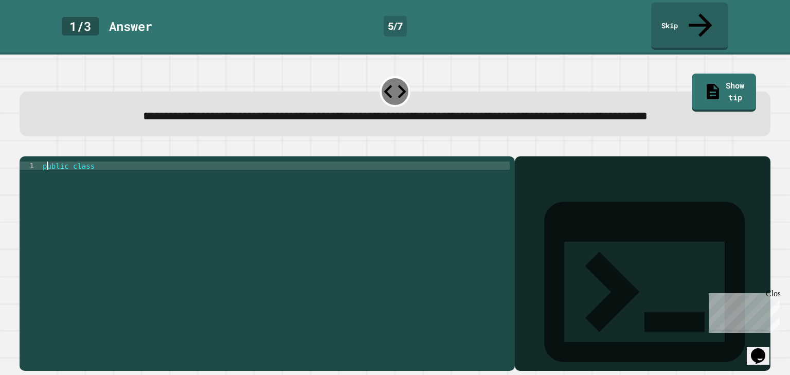
click at [50, 179] on div "public class" at bounding box center [275, 256] width 469 height 189
click at [53, 178] on div "ublic class" at bounding box center [275, 256] width 469 height 189
drag, startPoint x: 55, startPoint y: 179, endPoint x: 65, endPoint y: 181, distance: 10.5
click at [55, 179] on div "ubic class" at bounding box center [275, 256] width 469 height 189
click at [65, 181] on div "ubc class" at bounding box center [275, 256] width 469 height 189
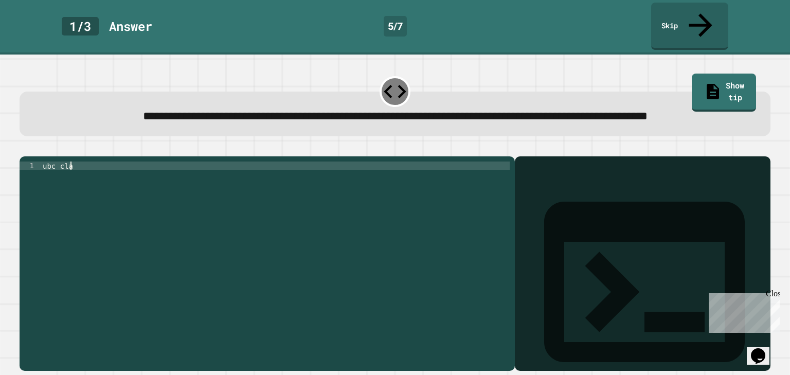
click at [70, 181] on div "ubc cla" at bounding box center [275, 256] width 469 height 189
type textarea "***"
click at [70, 181] on div "ubc cla" at bounding box center [275, 256] width 469 height 189
click at [70, 181] on div "ubc" at bounding box center [275, 256] width 469 height 189
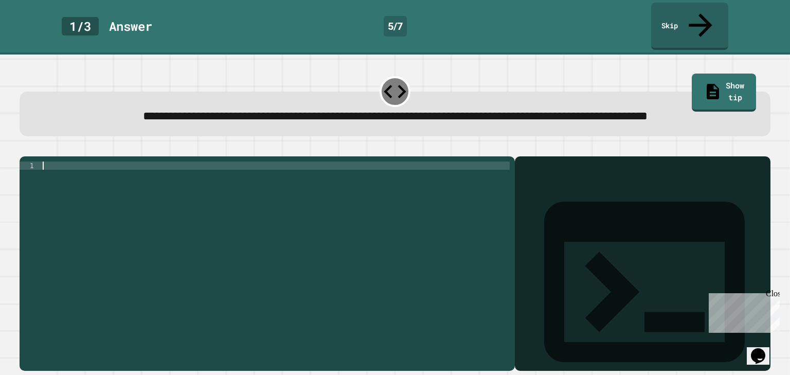
click at [70, 182] on div at bounding box center [275, 256] width 469 height 189
paste textarea "*"
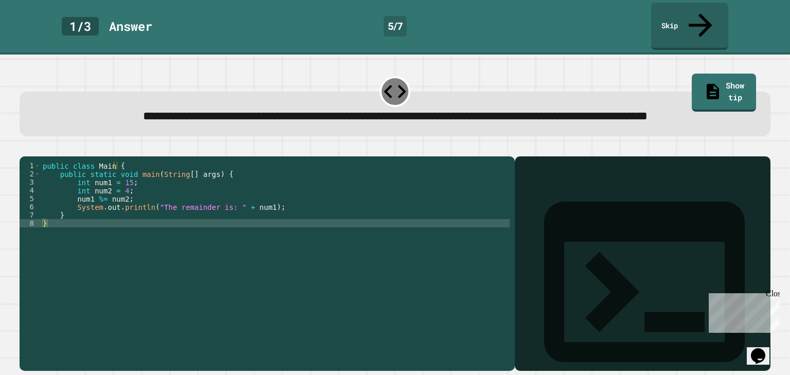
drag, startPoint x: 34, startPoint y: 145, endPoint x: 40, endPoint y: 155, distance: 11.7
click at [25, 148] on icon "button" at bounding box center [25, 148] width 0 height 0
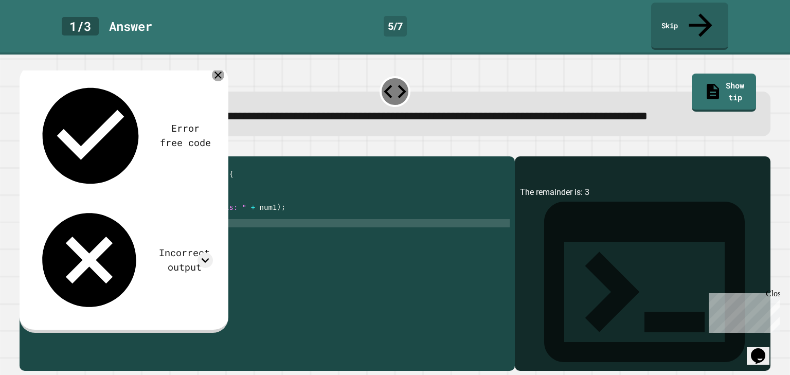
click at [214, 70] on icon at bounding box center [218, 75] width 12 height 12
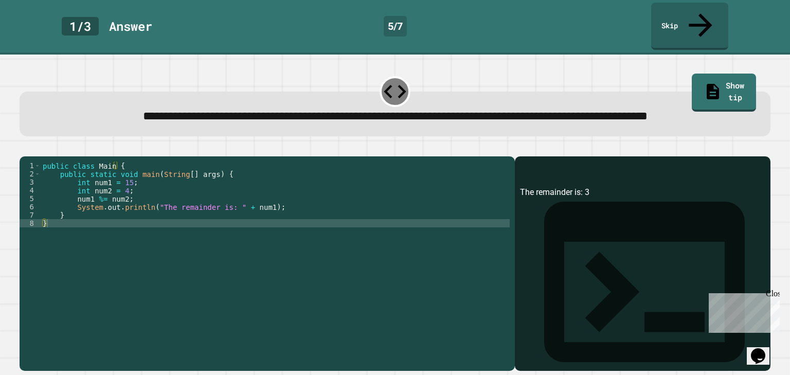
click at [73, 217] on div "public class Main { public static void main ( String [ ] args ) { int num1 = 15…" at bounding box center [275, 256] width 469 height 189
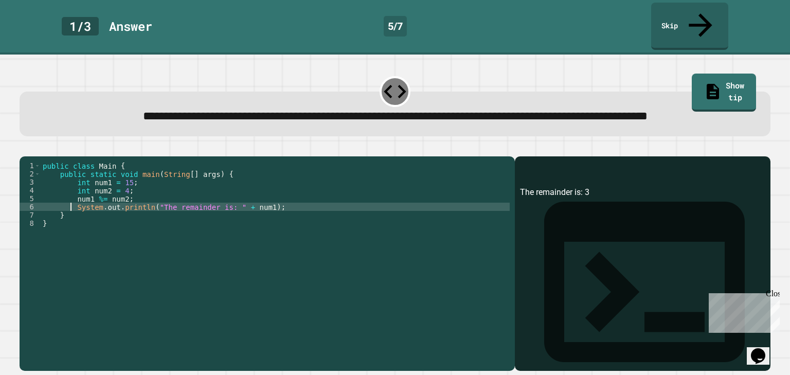
type textarea "**********"
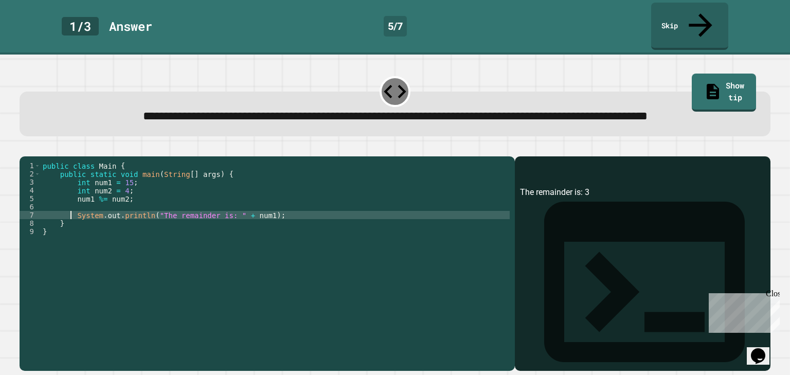
click at [74, 216] on div "public class Main { public static void main ( String [ ] args ) { int num1 = 15…" at bounding box center [275, 256] width 469 height 189
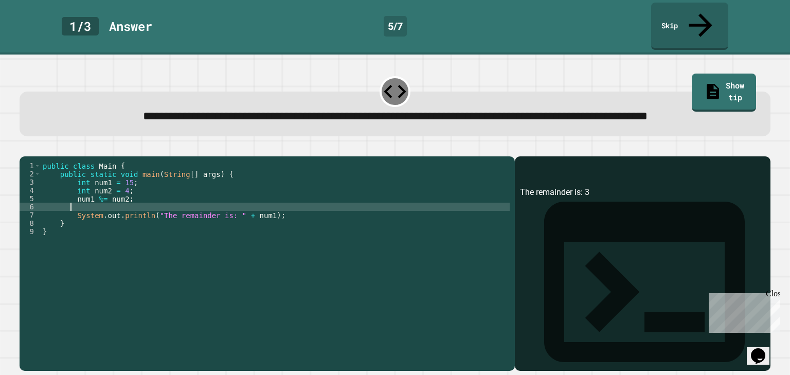
scroll to position [0, 1]
paste textarea "**********"
click at [34, 151] on icon "button" at bounding box center [32, 154] width 6 height 7
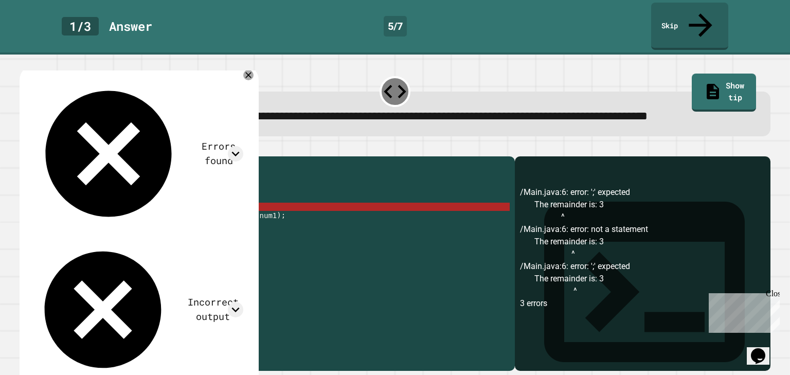
click at [174, 213] on div "public class Main { public static void main ( String [ ] args ) { int num1 = 15…" at bounding box center [275, 256] width 469 height 189
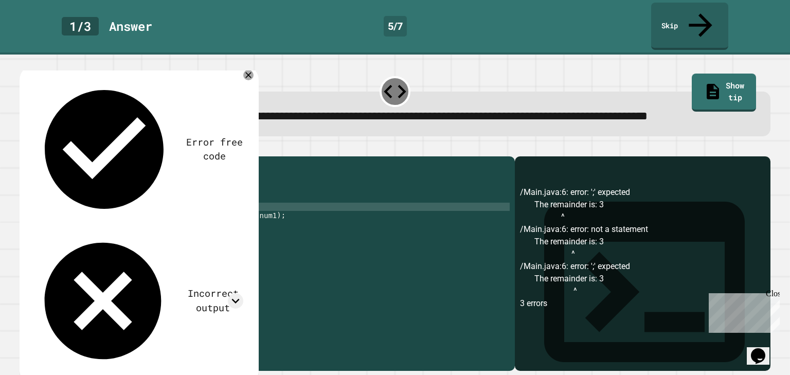
type textarea "*"
click at [121, 209] on div "public class Main { public static void main ( String [ ] args ) { int num1 = 15…" at bounding box center [275, 256] width 469 height 189
click at [25, 148] on icon "button" at bounding box center [25, 148] width 0 height 0
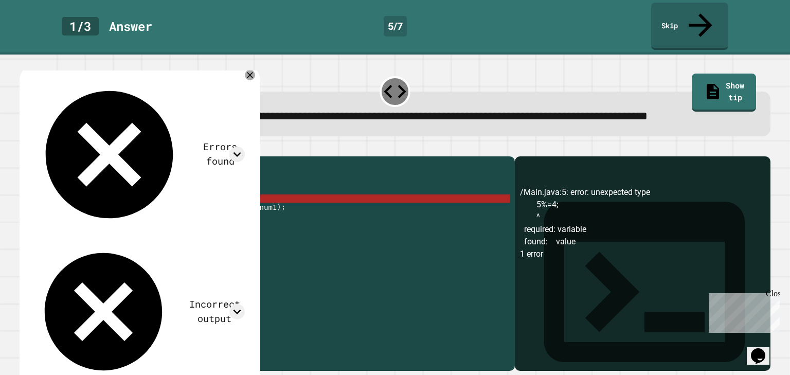
click at [115, 209] on div "public class Main { public static void main ( String [ ] args ) { int num1 = 15…" at bounding box center [275, 256] width 469 height 189
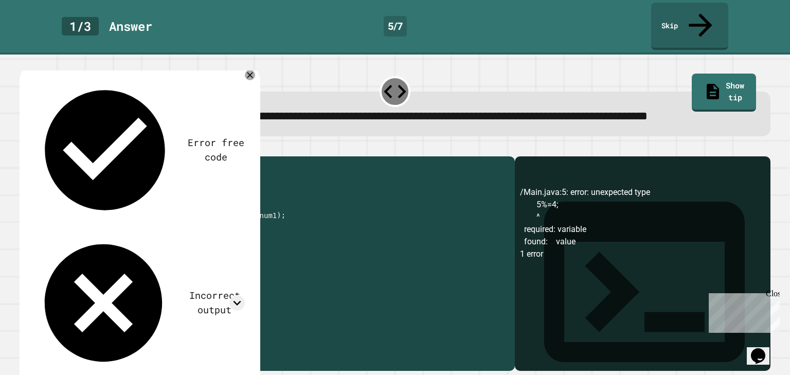
type textarea "**********"
drag, startPoint x: 221, startPoint y: 216, endPoint x: 197, endPoint y: 218, distance: 23.8
click at [197, 218] on div "public class Main { public static void main ( String [ ] args ) { int num1 = 15…" at bounding box center [275, 256] width 469 height 189
click at [226, 208] on div "public class Main { public static void main ( String [ ] args ) { int num1 = 15…" at bounding box center [275, 256] width 469 height 189
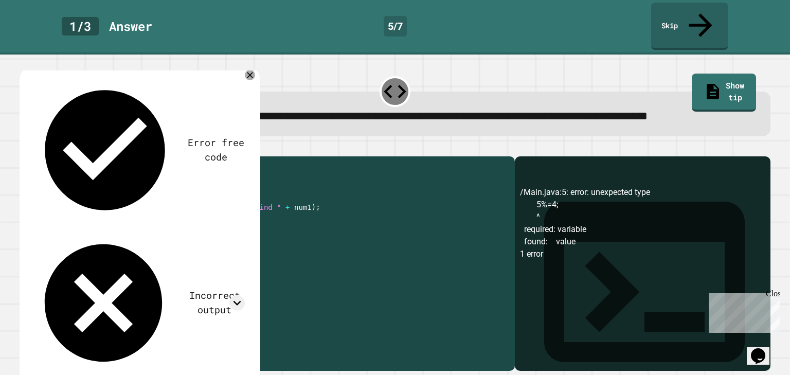
drag, startPoint x: 220, startPoint y: 218, endPoint x: 155, endPoint y: 219, distance: 64.3
click at [155, 218] on div "public class Main { public static void main ( String [ ] args ) { int num1 = 15…" at bounding box center [275, 256] width 469 height 189
paste textarea "**********"
click at [25, 148] on button "button" at bounding box center [25, 148] width 0 height 0
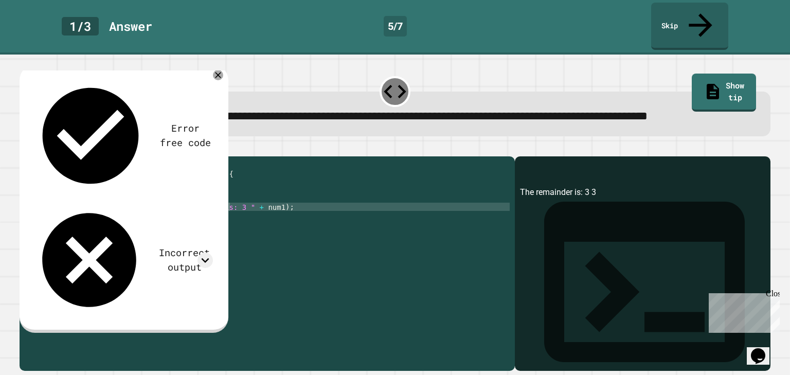
click at [16, 140] on div "**********" at bounding box center [395, 257] width 759 height 235
click at [218, 75] on icon at bounding box center [218, 75] width 12 height 12
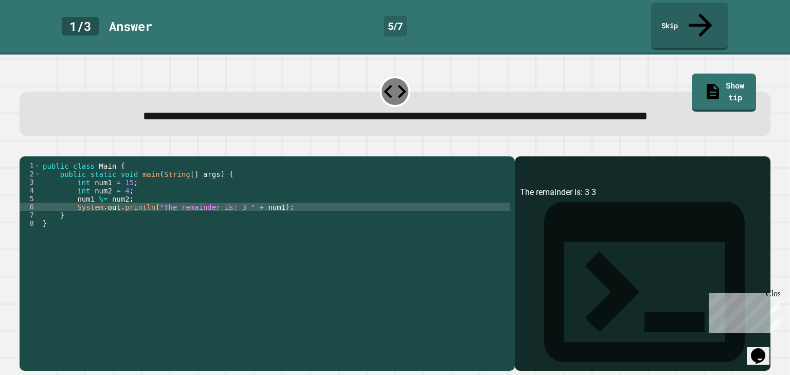
drag, startPoint x: 39, startPoint y: 170, endPoint x: 212, endPoint y: 223, distance: 181.3
click at [207, 227] on div "**********" at bounding box center [267, 263] width 495 height 214
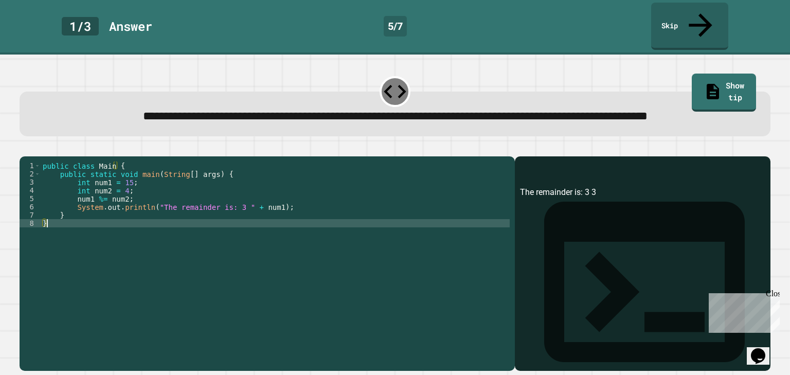
scroll to position [0, 0]
click at [219, 235] on div "public class Main { public static void main ( String [ ] args ) { int num1 = 15…" at bounding box center [275, 256] width 469 height 189
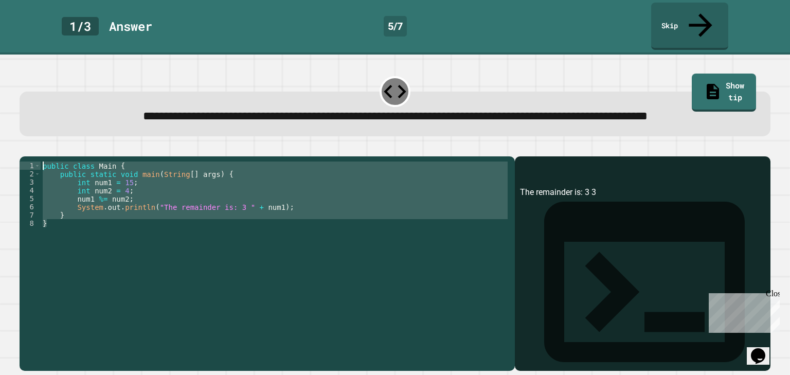
drag, startPoint x: 156, startPoint y: 240, endPoint x: 0, endPoint y: 161, distance: 174.8
click at [0, 161] on div "**********" at bounding box center [395, 215] width 790 height 320
type textarea "**********"
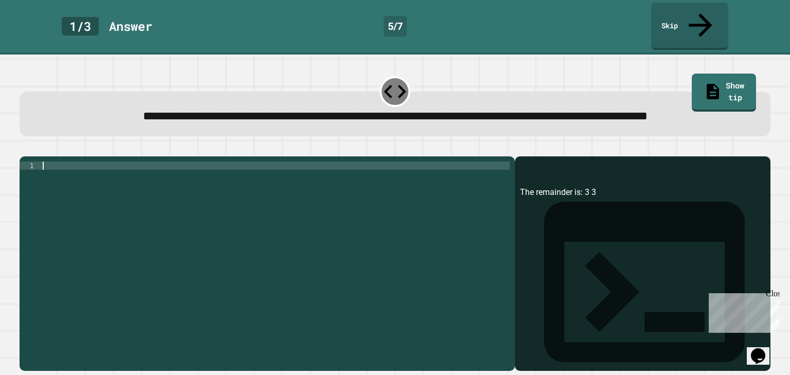
paste textarea "*"
type textarea "*"
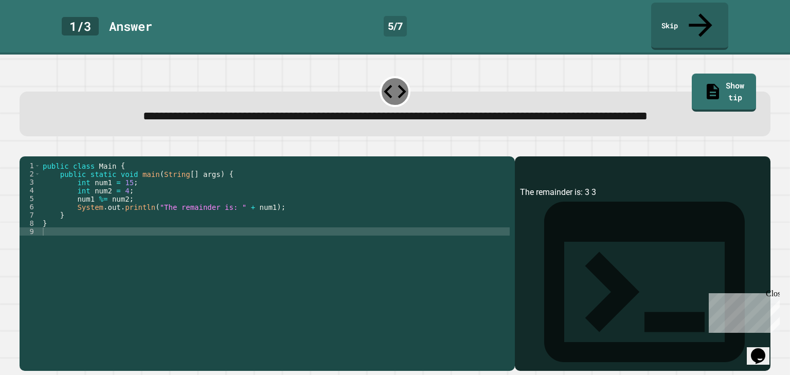
click at [25, 148] on button "button" at bounding box center [25, 148] width 0 height 0
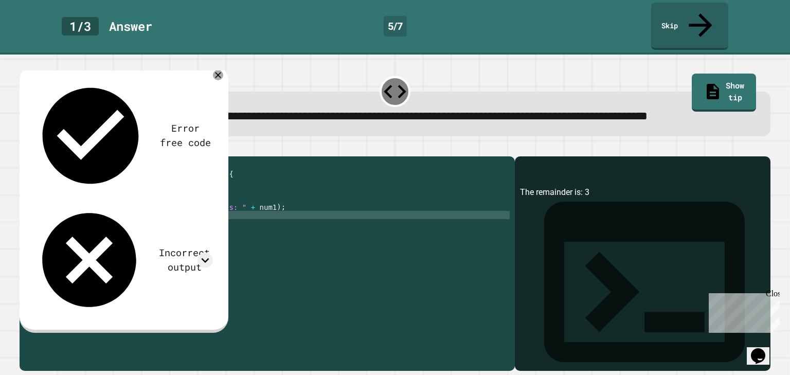
click at [222, 221] on div "public class Main { public static void main ( String [ ] args ) { int num1 = 15…" at bounding box center [275, 256] width 469 height 189
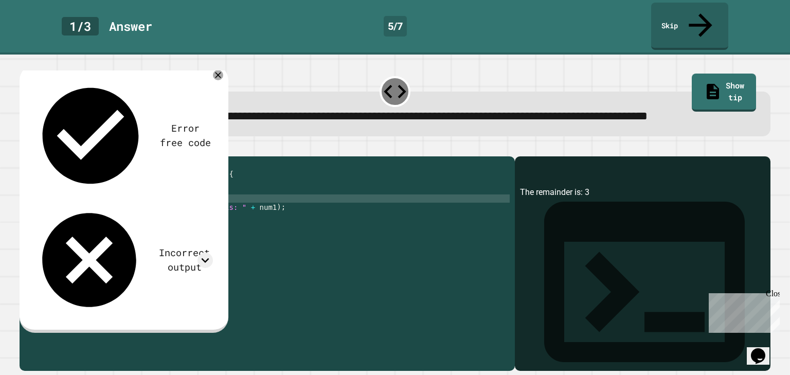
drag, startPoint x: 222, startPoint y: 208, endPoint x: 226, endPoint y: 225, distance: 17.6
click at [226, 225] on div "public class Main { public static void main ( String [ ] args ) { int num1 = 15…" at bounding box center [275, 256] width 469 height 189
click at [226, 225] on div "public class Main { public static void main ( String [ ] args ) { int num1 = 15…" at bounding box center [275, 248] width 469 height 173
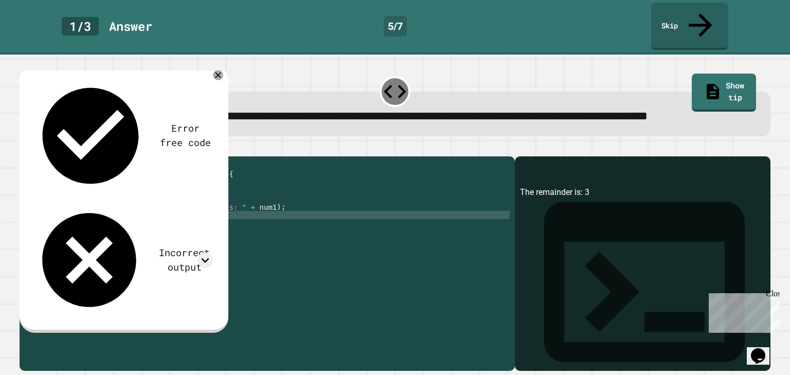
click at [226, 218] on div "public class Main { public static void main ( String [ ] args ) { int num1 = 15…" at bounding box center [275, 256] width 469 height 189
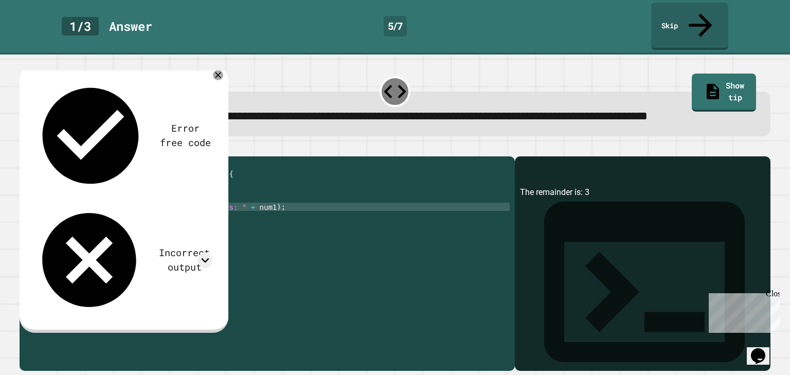
click at [223, 218] on div "public class Main { public static void main ( String [ ] args ) { int num1 = 15…" at bounding box center [275, 256] width 469 height 189
click at [225, 216] on div "public class Main { public static void main ( String [ ] args ) { int num1 = 15…" at bounding box center [275, 256] width 469 height 189
click at [224, 216] on div "public class Main { public static void main ( String [ ] args ) { int num1 = 15…" at bounding box center [275, 256] width 469 height 189
click at [224, 216] on div "public class Main { public static void main ( String [ ] args ) { int num1 = 15…" at bounding box center [275, 248] width 469 height 173
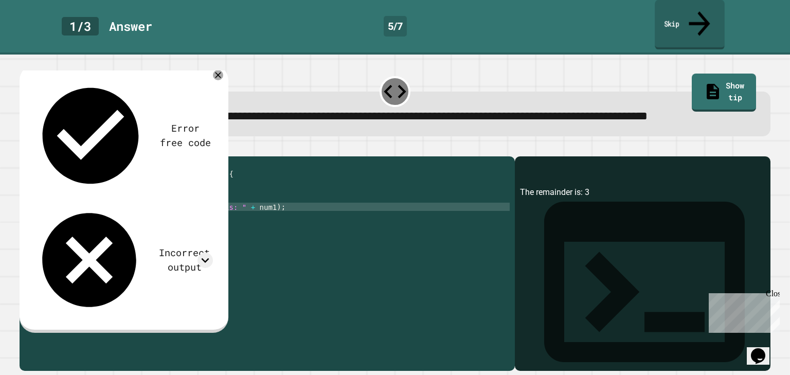
click at [679, 16] on link "Skip" at bounding box center [690, 25] width 70 height 50
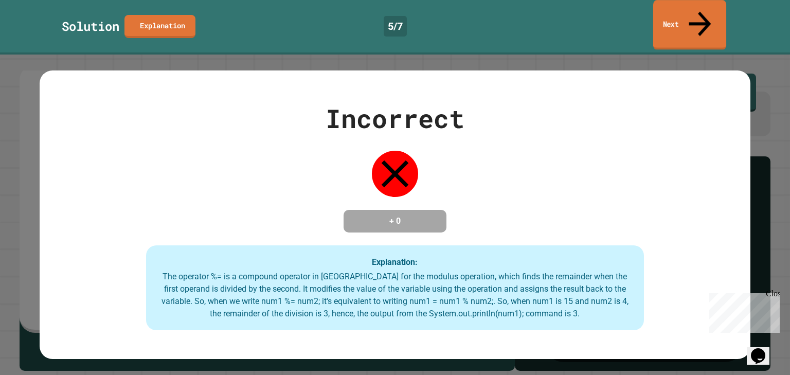
click at [679, 8] on link "Next" at bounding box center [689, 25] width 73 height 50
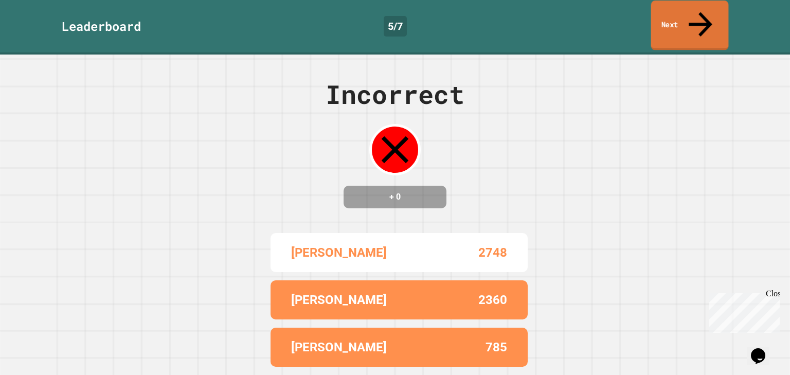
click at [665, 20] on link "Next" at bounding box center [690, 26] width 78 height 50
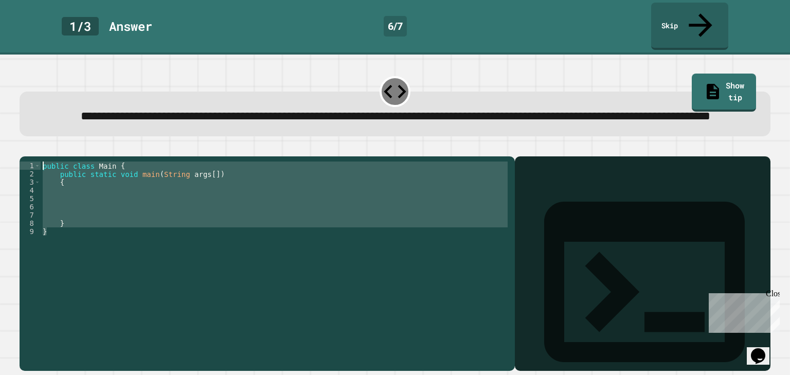
drag, startPoint x: 185, startPoint y: 251, endPoint x: 2, endPoint y: 149, distance: 209.8
click at [0, 153] on div "**********" at bounding box center [395, 215] width 790 height 320
type textarea "**********"
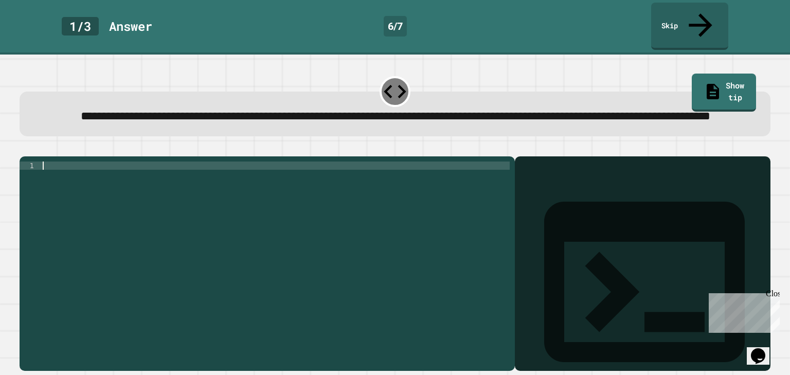
paste textarea "*"
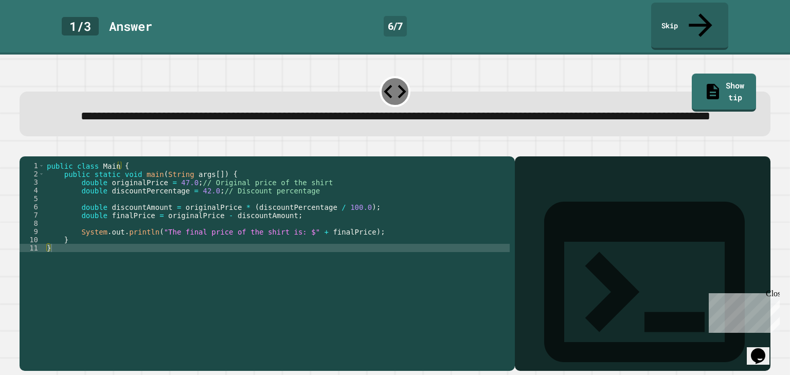
click at [25, 148] on icon "button" at bounding box center [25, 148] width 0 height 0
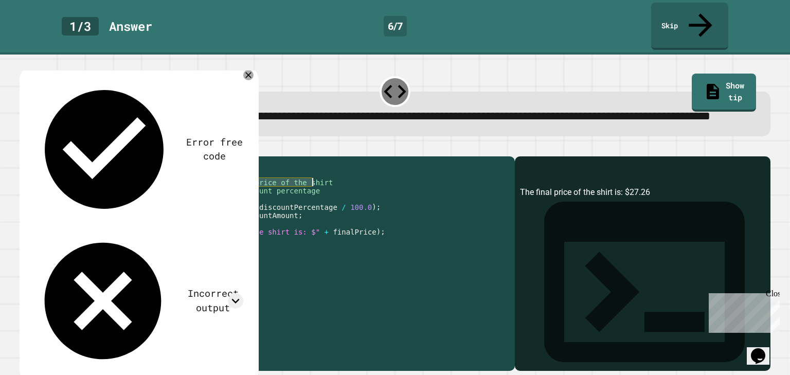
drag, startPoint x: 195, startPoint y: 190, endPoint x: 344, endPoint y: 194, distance: 148.7
click at [344, 194] on div "public class Main { public static void main ( String args [ ]) { double origina…" at bounding box center [277, 256] width 465 height 189
drag, startPoint x: 330, startPoint y: 209, endPoint x: 225, endPoint y: 202, distance: 104.7
click at [225, 202] on div "public class Main { public static void main ( String args [ ]) { double origina…" at bounding box center [277, 256] width 465 height 189
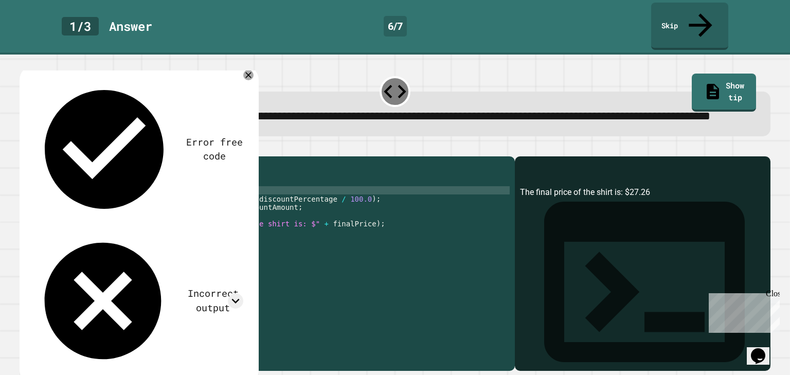
scroll to position [0, 11]
click at [25, 148] on button "button" at bounding box center [25, 148] width 0 height 0
click at [275, 135] on div "**********" at bounding box center [395, 105] width 759 height 70
click at [292, 232] on div "public class Main { public static void main ( String args [ ]) { double origina…" at bounding box center [277, 256] width 465 height 189
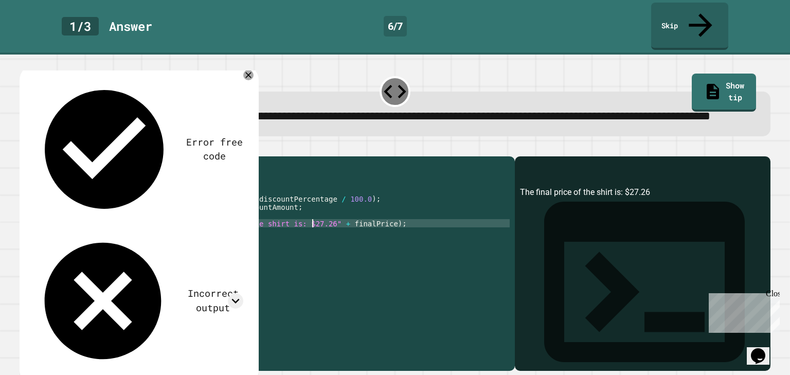
click at [25, 148] on icon "button" at bounding box center [25, 148] width 0 height 0
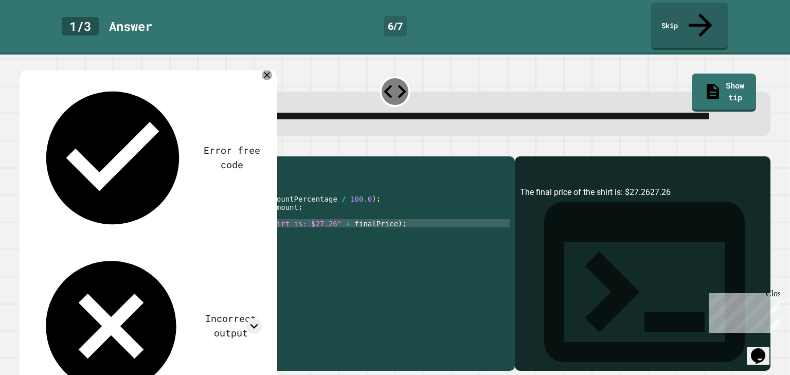
click at [445, 154] on div at bounding box center [395, 150] width 750 height 12
click at [311, 234] on div "public class Main { public static void main ( String args [ ]) { double origina…" at bounding box center [277, 256] width 465 height 189
click at [342, 207] on div "public class Main { public static void main ( String args [ ]) { double origina…" at bounding box center [277, 256] width 465 height 189
click at [343, 208] on div "public class Main { public static void main ( String args [ ]) { double origina…" at bounding box center [277, 256] width 465 height 189
click at [25, 148] on icon "button" at bounding box center [25, 148] width 0 height 0
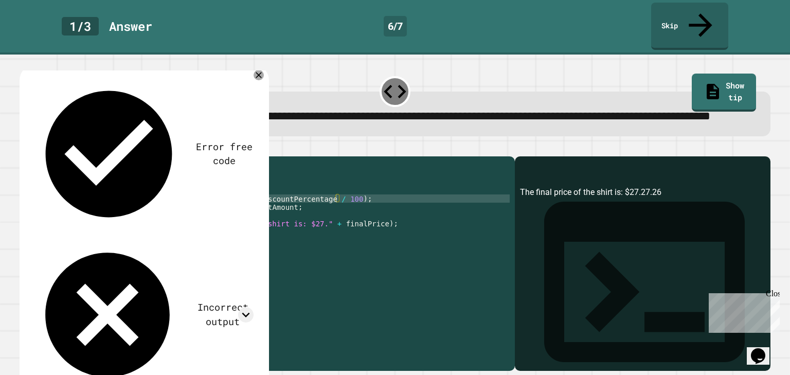
click at [335, 210] on div "public class Main { public static void main ( String args [ ]) { double origina…" at bounding box center [277, 256] width 465 height 189
click at [274, 146] on div at bounding box center [395, 150] width 750 height 12
drag, startPoint x: 317, startPoint y: 233, endPoint x: 361, endPoint y: 236, distance: 43.8
click at [361, 236] on div "public class Main { public static void main ( String args [ ]) { double origina…" at bounding box center [277, 256] width 465 height 189
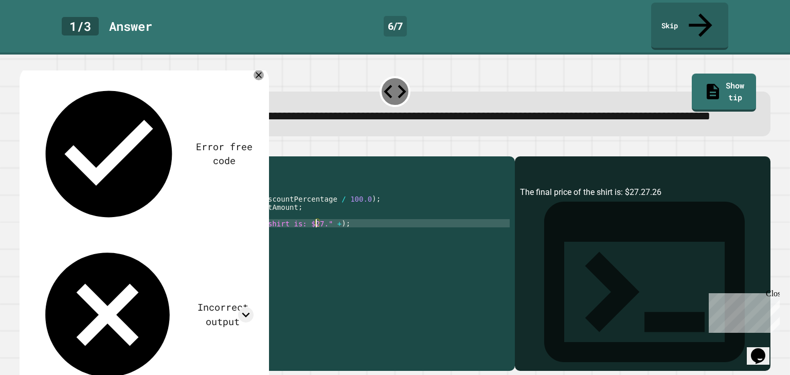
scroll to position [0, 20]
type textarea "**********"
click at [25, 148] on icon "button" at bounding box center [25, 148] width 0 height 0
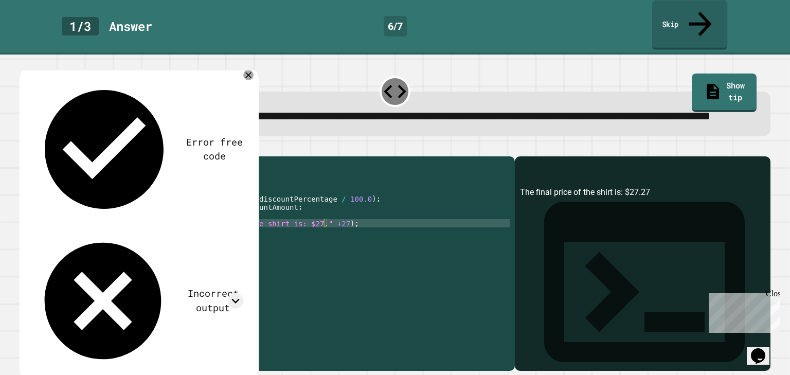
click at [665, 16] on link "Skip" at bounding box center [689, 25] width 75 height 50
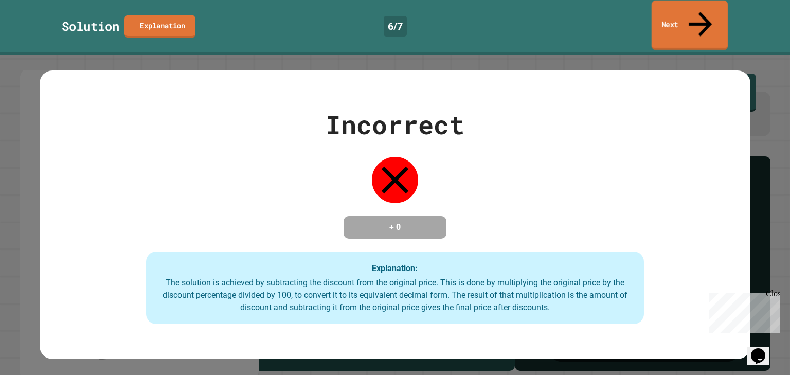
click at [679, 14] on link "Next" at bounding box center [690, 26] width 77 height 50
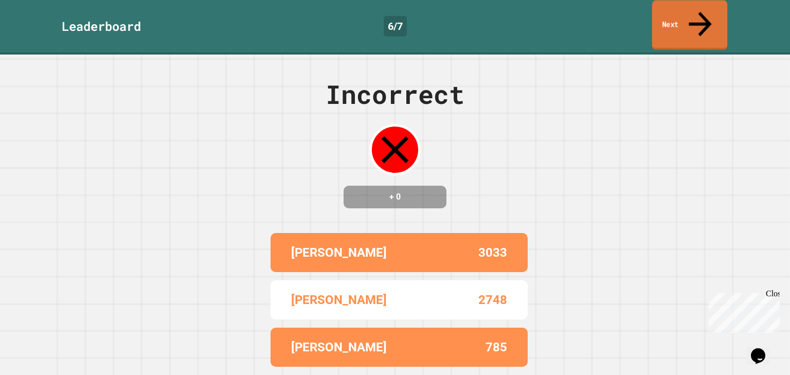
click at [677, 10] on link "Next" at bounding box center [690, 26] width 76 height 50
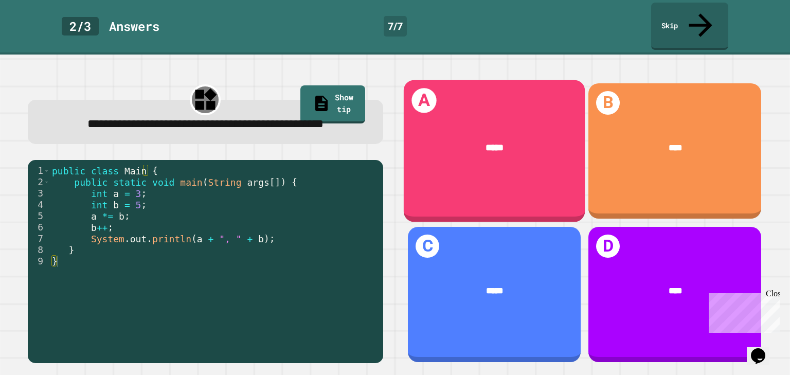
click at [547, 146] on div "*****" at bounding box center [494, 147] width 181 height 51
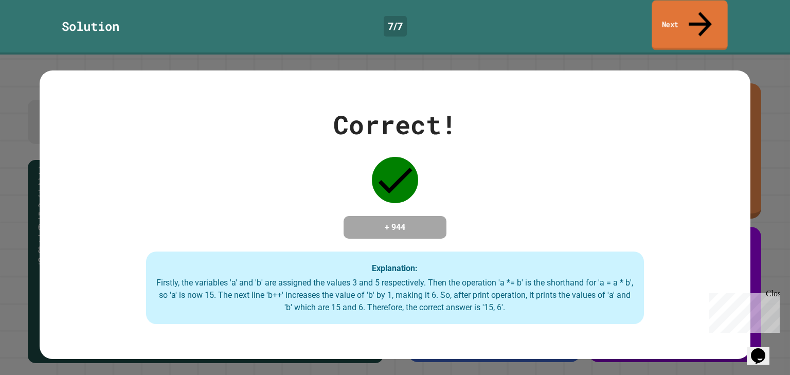
click at [722, 21] on link "Next" at bounding box center [690, 26] width 76 height 50
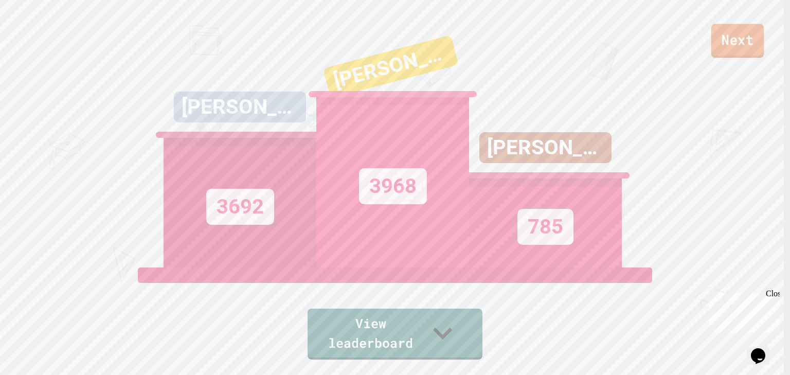
click at [729, 45] on link "Next" at bounding box center [737, 41] width 53 height 34
